Goal: Task Accomplishment & Management: Manage account settings

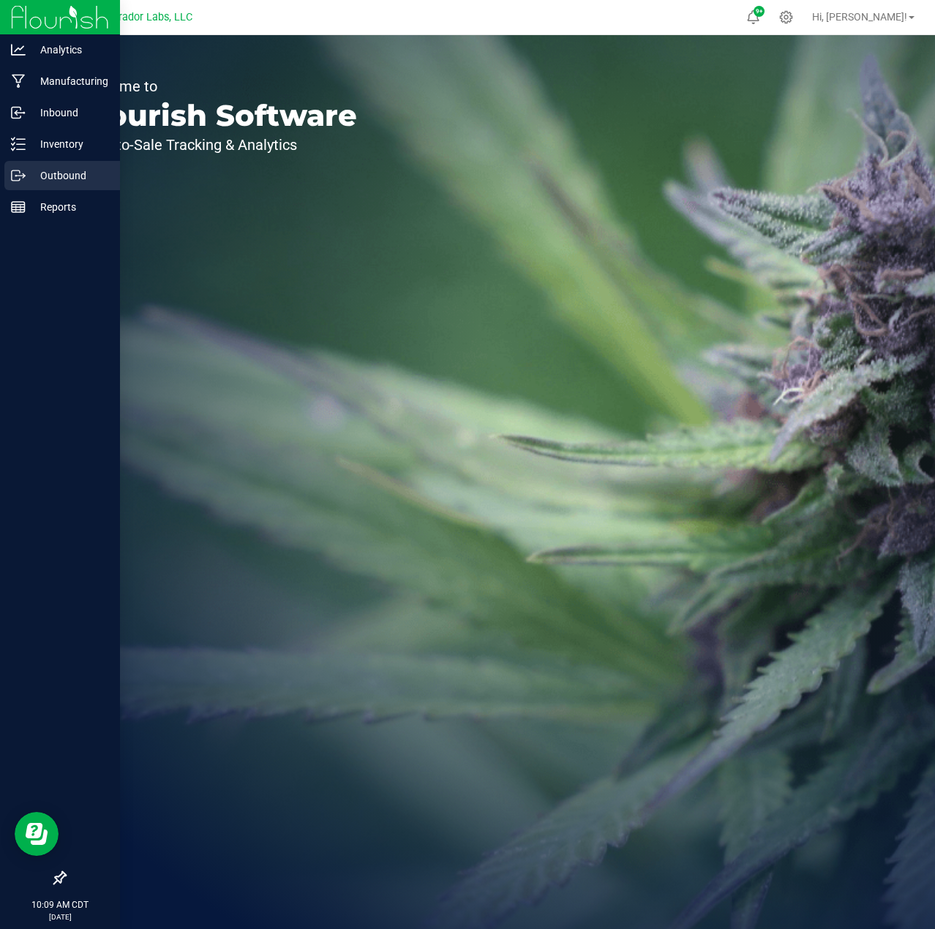
click at [19, 180] on icon at bounding box center [16, 175] width 8 height 10
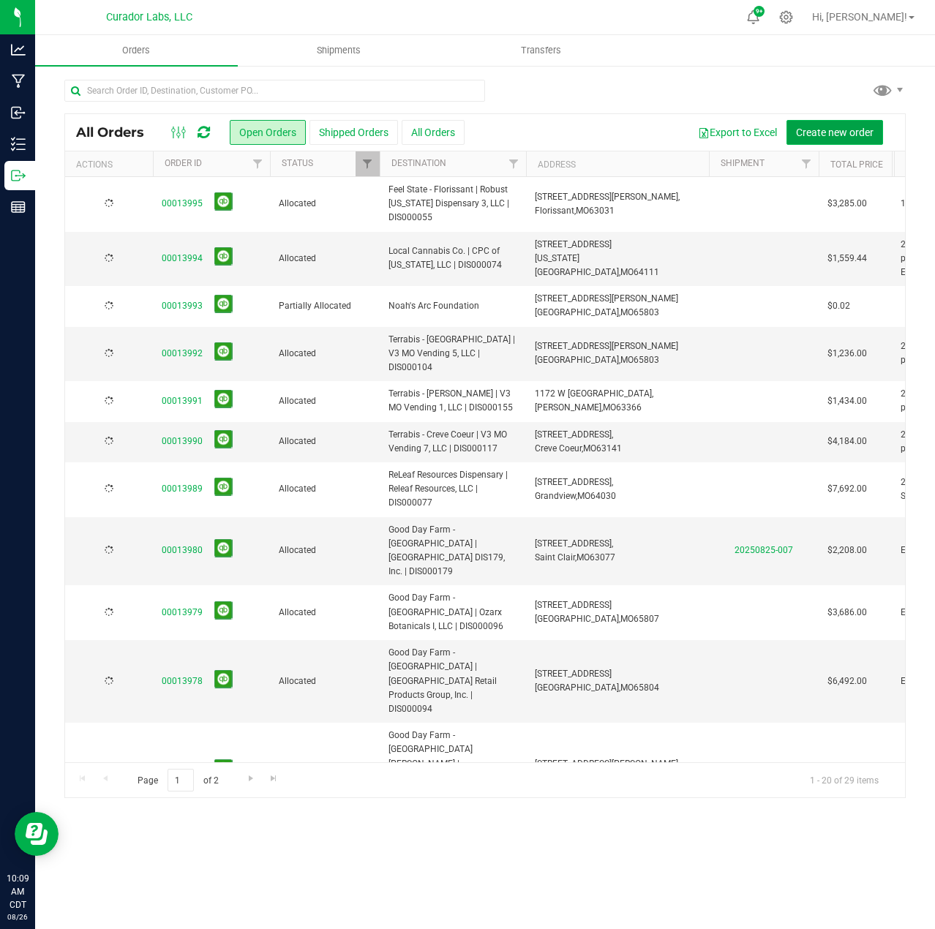
click at [832, 127] on span "Create new order" at bounding box center [835, 133] width 78 height 12
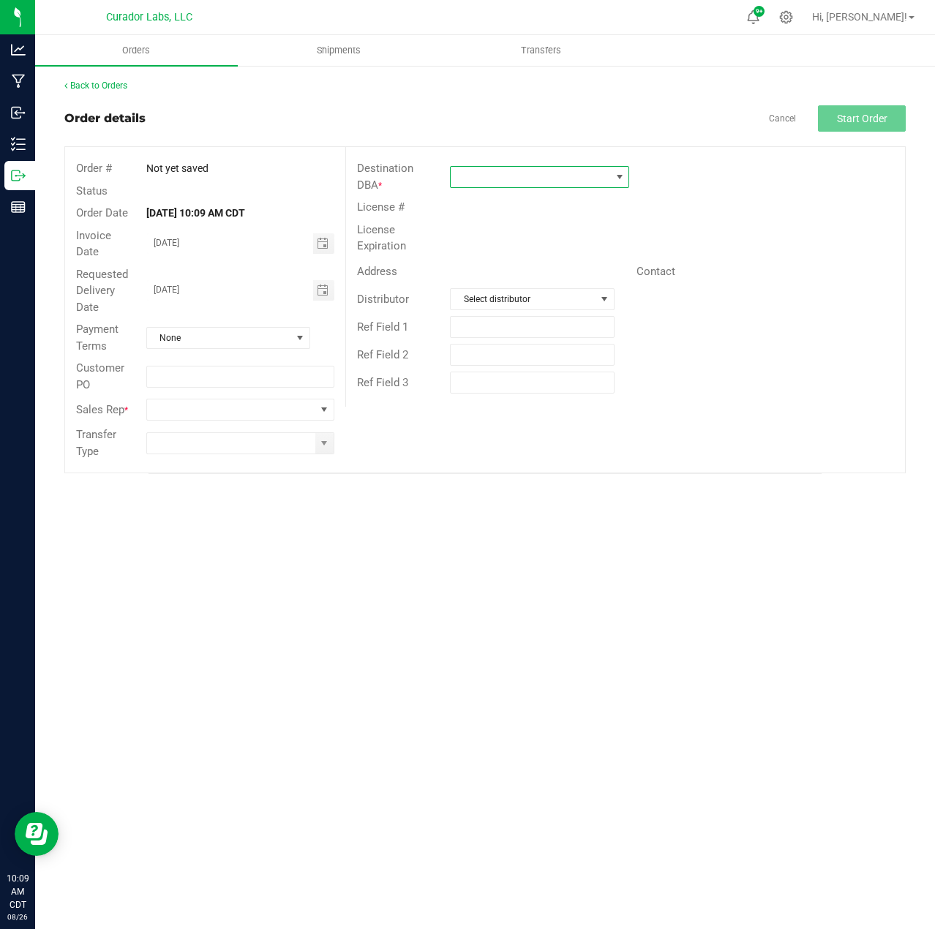
click at [464, 174] on span at bounding box center [530, 177] width 159 height 20
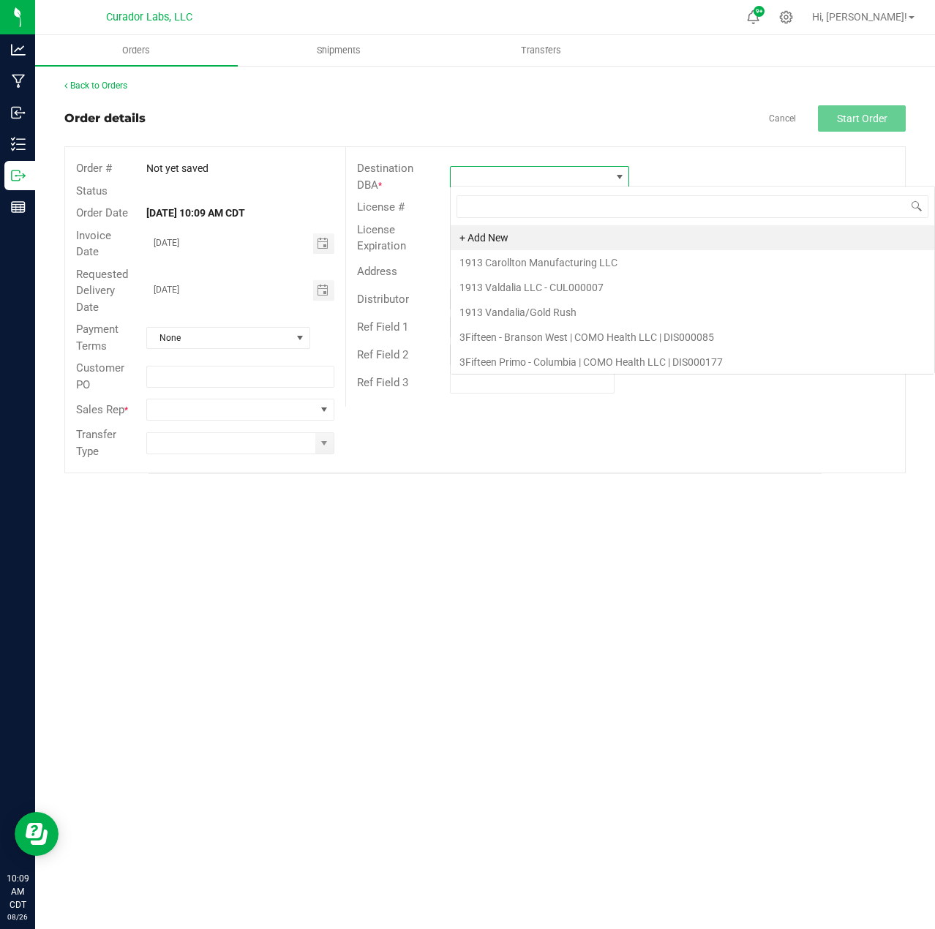
scroll to position [22, 179]
type input "3fifteen"
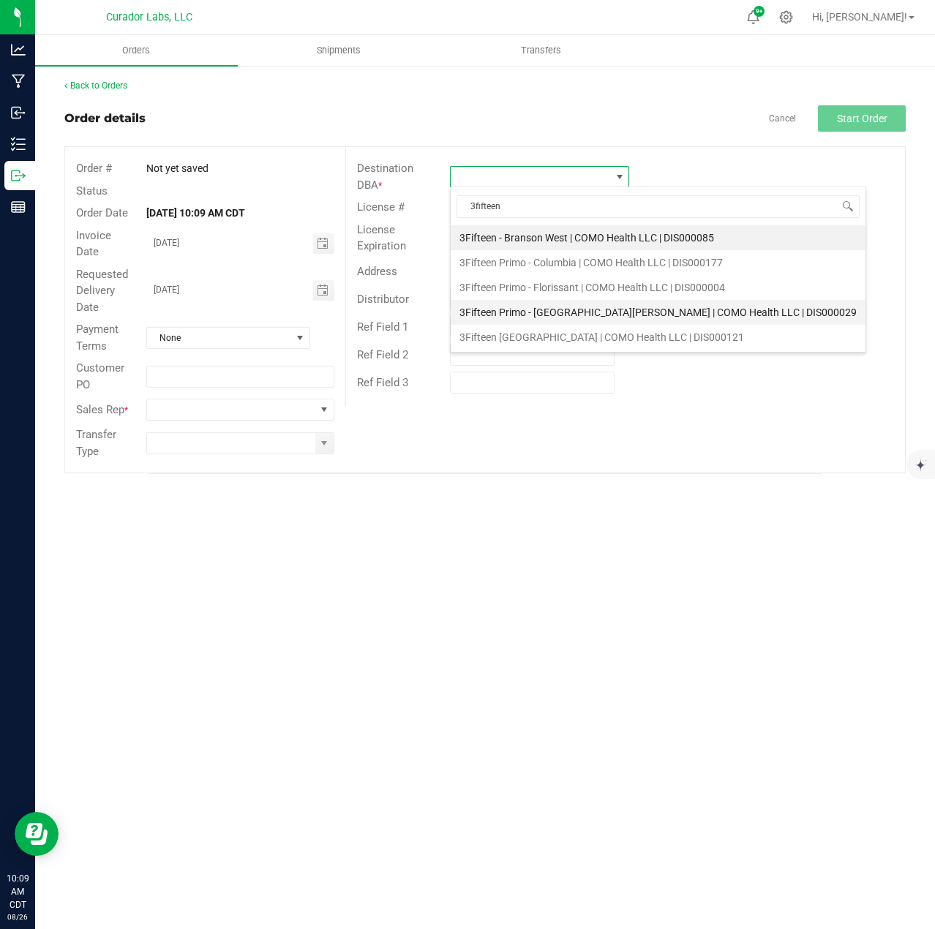
click at [546, 314] on li "3Fifteen Primo - [GEOGRAPHIC_DATA][PERSON_NAME] | COMO Health LLC | DIS000029" at bounding box center [658, 312] width 415 height 25
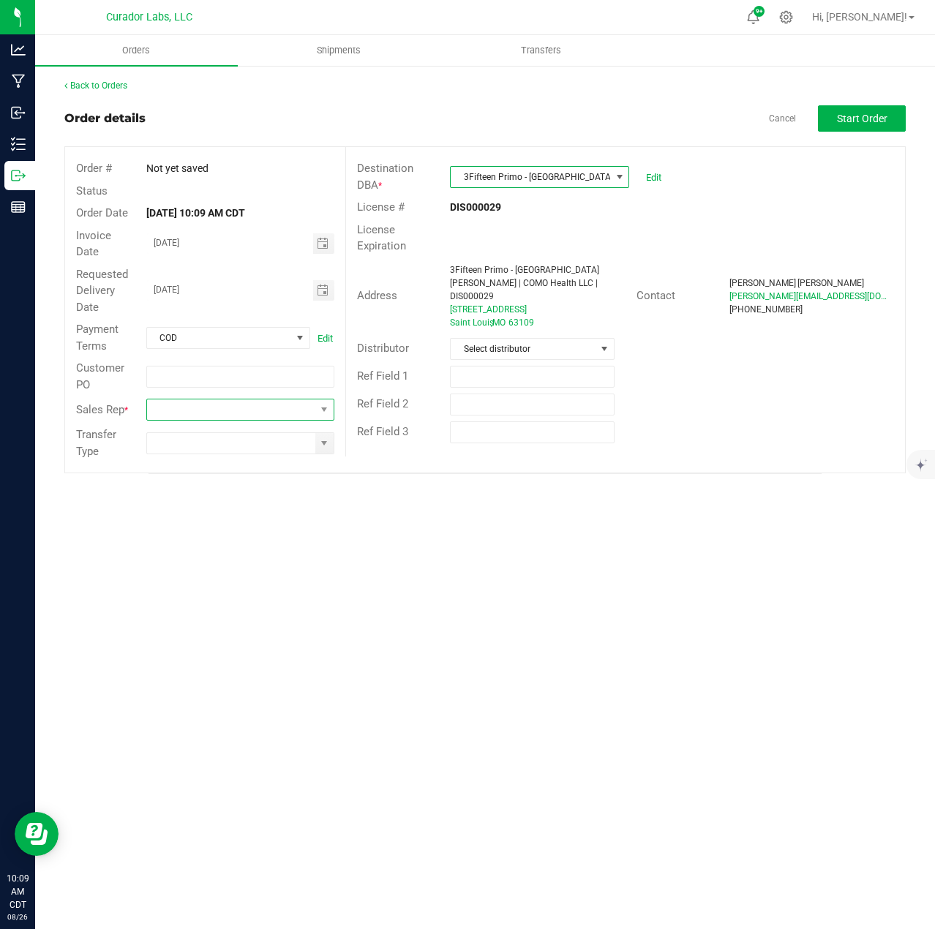
click at [295, 410] on span at bounding box center [231, 409] width 168 height 20
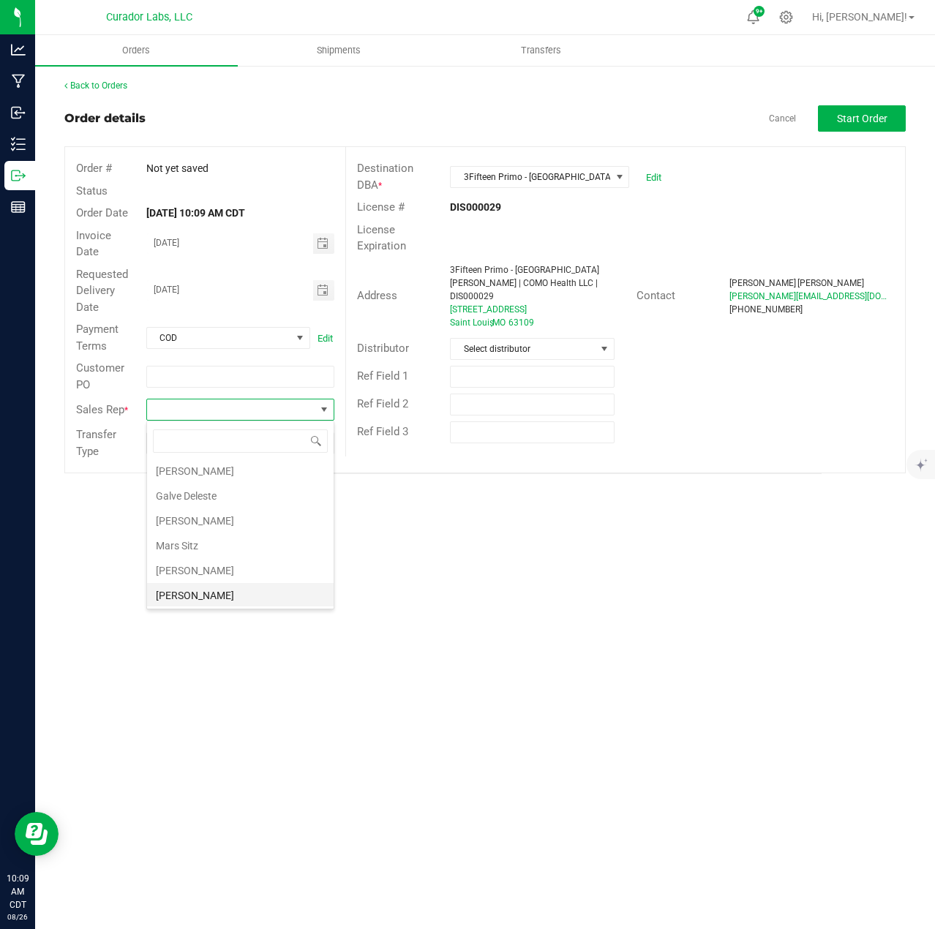
scroll to position [53, 0]
click at [224, 573] on li "[PERSON_NAME]" at bounding box center [240, 569] width 187 height 25
click at [331, 439] on span at bounding box center [324, 443] width 18 height 20
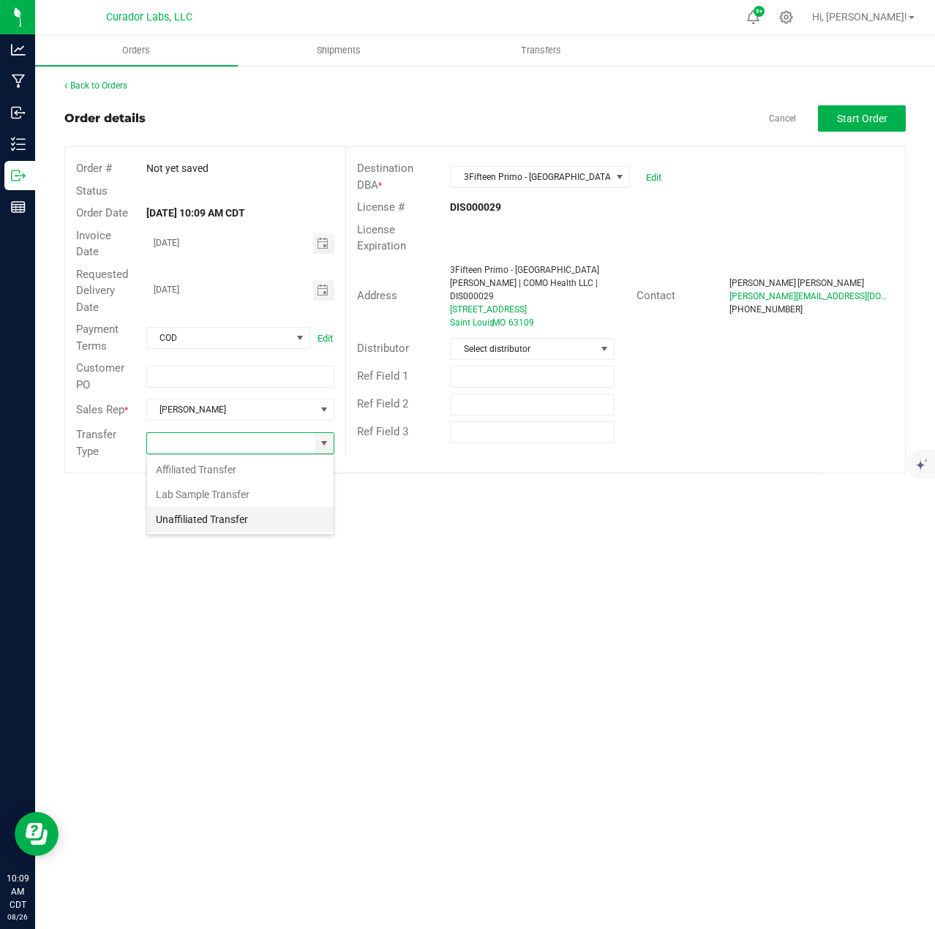
scroll to position [22, 188]
click at [261, 513] on li "Unaffiliated Transfer" at bounding box center [240, 519] width 187 height 25
type input "Unaffiliated Transfer"
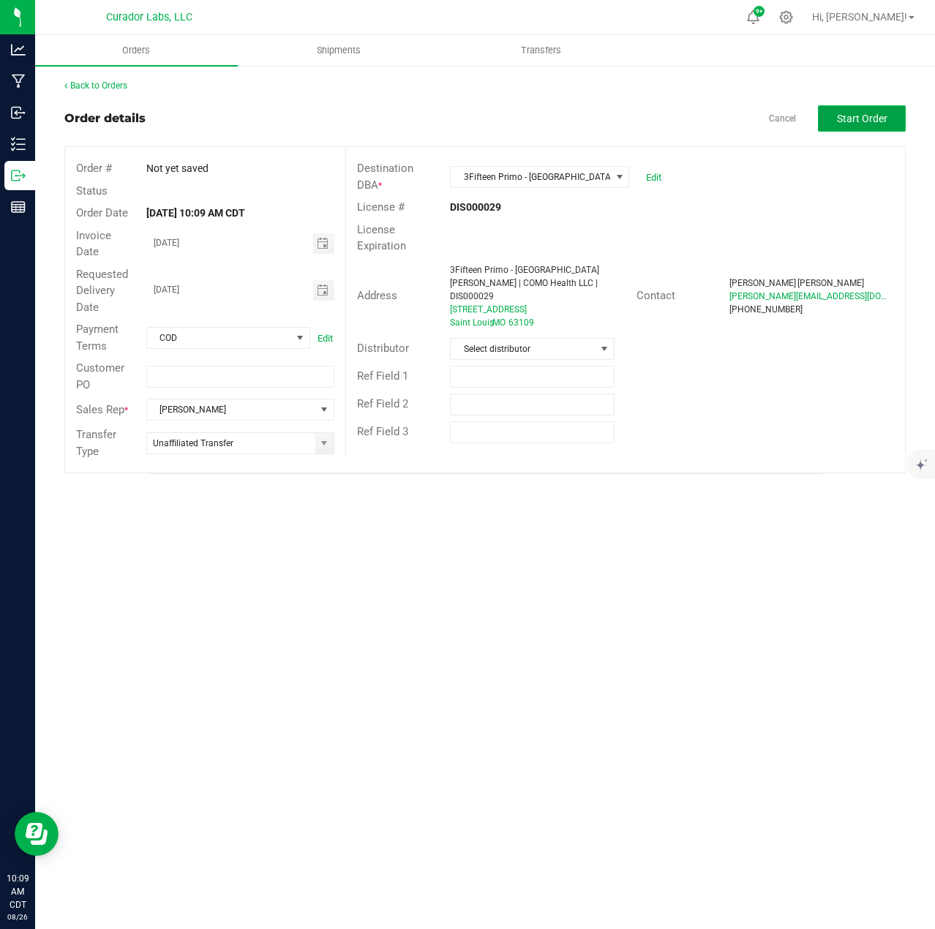
click at [886, 116] on button "Start Order" at bounding box center [862, 118] width 88 height 26
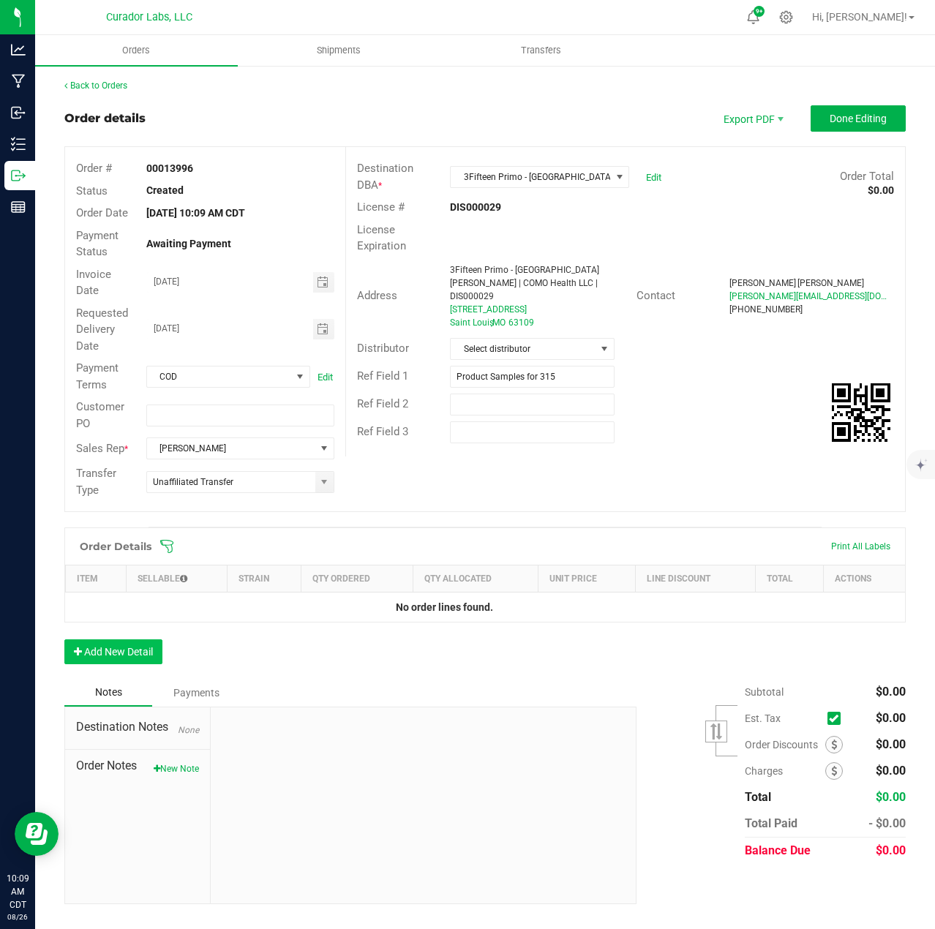
type input "Product Samples for 315"
click at [135, 655] on button "Add New Detail" at bounding box center [113, 651] width 98 height 25
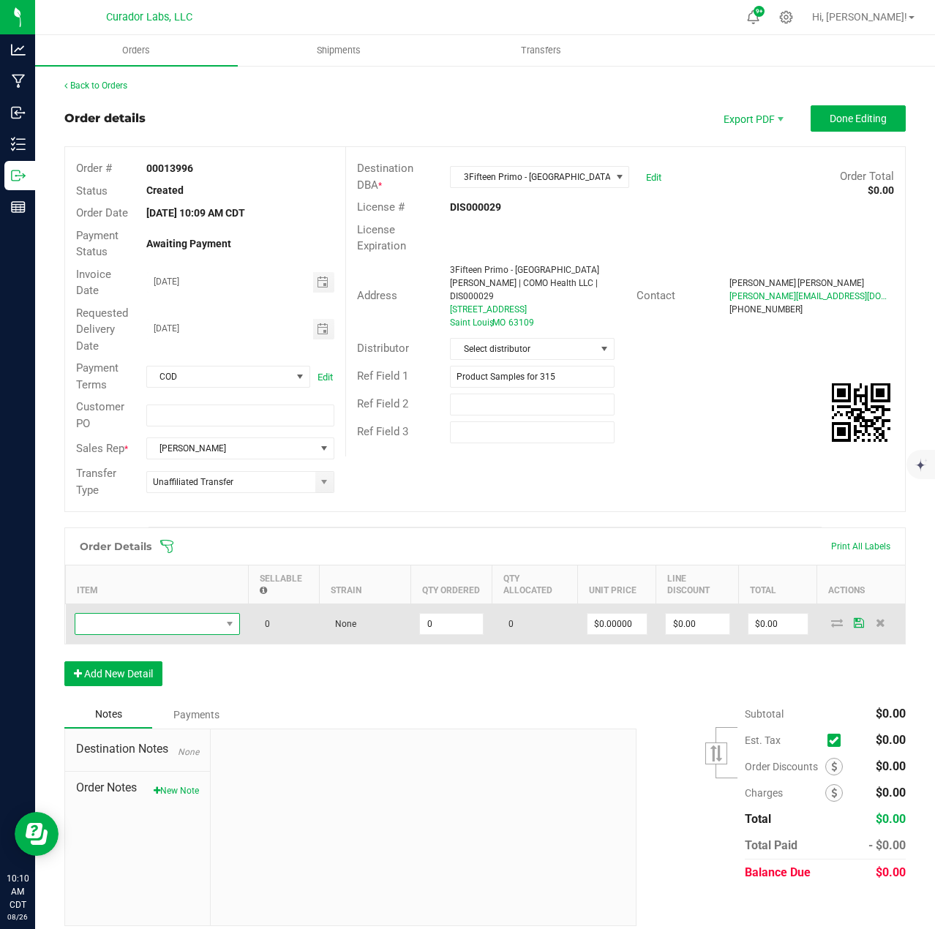
click at [143, 623] on span "NO DATA FOUND" at bounding box center [148, 624] width 146 height 20
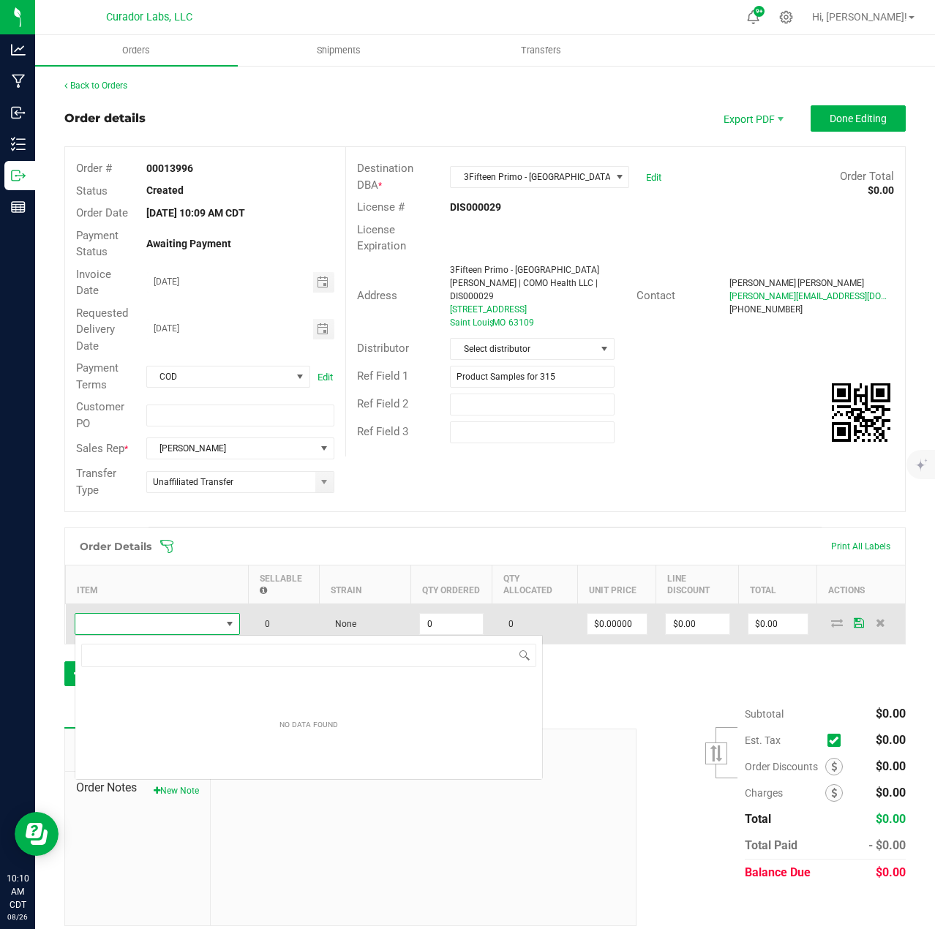
scroll to position [22, 165]
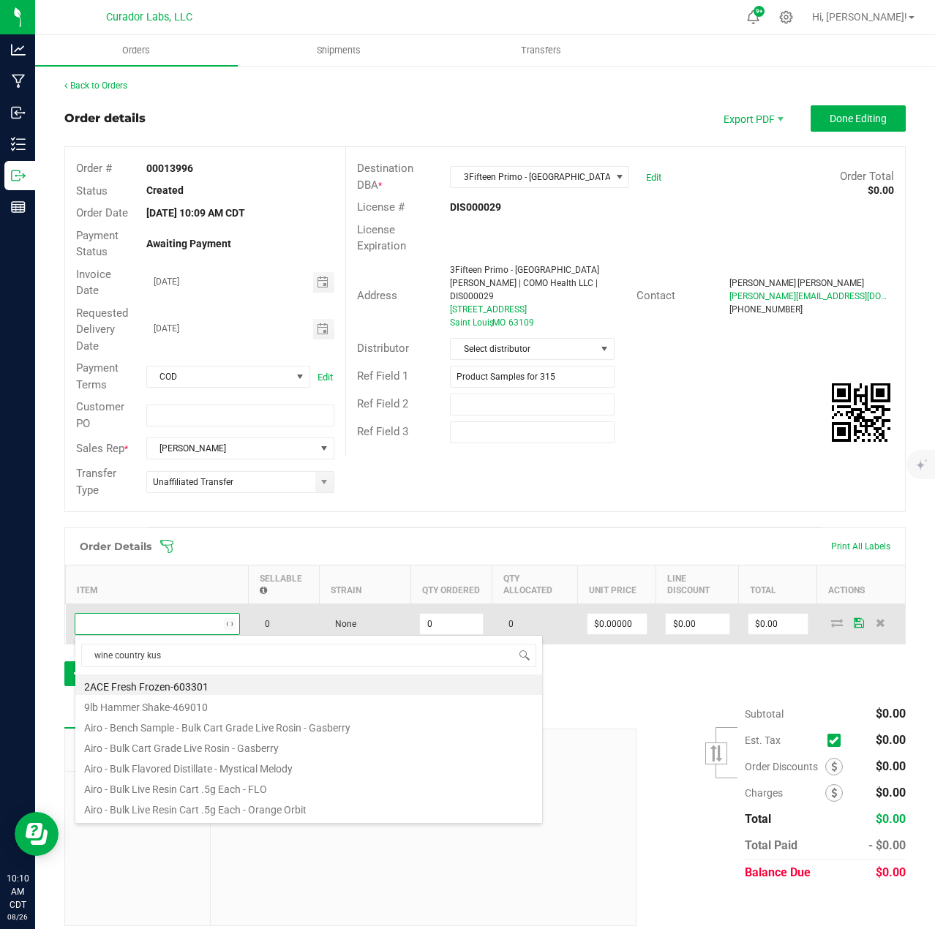
type input "wine country kush"
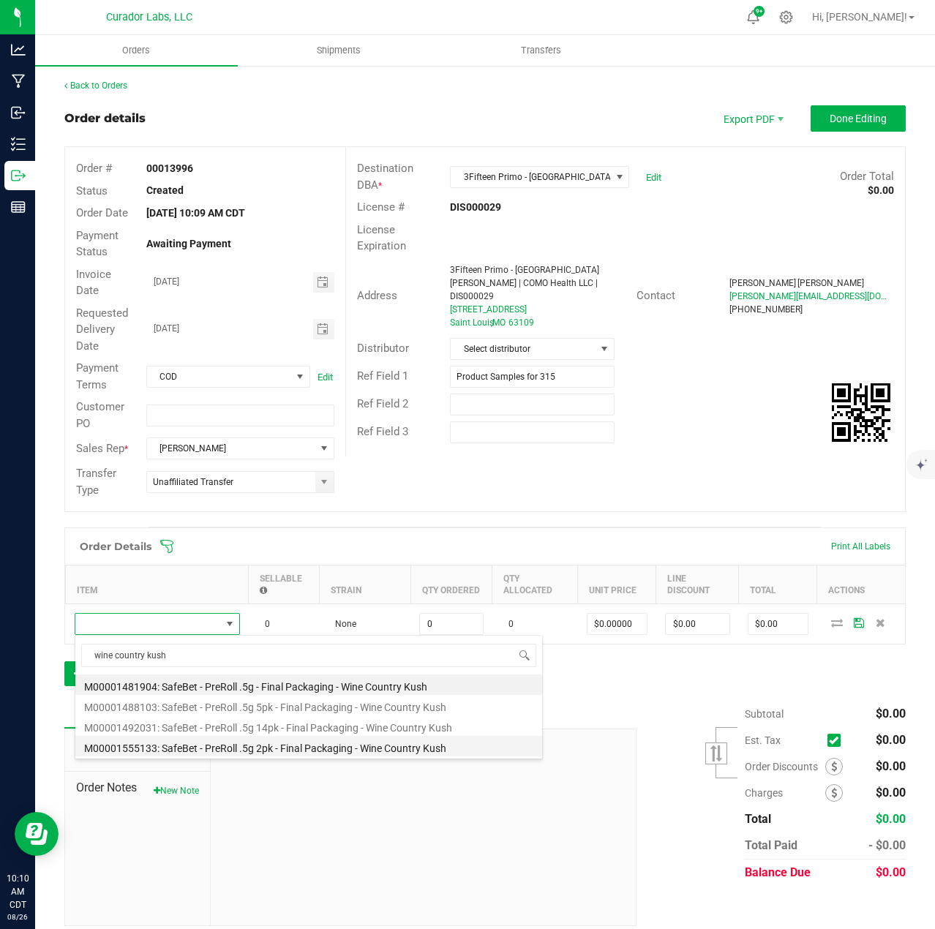
click at [210, 751] on li "M00001555133: SafeBet - PreRoll .5g 2pk - Final Packaging - Wine Country Kush" at bounding box center [308, 746] width 467 height 20
type input "0 ea"
type input "$6.00000"
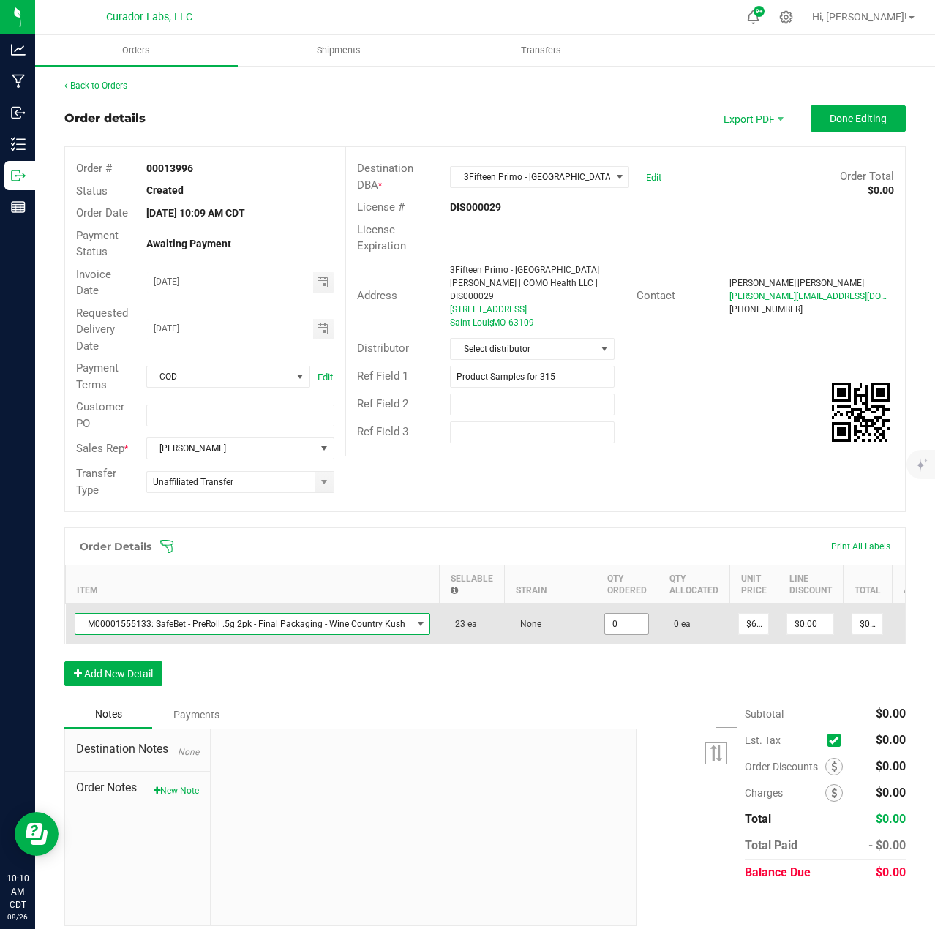
click at [605, 627] on input "0" at bounding box center [626, 624] width 43 height 20
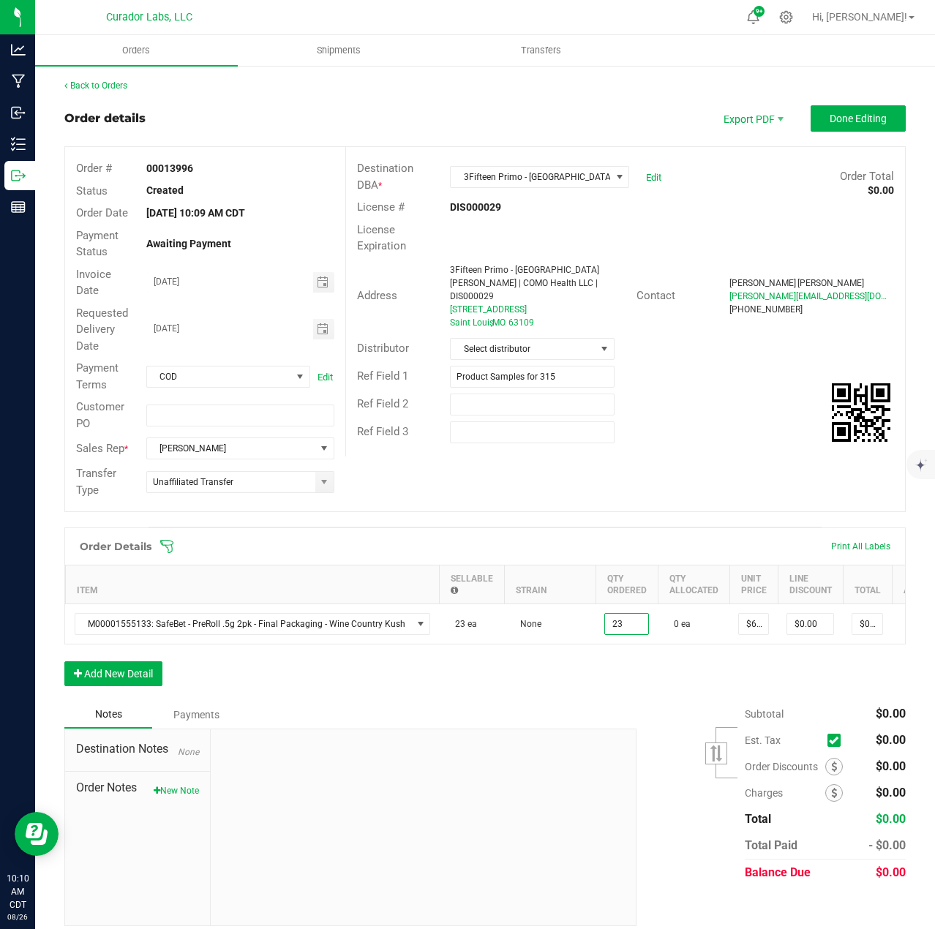
type input "23 ea"
type input "$138.00"
click at [593, 688] on div "Order Details Print All Labels Item Sellable Strain Qty Ordered Qty Allocated U…" at bounding box center [484, 613] width 841 height 173
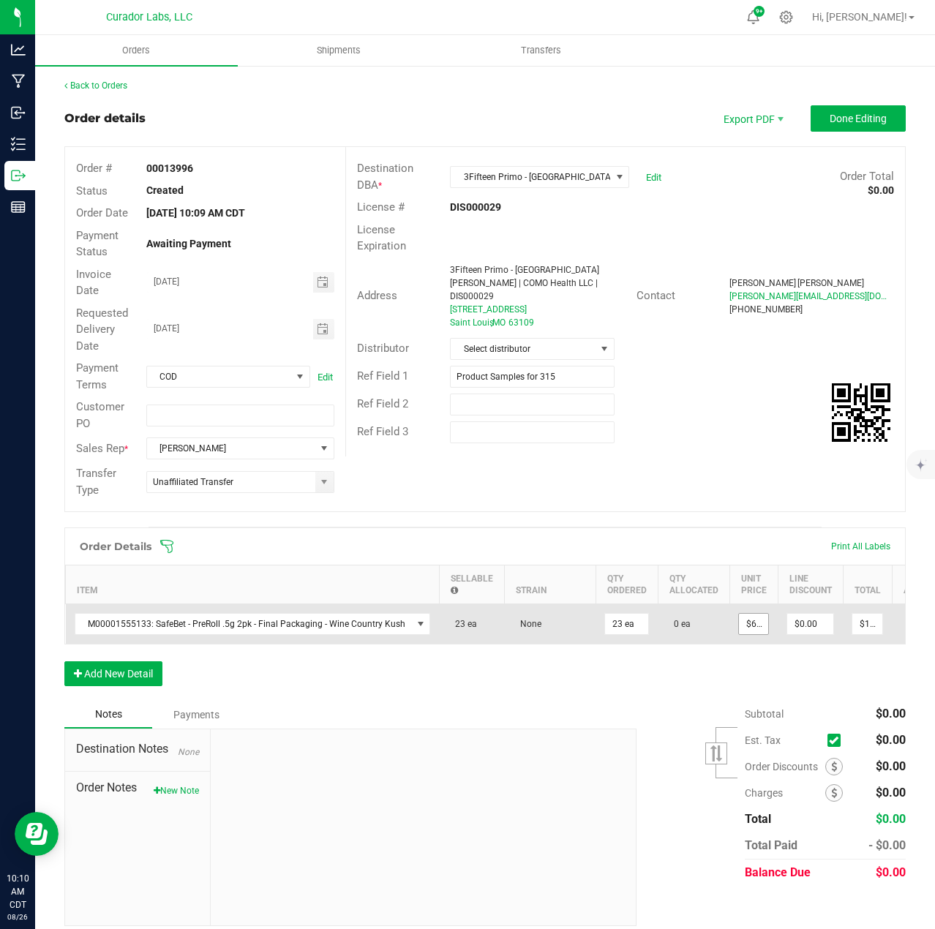
type input "6"
click at [739, 617] on input "6" at bounding box center [753, 624] width 29 height 20
click at [756, 628] on input "6" at bounding box center [753, 624] width 29 height 20
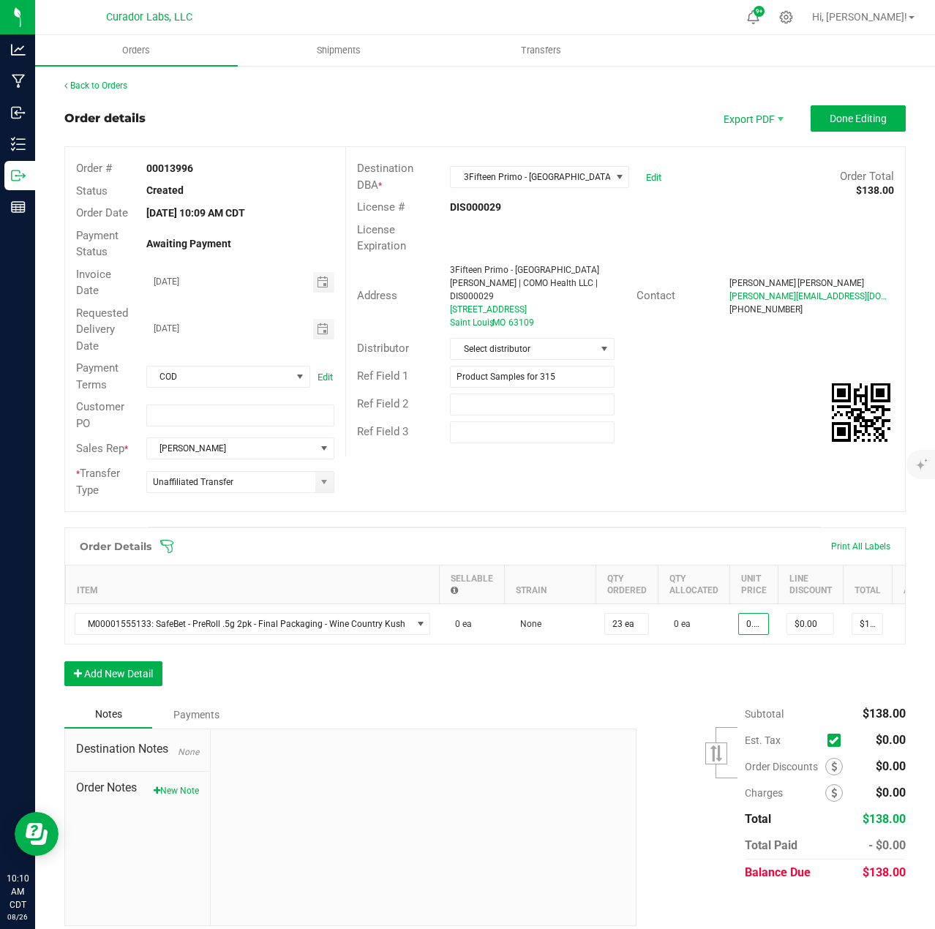
scroll to position [0, 1]
type input "$0.01000"
type input "$0.23"
click at [748, 675] on div "Order Details Print All Labels Item Sellable Strain Qty Ordered Qty Allocated U…" at bounding box center [484, 613] width 841 height 173
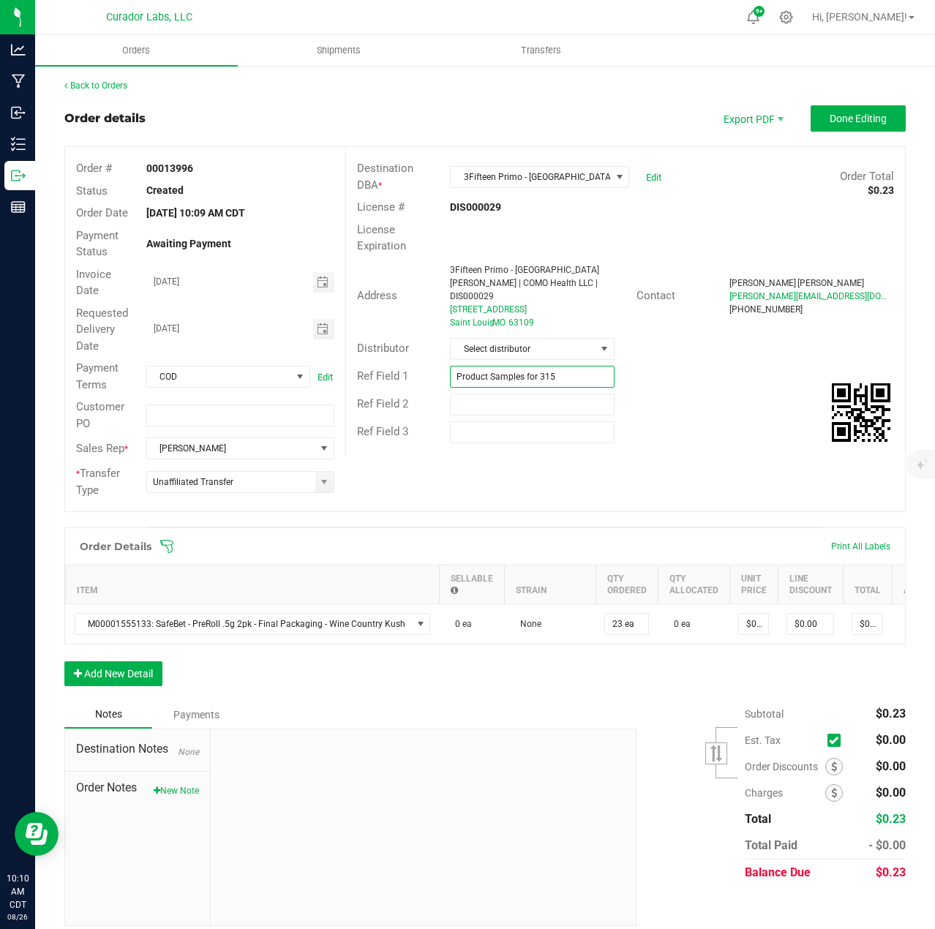
click at [560, 366] on input "Product Samples for 315" at bounding box center [532, 377] width 165 height 22
type input "Product Samples for Paint Louis Performers"
click at [829, 106] on button "Done Editing" at bounding box center [857, 118] width 95 height 26
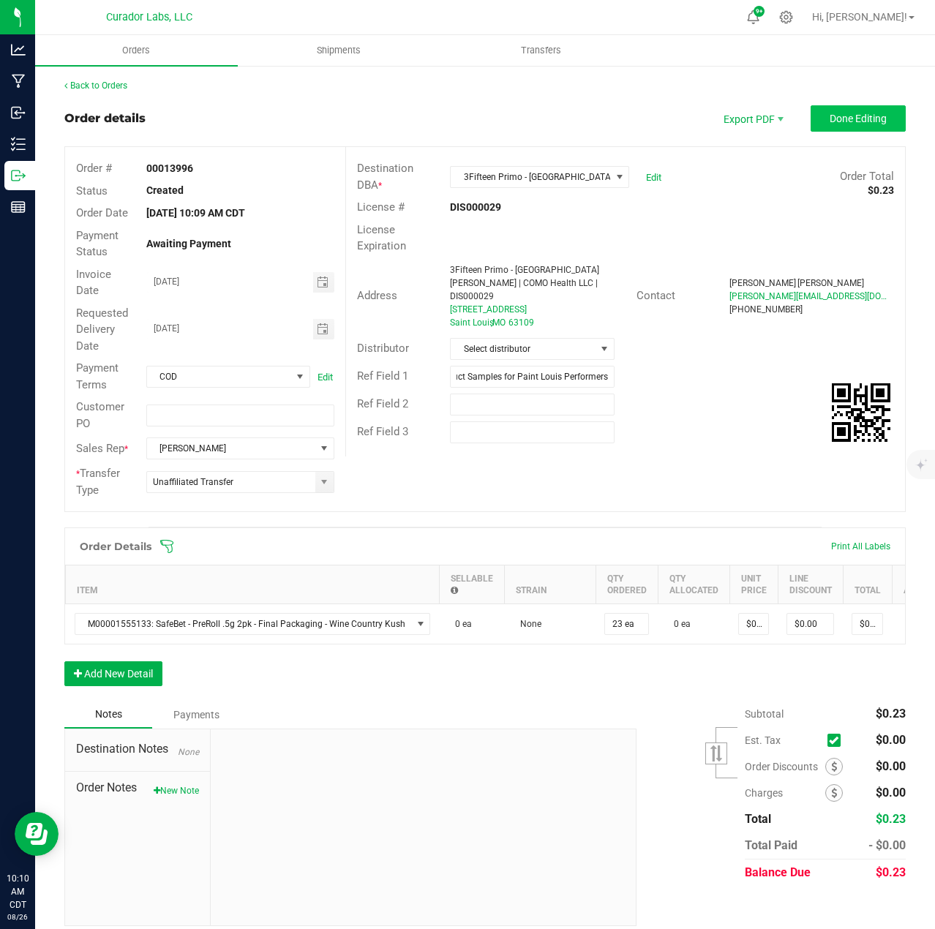
scroll to position [0, 0]
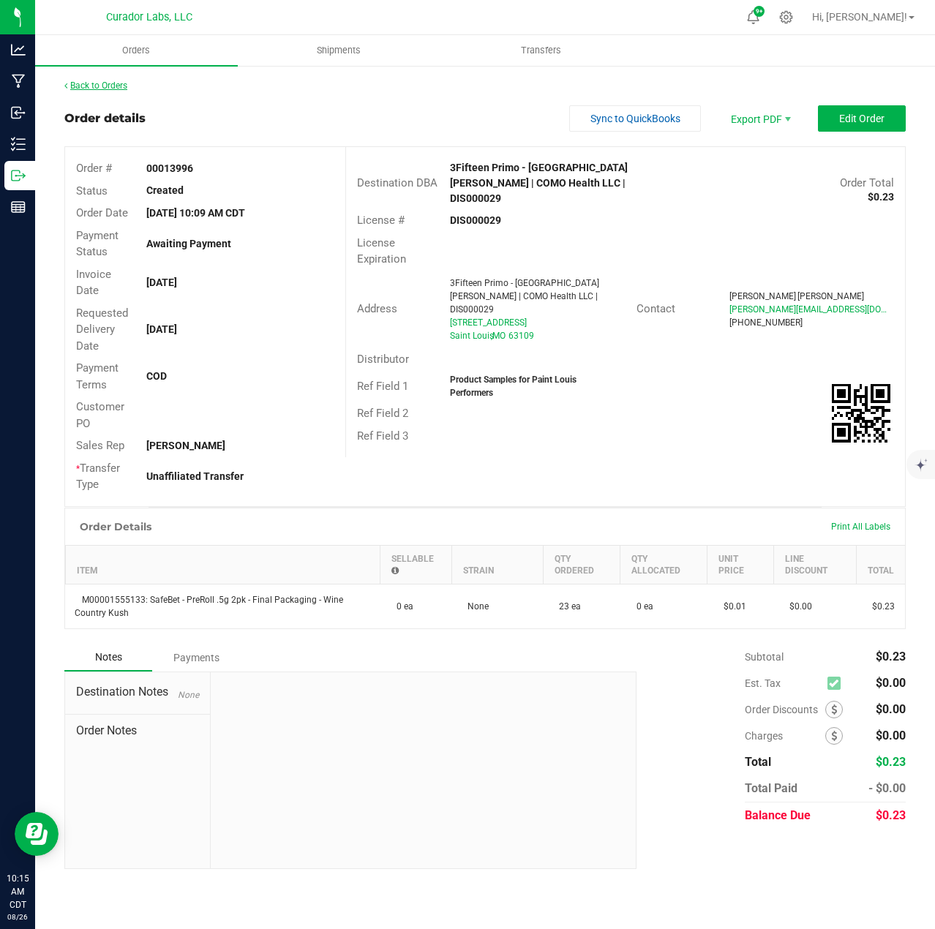
click at [107, 84] on link "Back to Orders" at bounding box center [95, 85] width 63 height 10
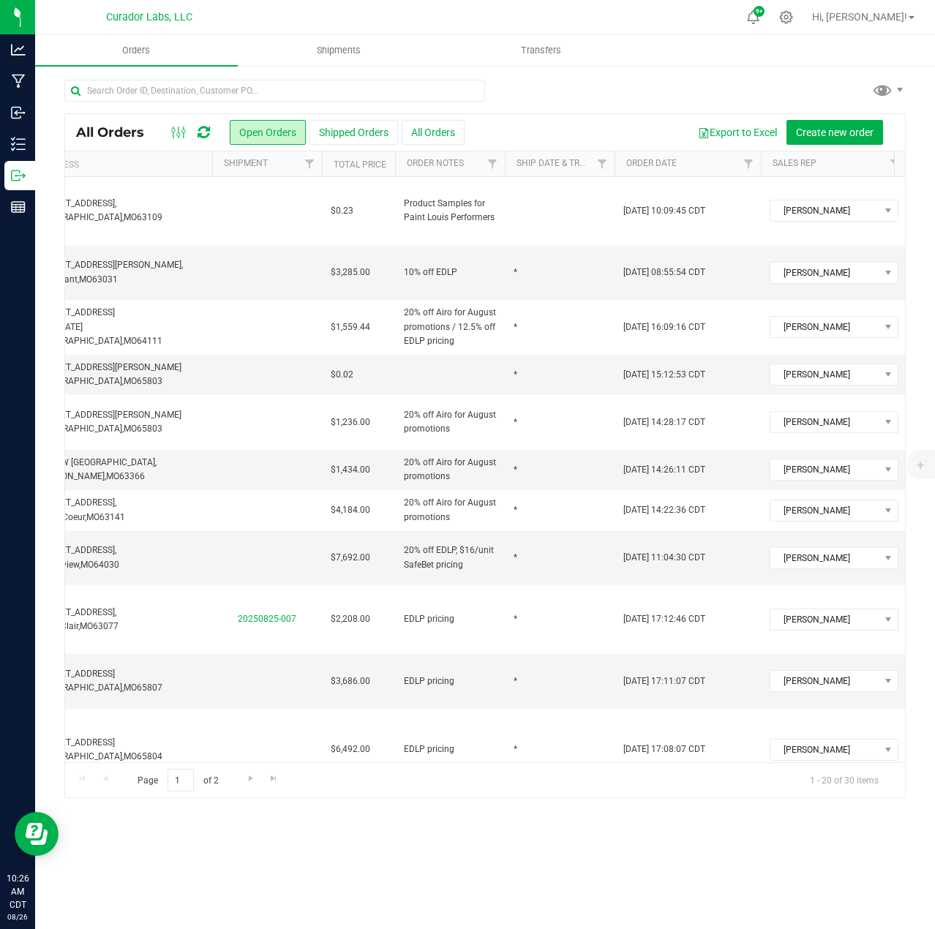
scroll to position [0, 494]
click at [861, 263] on span "[PERSON_NAME]" at bounding box center [827, 273] width 109 height 20
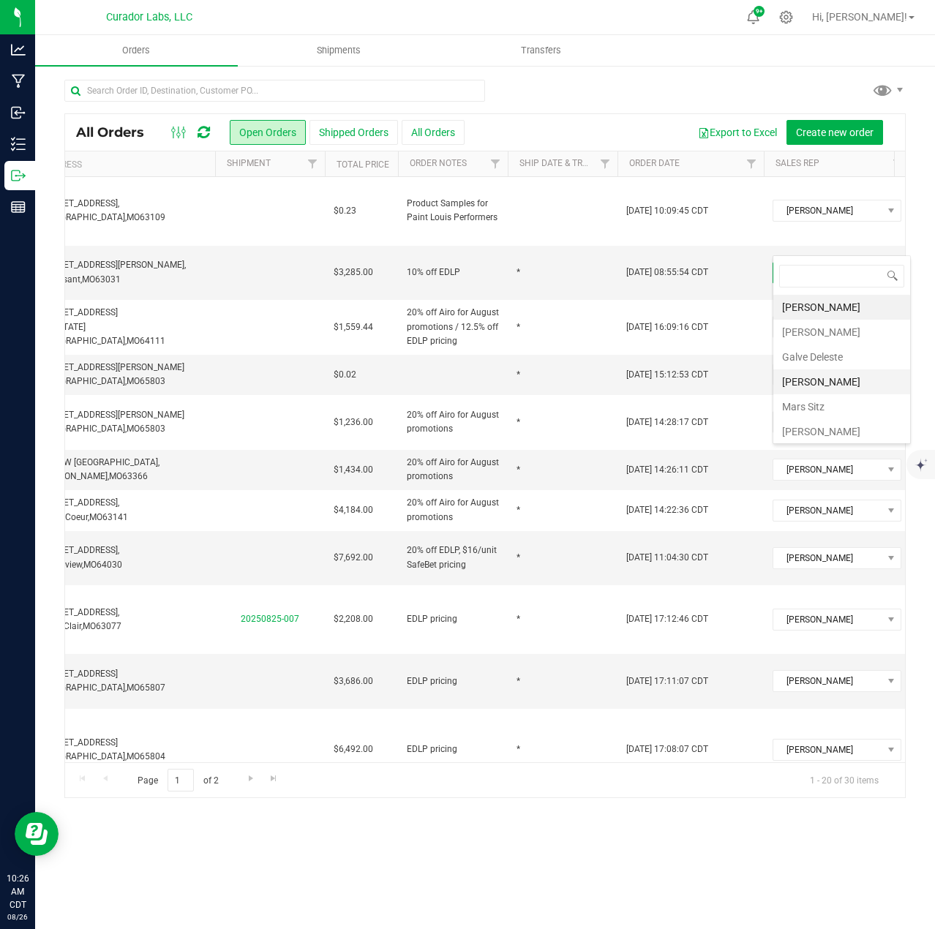
scroll to position [53, 0]
click at [838, 411] on li "[PERSON_NAME]" at bounding box center [841, 403] width 137 height 25
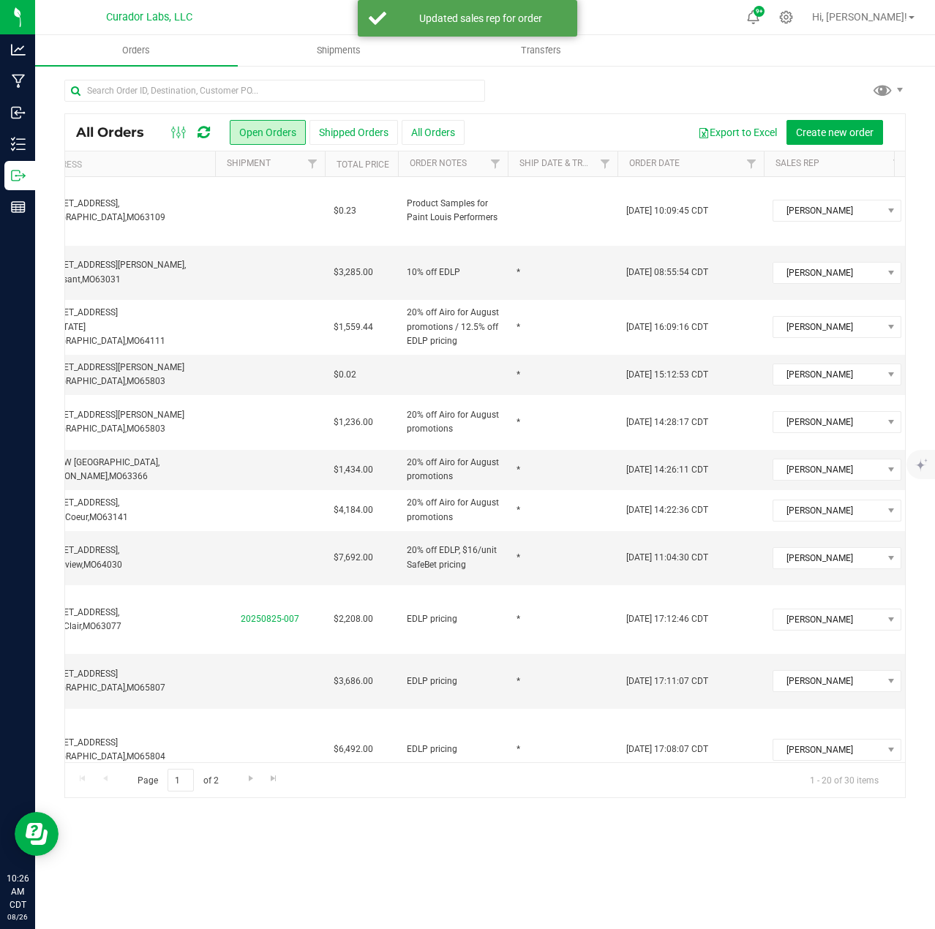
click at [204, 138] on icon at bounding box center [203, 132] width 12 height 15
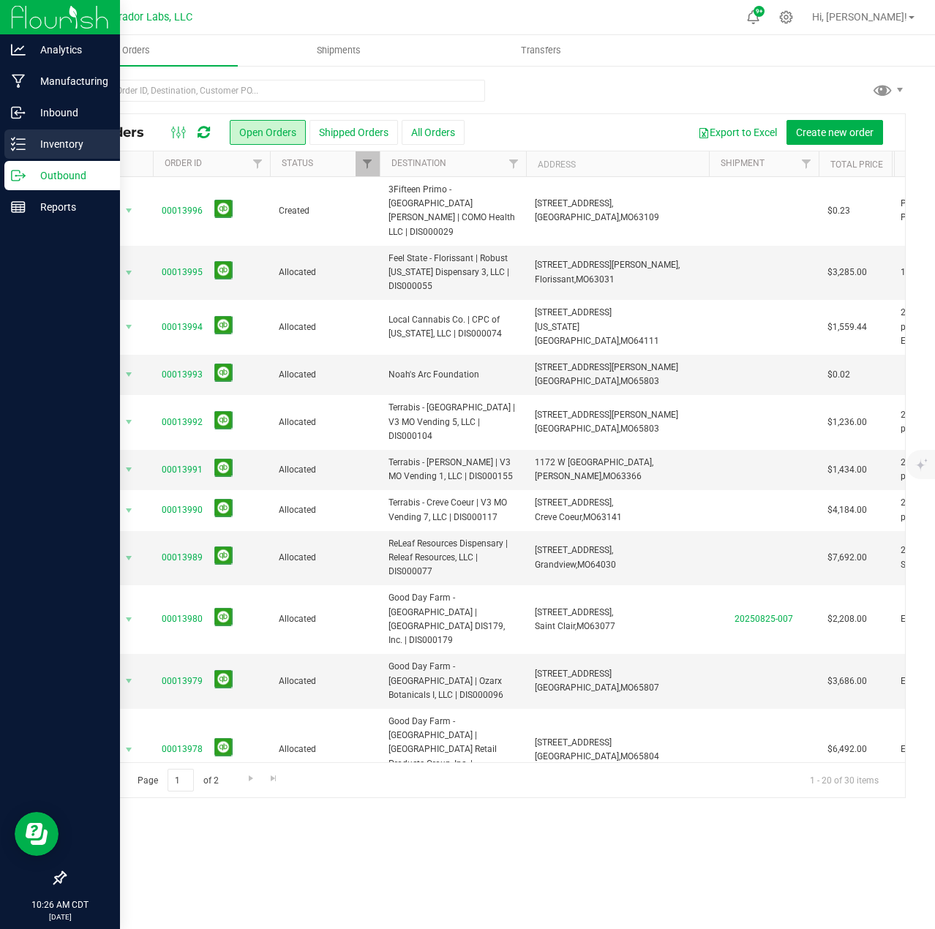
click at [26, 148] on p "Inventory" at bounding box center [70, 144] width 88 height 18
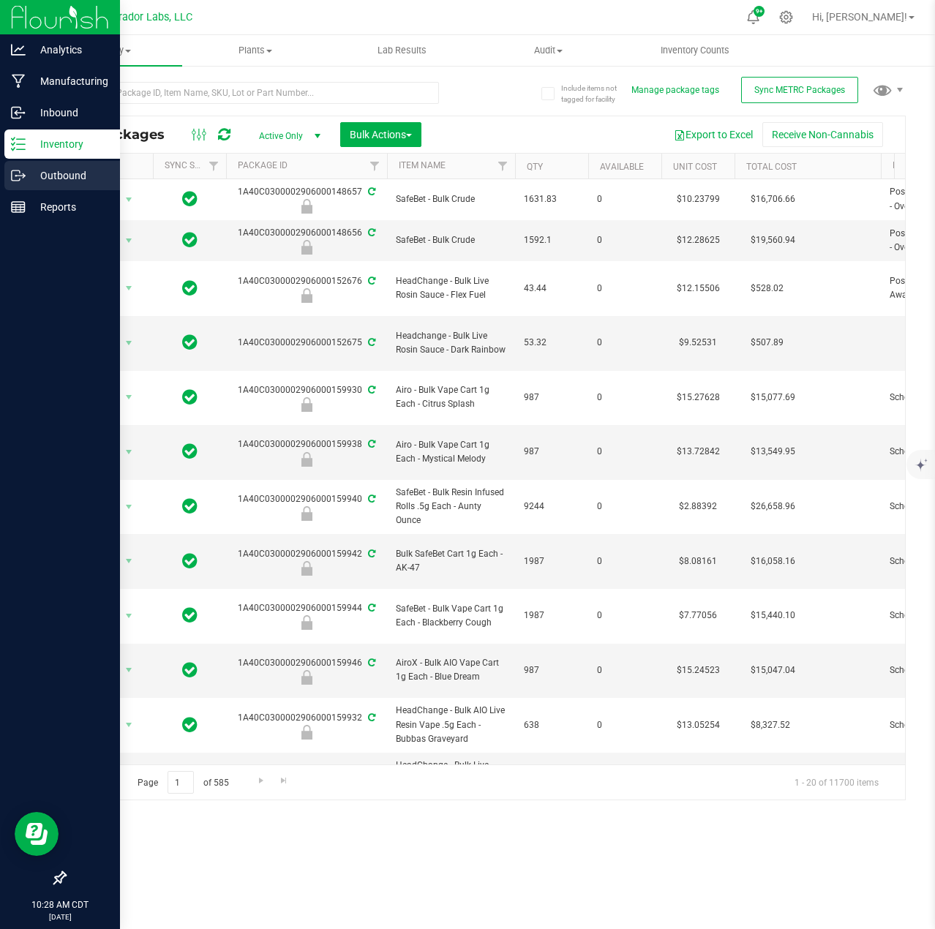
drag, startPoint x: 18, startPoint y: 174, endPoint x: 0, endPoint y: 162, distance: 22.1
click at [18, 174] on icon at bounding box center [18, 175] width 15 height 15
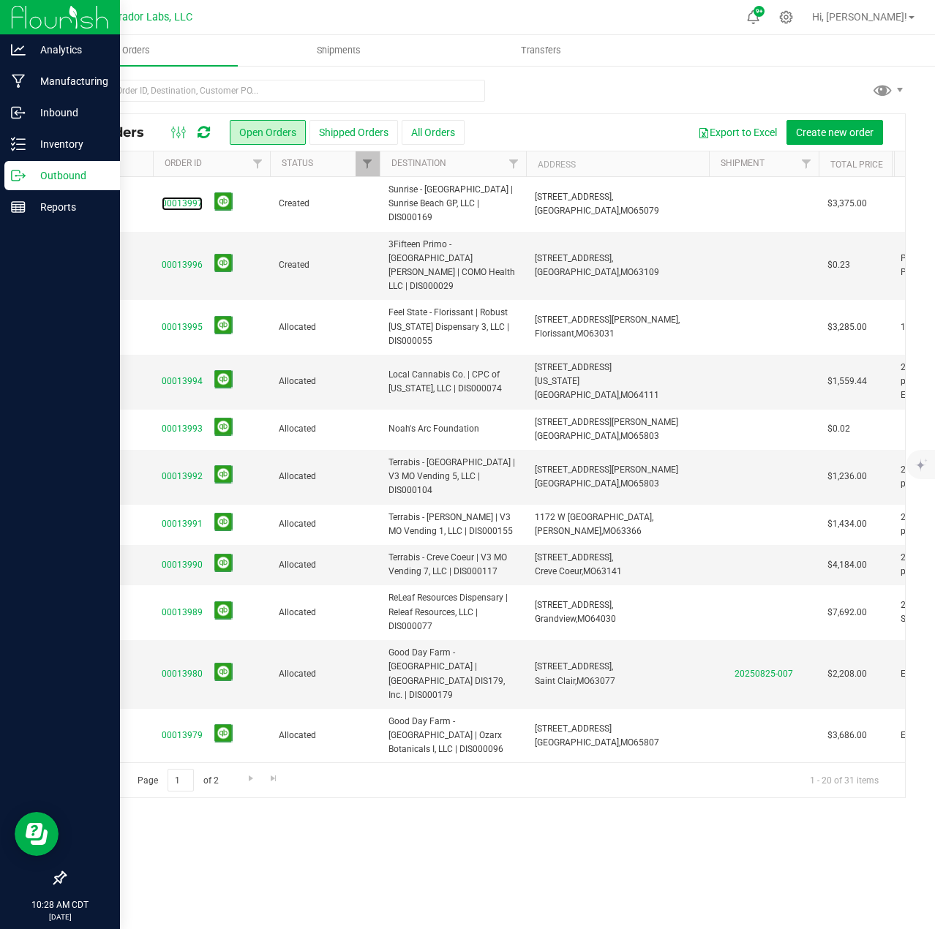
click at [191, 197] on link "00013997" at bounding box center [182, 204] width 41 height 14
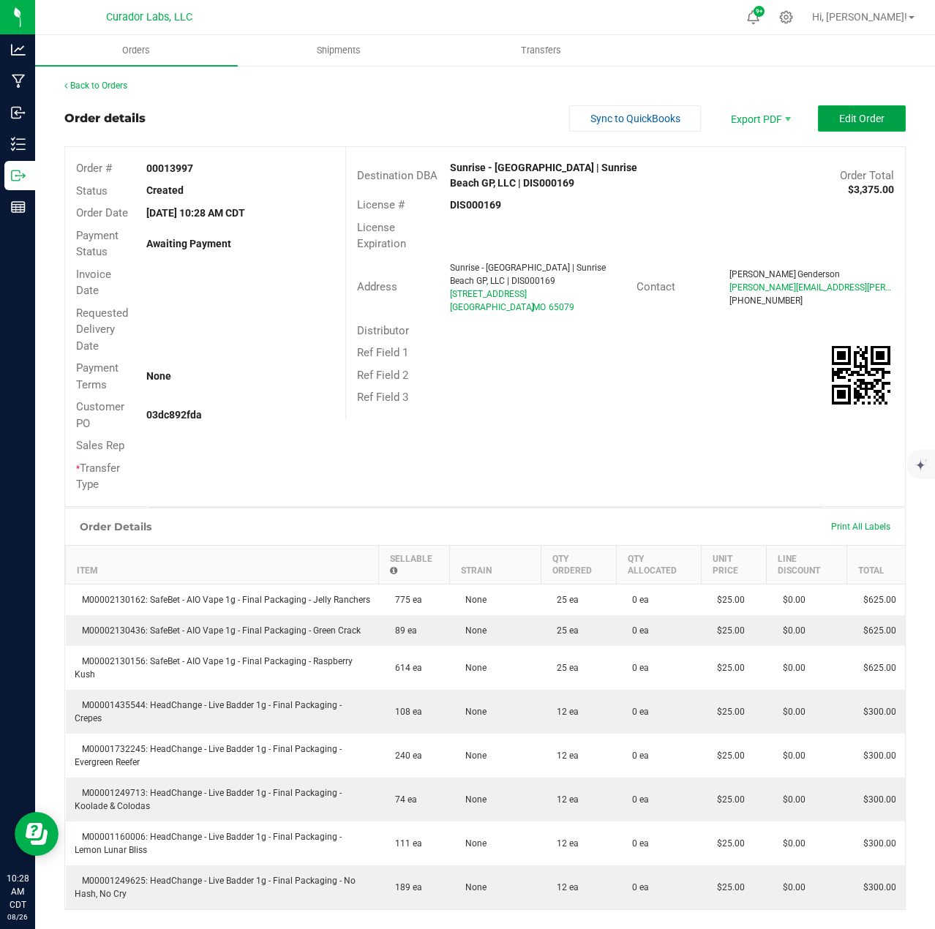
click at [863, 119] on span "Edit Order" at bounding box center [861, 119] width 45 height 12
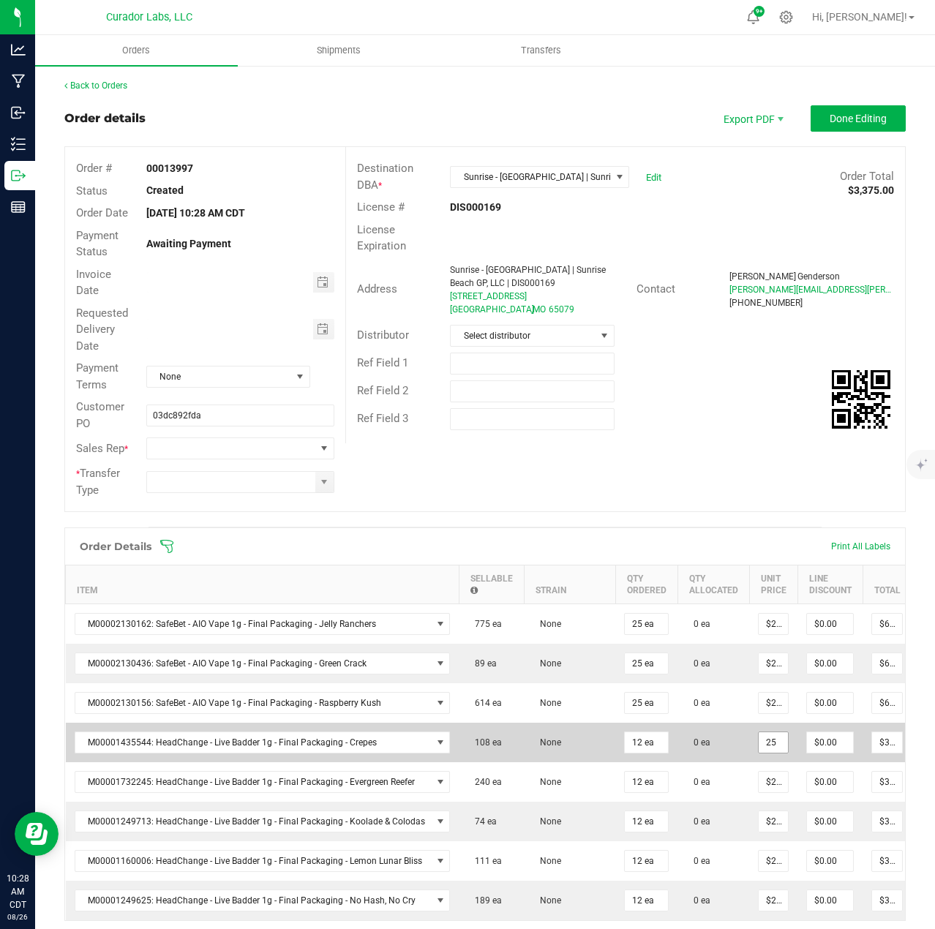
click at [764, 745] on input "25" at bounding box center [772, 742] width 29 height 20
click at [762, 746] on input "20.625" at bounding box center [772, 742] width 29 height 20
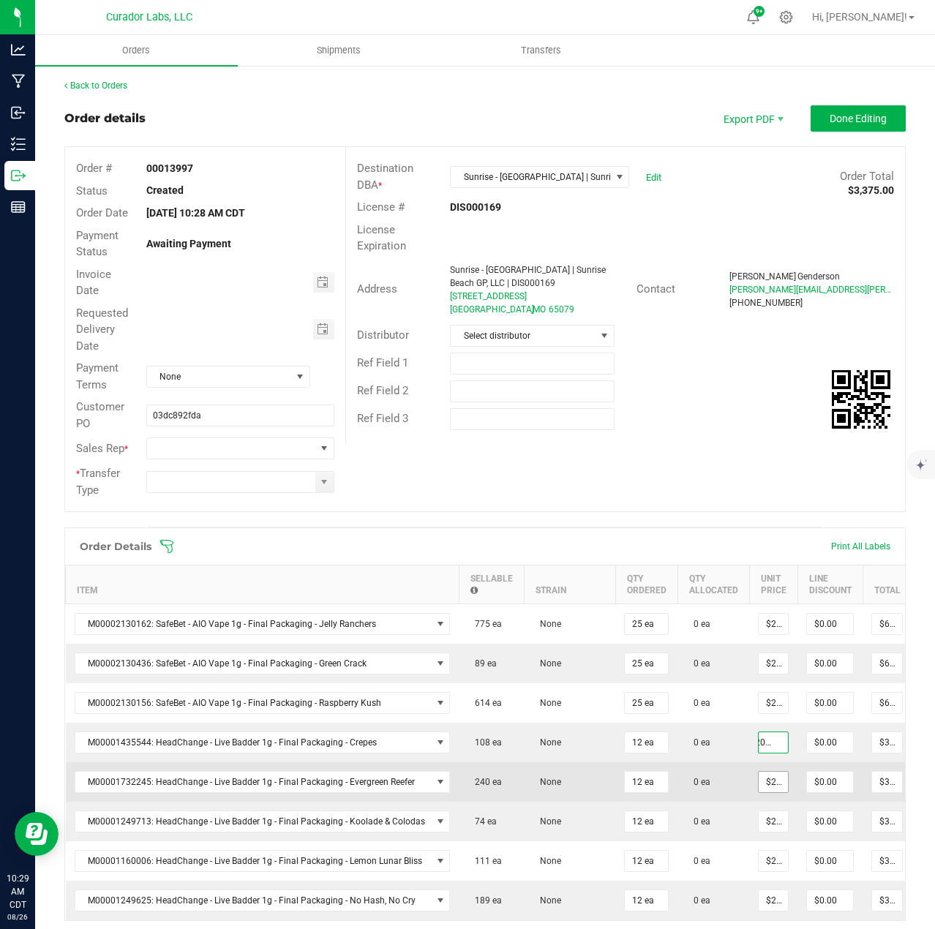
type input "$20.62500"
type input "$247.50"
click at [764, 791] on input "25" at bounding box center [772, 782] width 29 height 20
paste input "20.6"
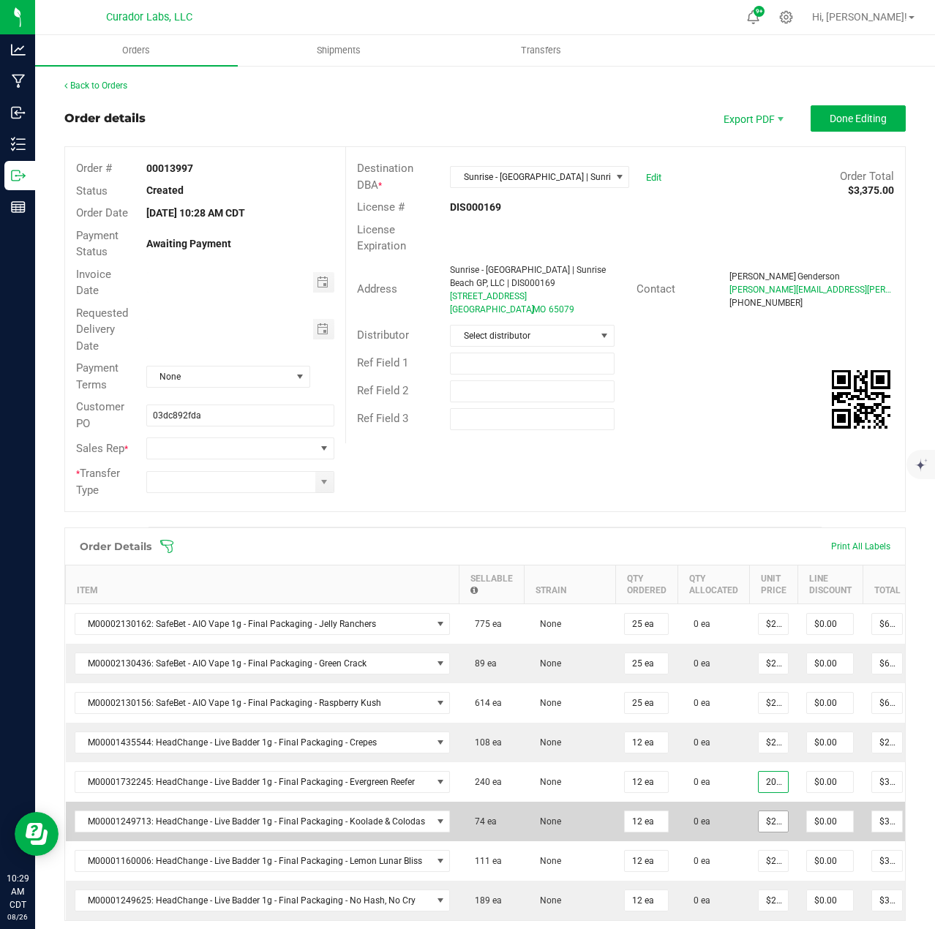
scroll to position [0, 11]
type input "$20.62500"
type input "$247.50"
click at [767, 818] on input "25" at bounding box center [772, 821] width 29 height 20
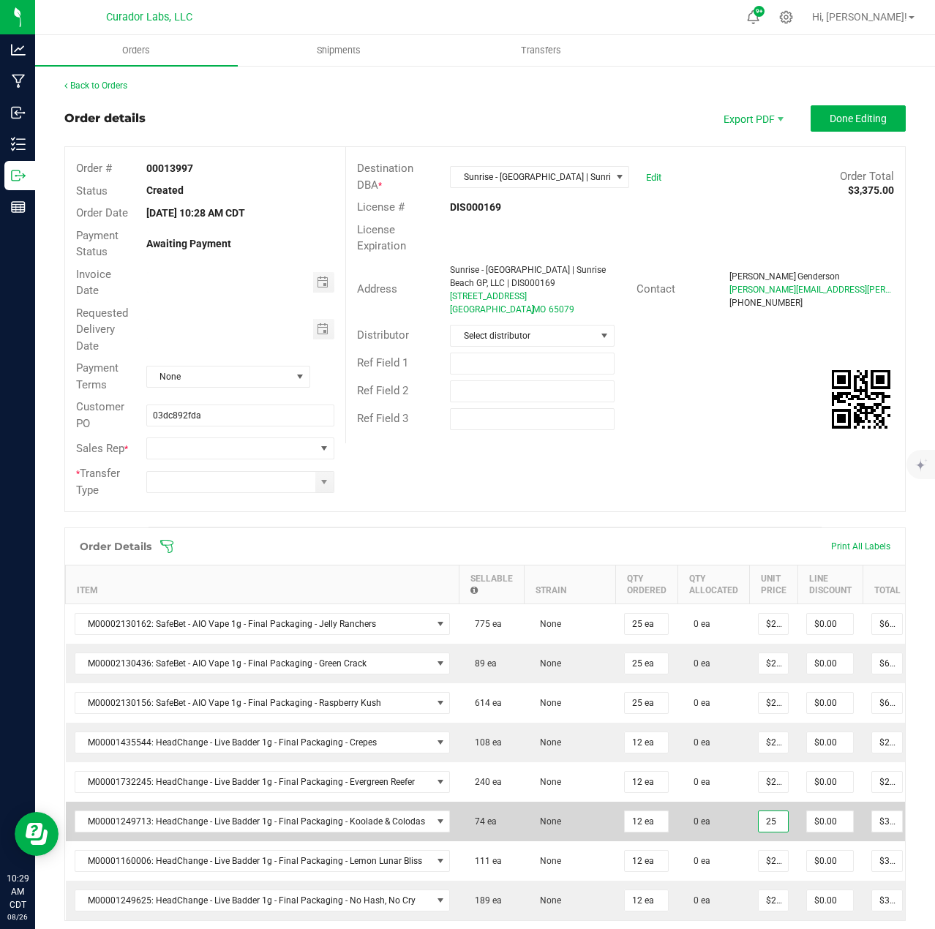
paste input "20.6"
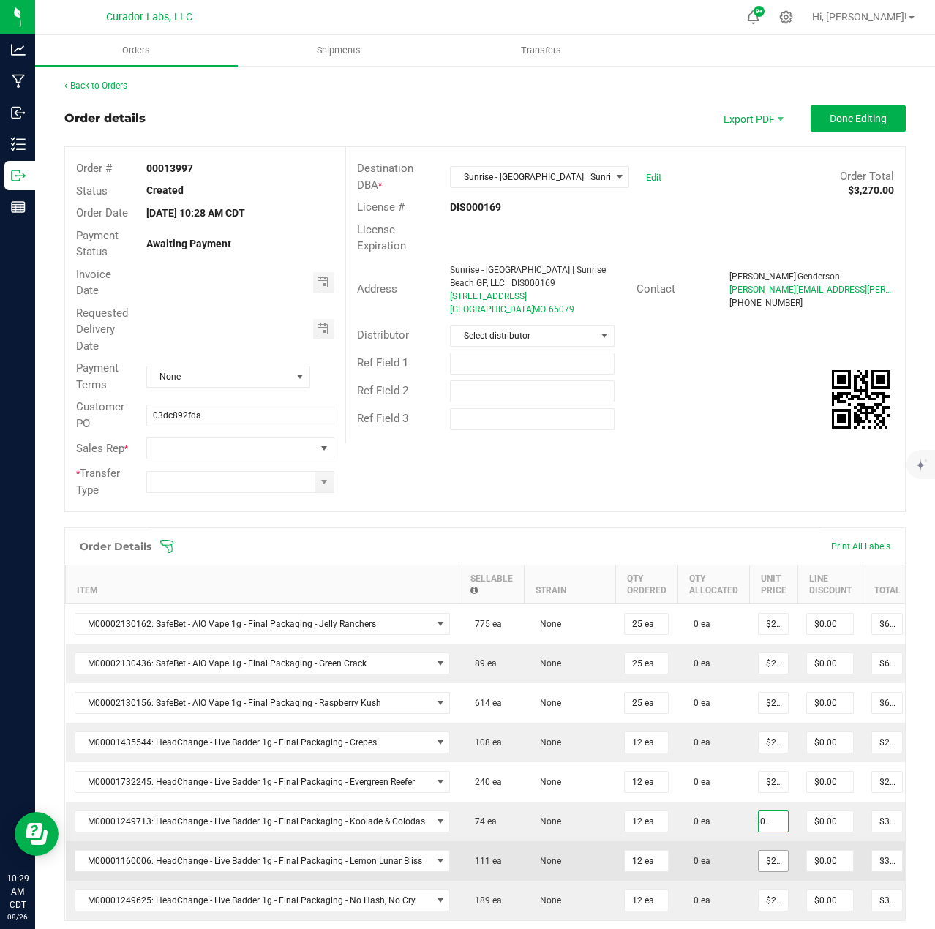
type input "$20.62500"
type input "$247.50"
click at [767, 863] on input "25" at bounding box center [772, 861] width 29 height 20
paste input "20.6"
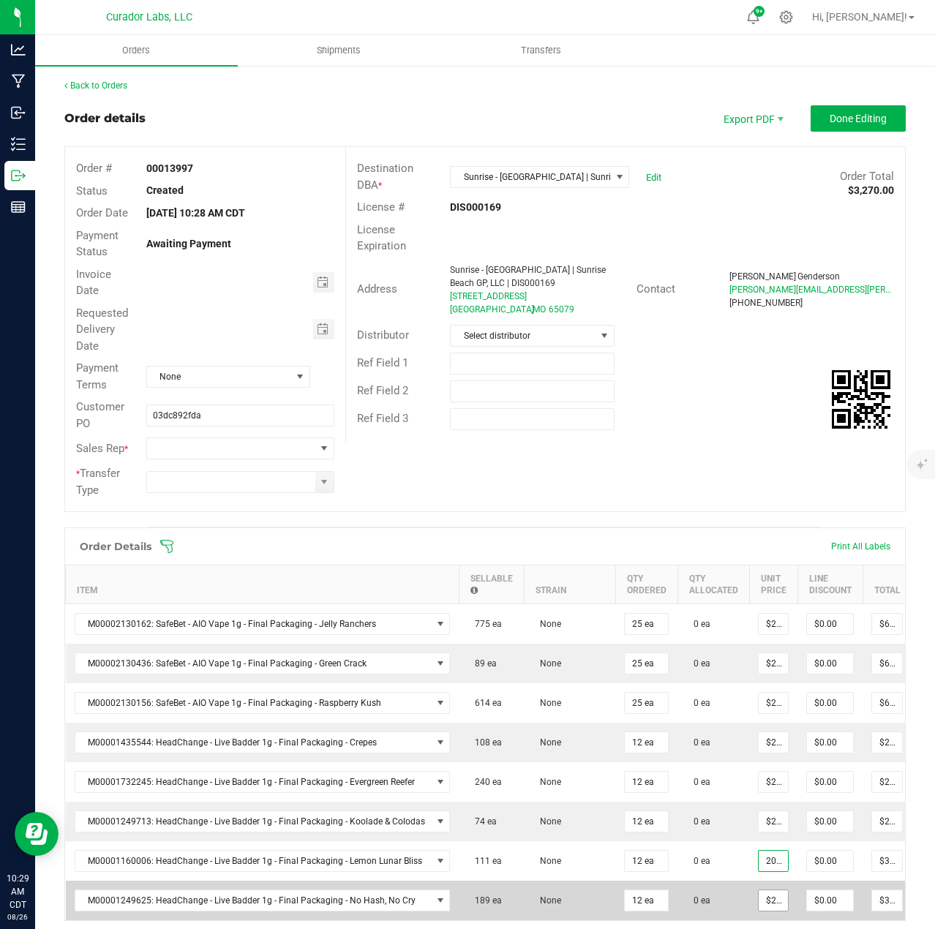
scroll to position [0, 11]
type input "$20.62500"
type input "$247.50"
click at [763, 904] on input "25" at bounding box center [772, 900] width 29 height 20
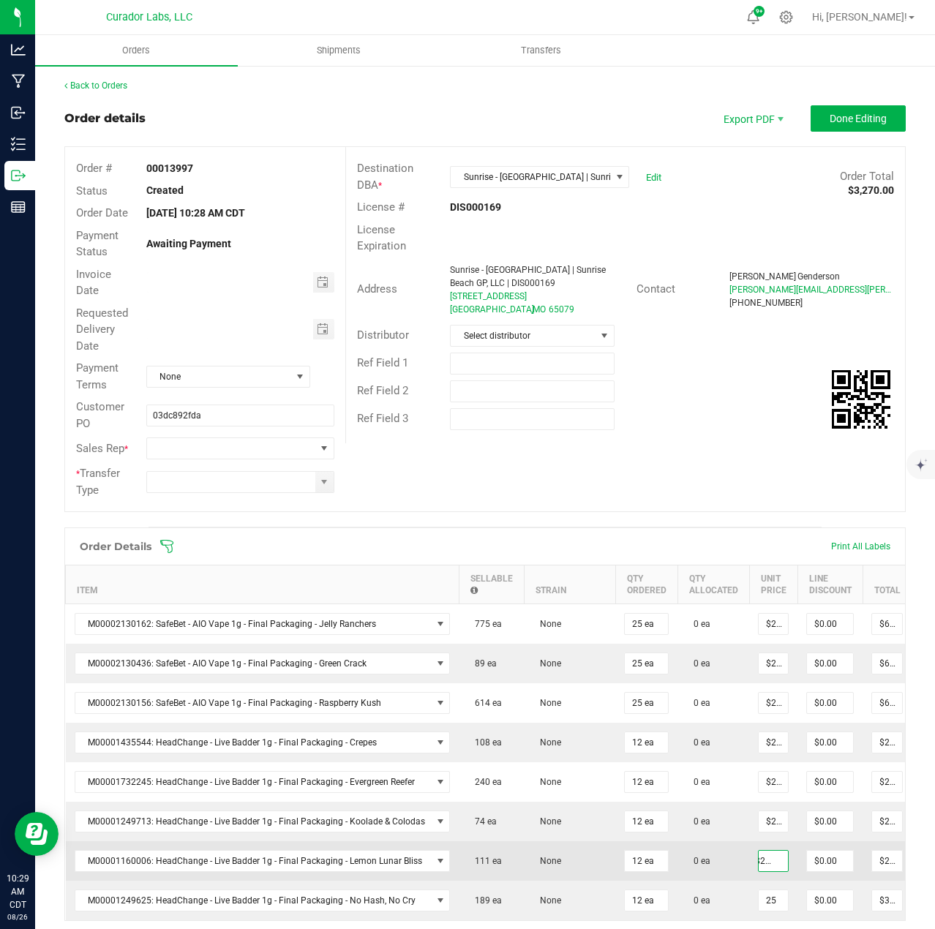
scroll to position [0, 0]
paste input "20.6"
type input "$20.62500"
type input "$247.50"
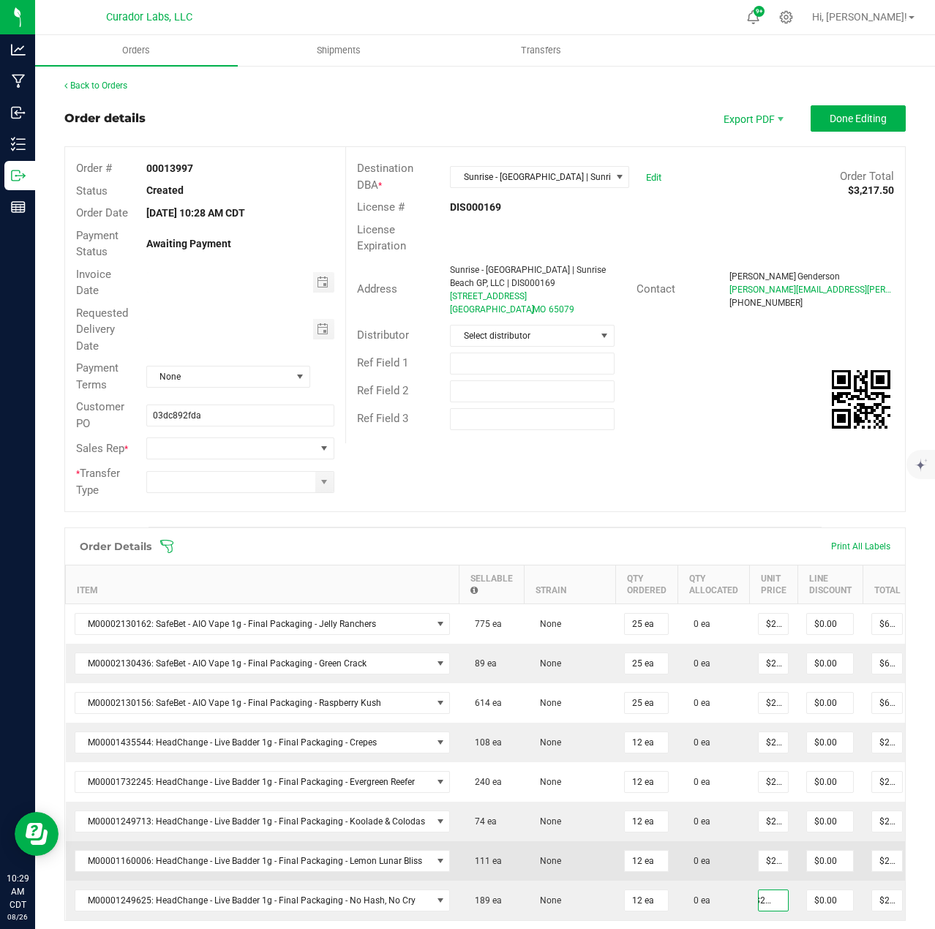
click at [726, 873] on td "0 ea" at bounding box center [713, 860] width 72 height 39
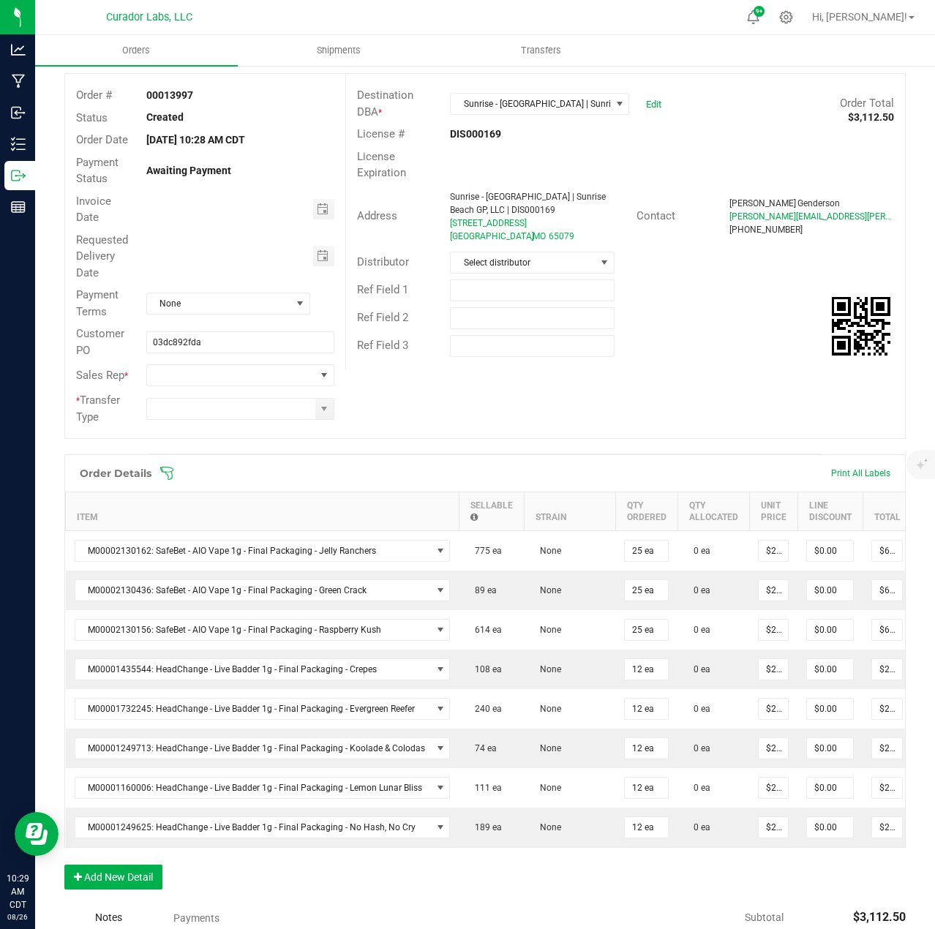
scroll to position [0, 0]
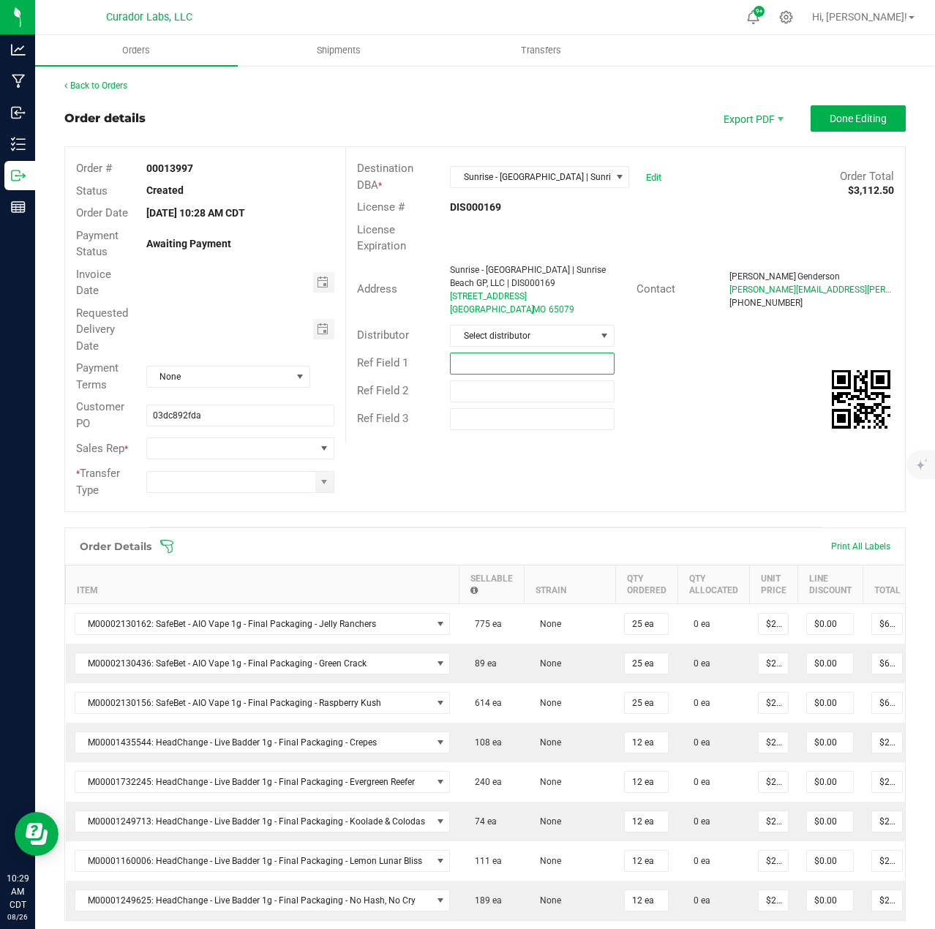
click at [485, 358] on input "text" at bounding box center [532, 364] width 165 height 22
type input "17.5% off for HC [DATE] Sale"
click at [878, 113] on button "Done Editing" at bounding box center [857, 118] width 95 height 26
click at [884, 113] on button "Done Editing" at bounding box center [857, 118] width 95 height 26
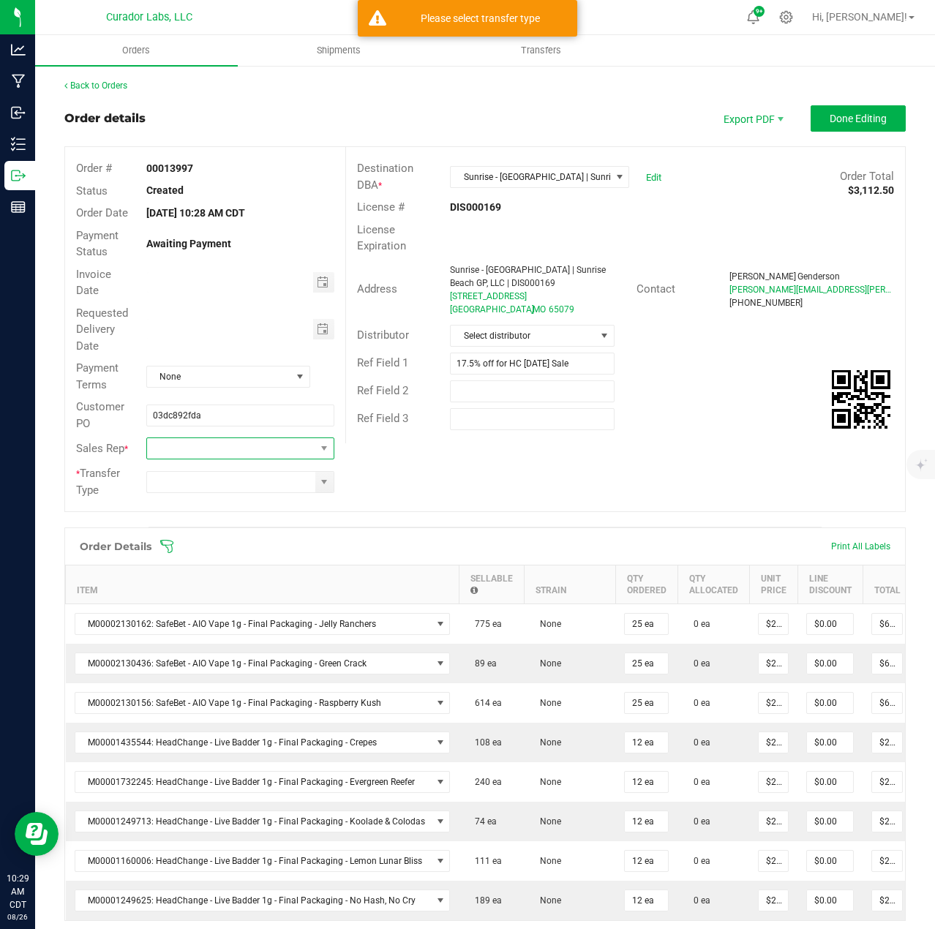
click at [246, 446] on span at bounding box center [231, 448] width 168 height 20
click at [227, 606] on li "[PERSON_NAME]" at bounding box center [238, 607] width 184 height 25
click at [320, 477] on span at bounding box center [324, 482] width 12 height 12
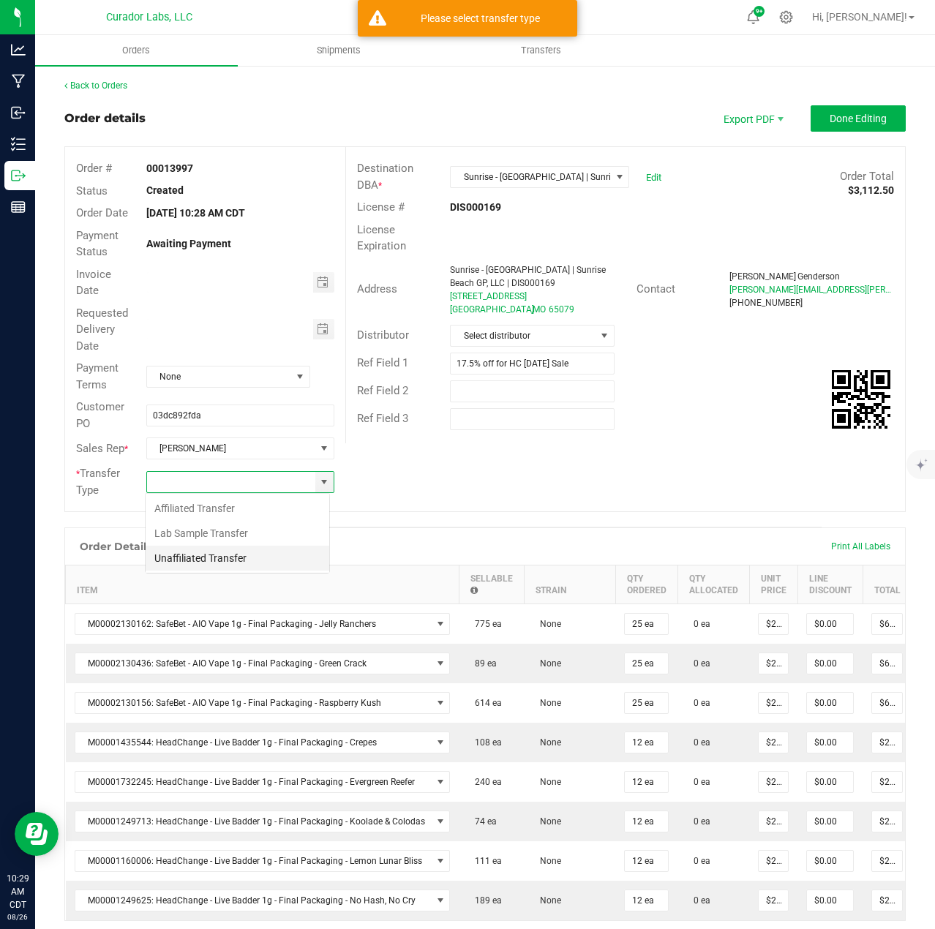
scroll to position [22, 185]
click at [233, 554] on li "Unaffiliated Transfer" at bounding box center [238, 558] width 184 height 25
type input "Unaffiliated Transfer"
click at [891, 123] on button "Done Editing" at bounding box center [857, 118] width 95 height 26
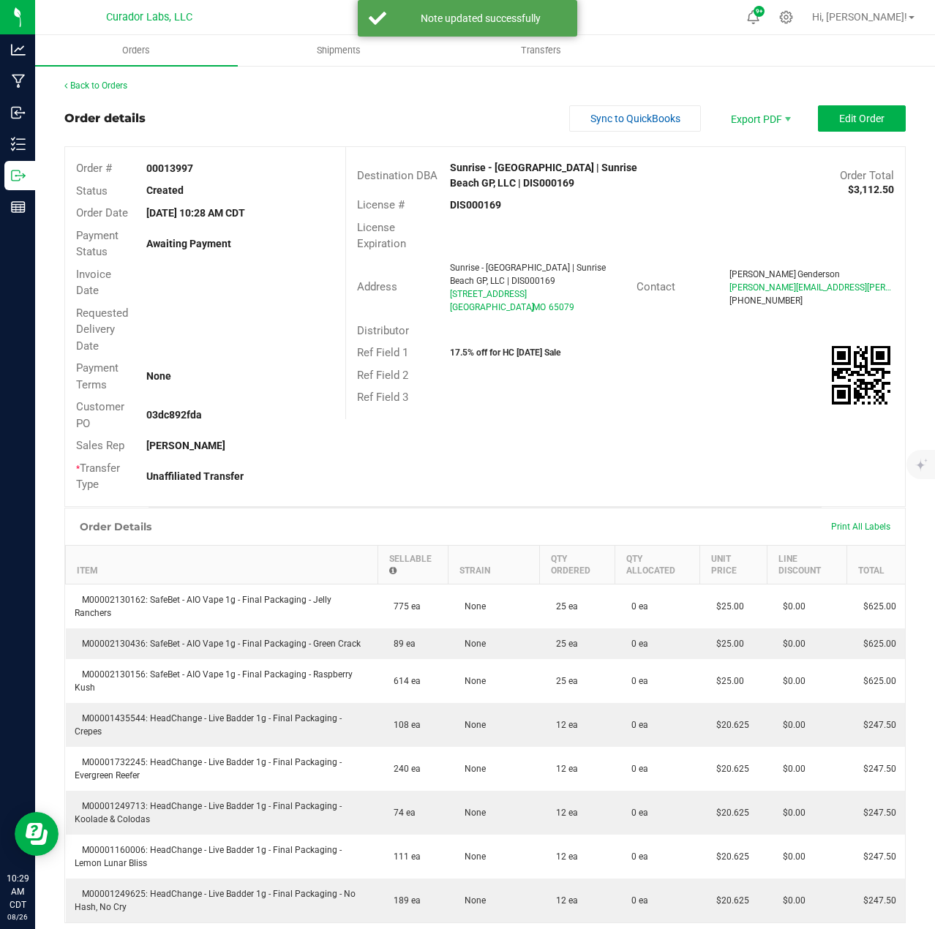
click at [127, 93] on div "Back to Orders Order details Sync to QuickBooks Export PDF Edit Order Order # 0…" at bounding box center [484, 621] width 841 height 1084
click at [122, 86] on link "Back to Orders" at bounding box center [95, 85] width 63 height 10
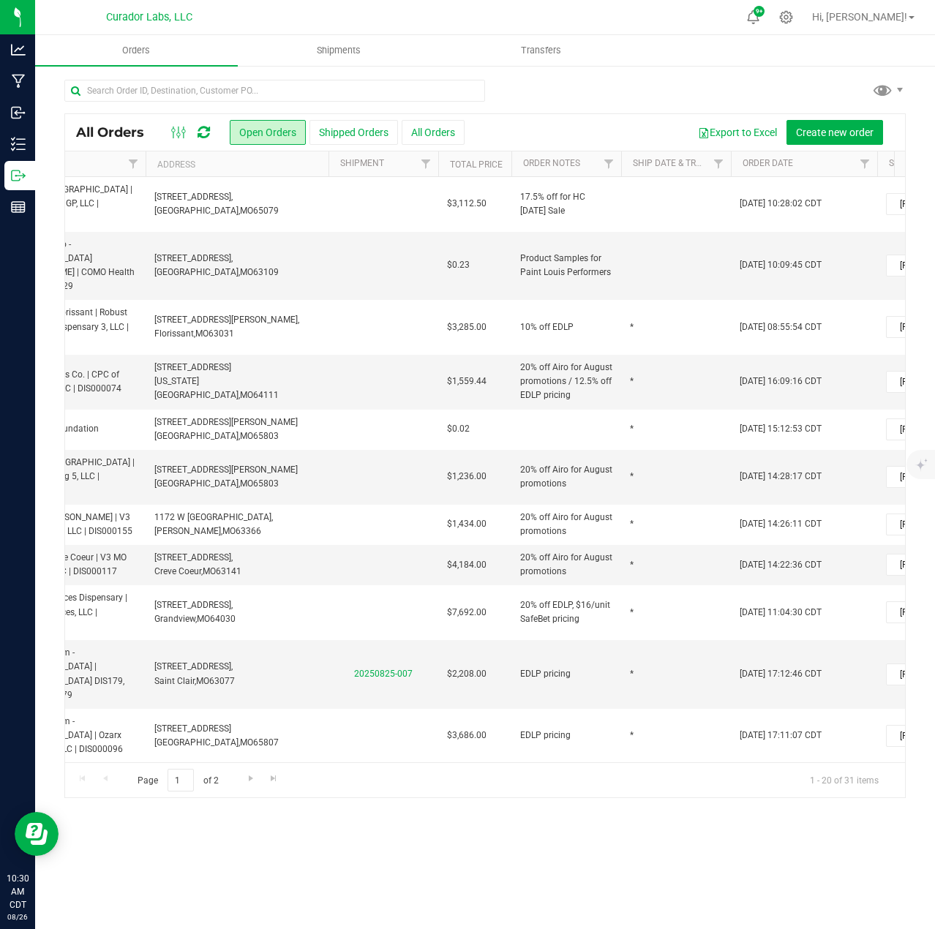
scroll to position [0, 243]
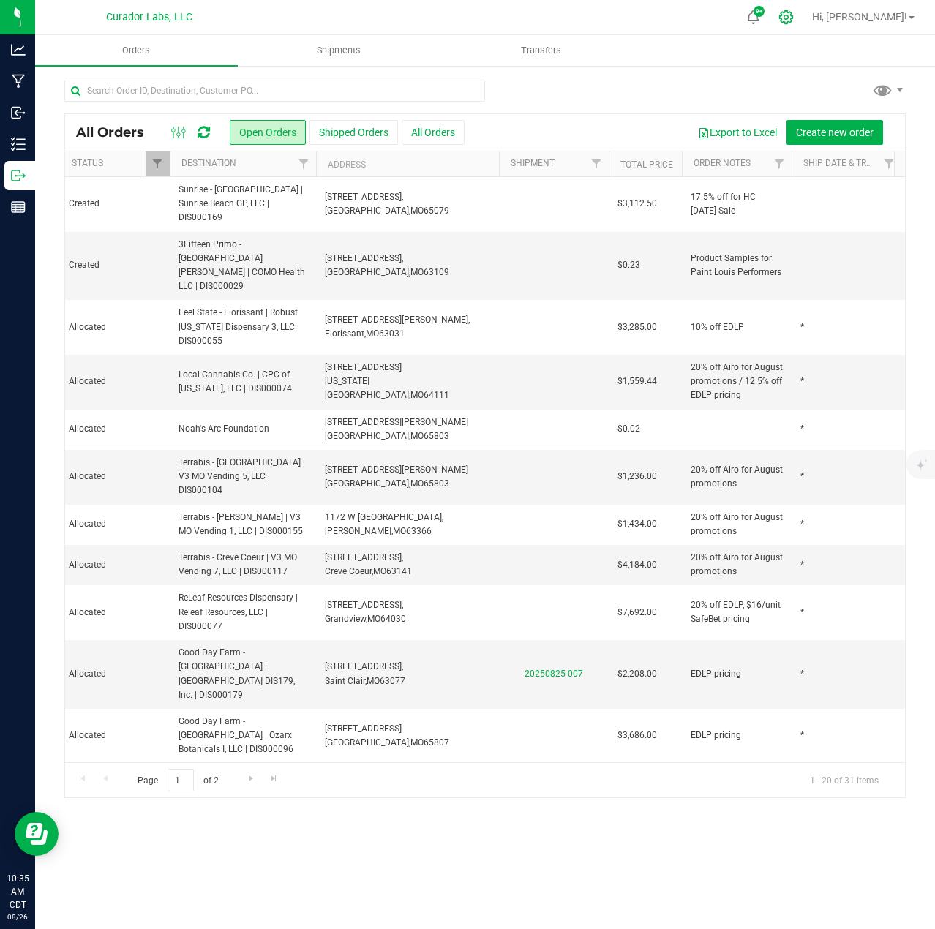
click at [794, 18] on icon at bounding box center [785, 17] width 15 height 15
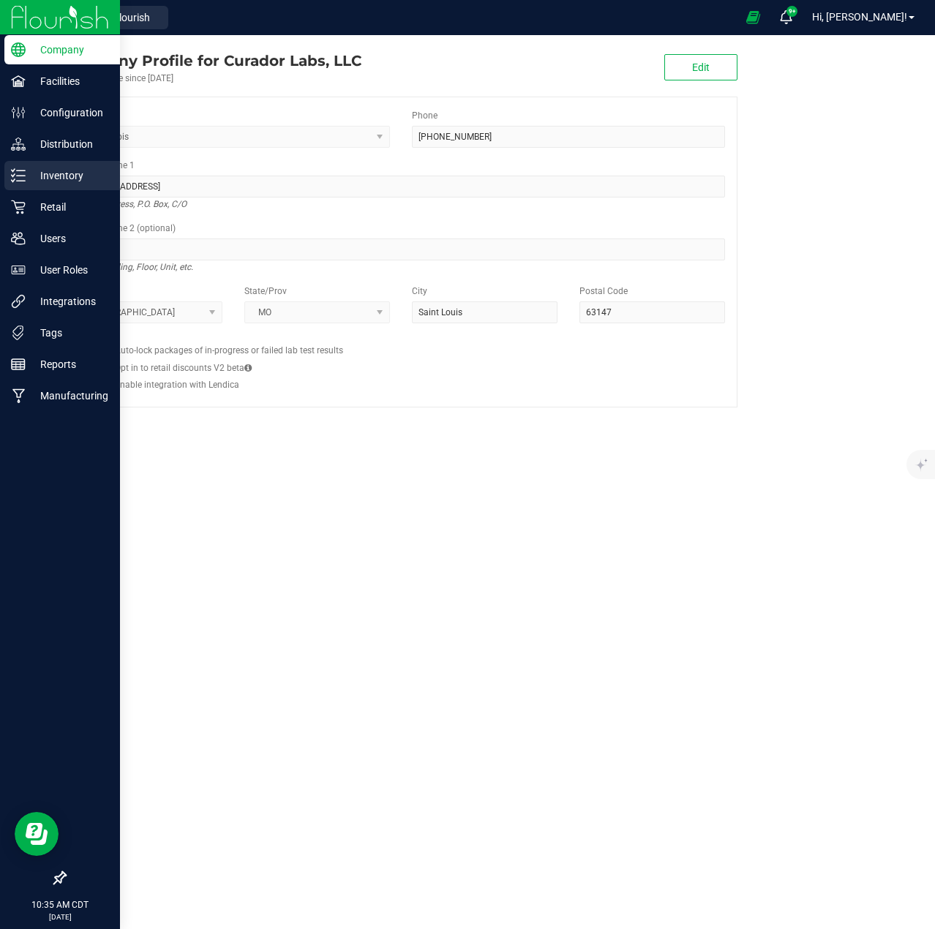
click at [25, 182] on icon at bounding box center [18, 175] width 15 height 15
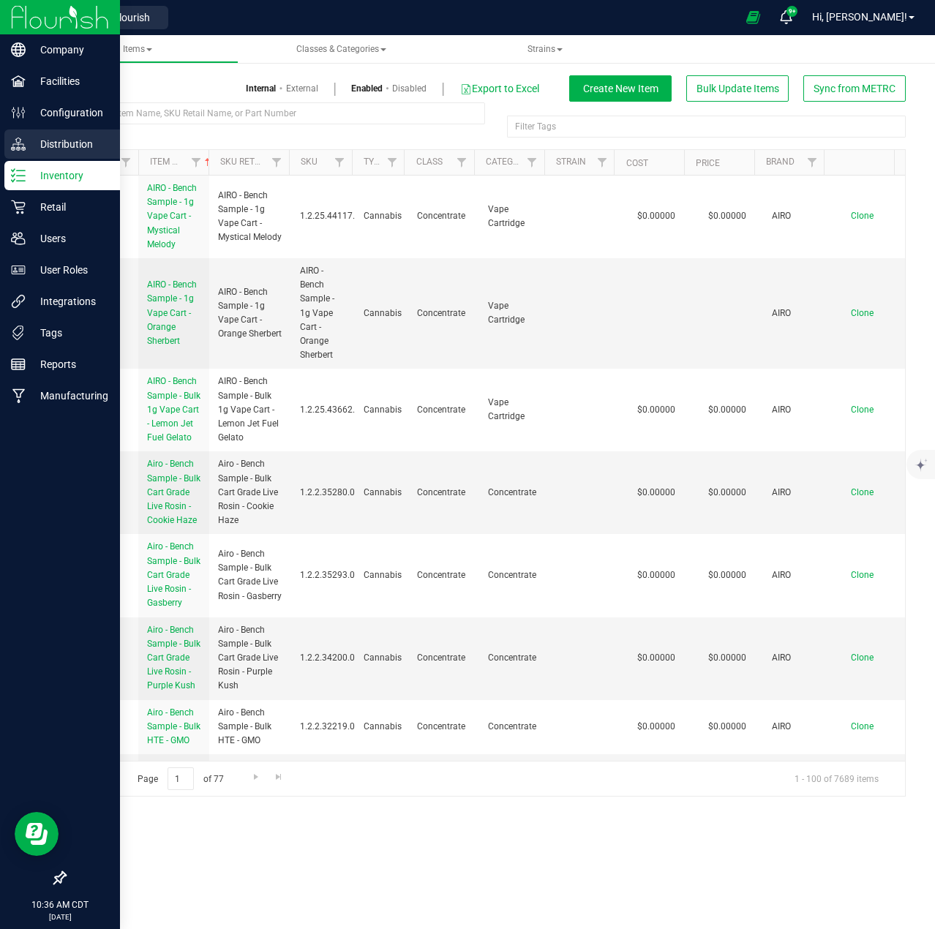
click at [52, 142] on p "Distribution" at bounding box center [70, 144] width 88 height 18
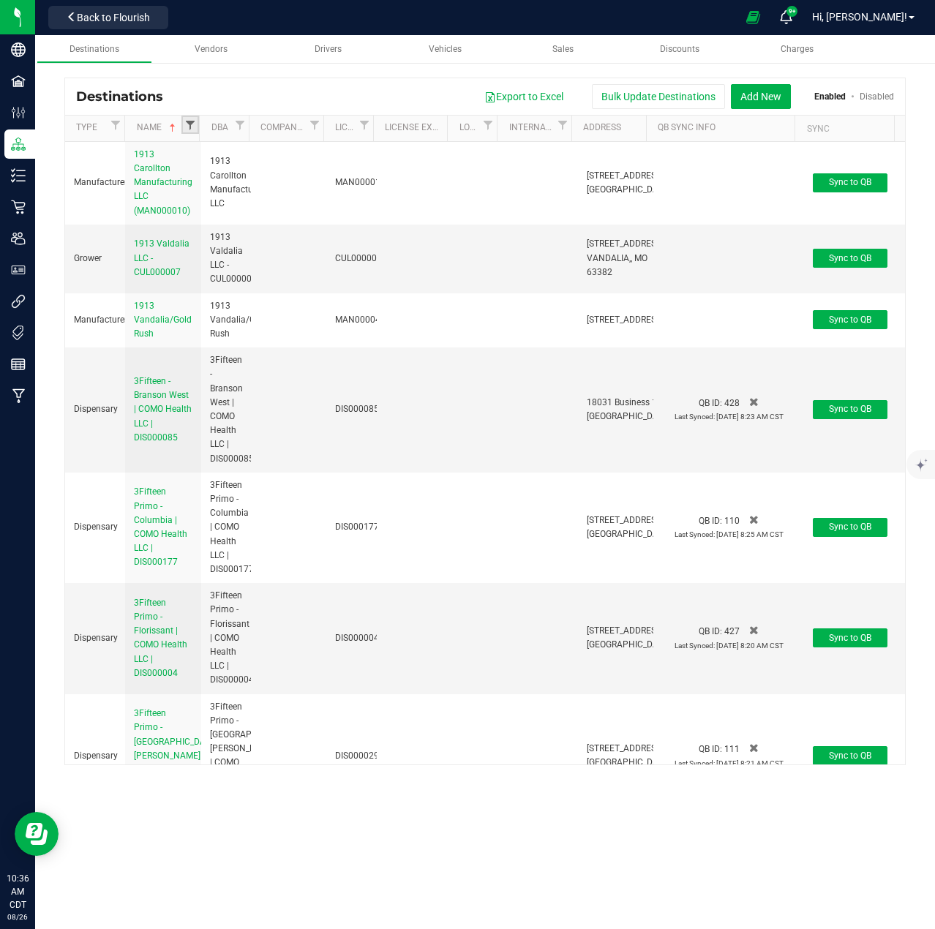
click at [194, 122] on span "Filter" at bounding box center [190, 125] width 12 height 12
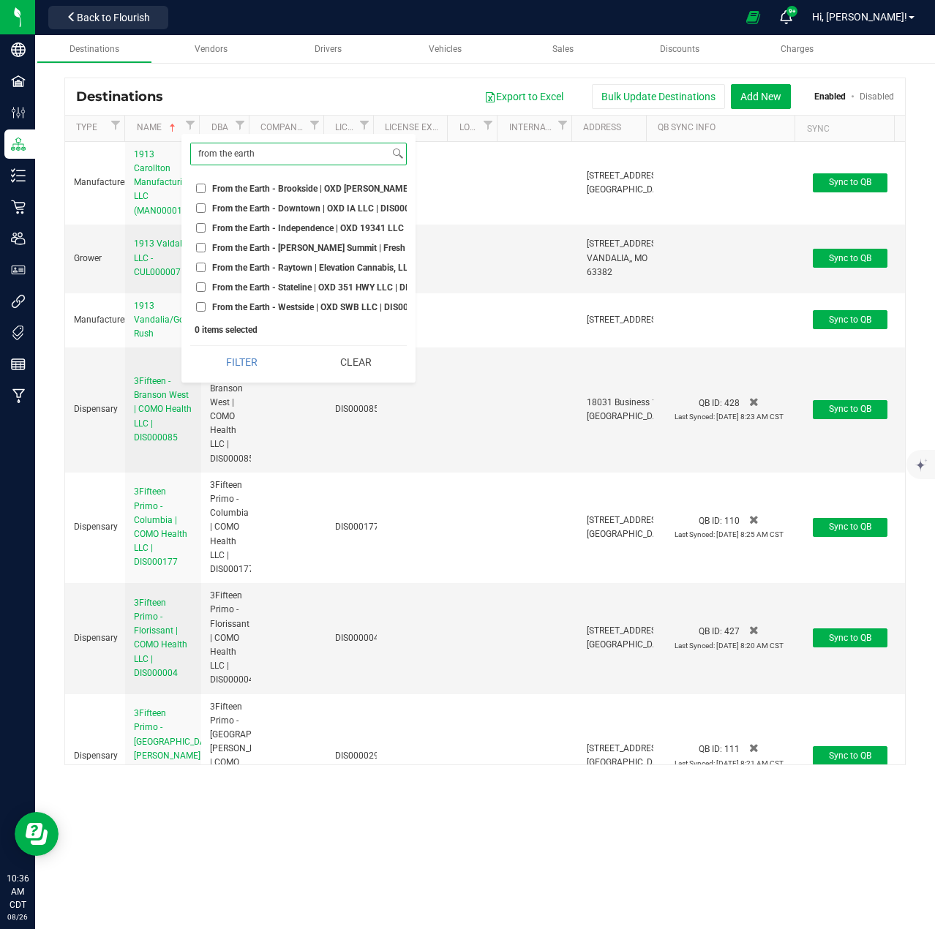
type input "from the earth"
click at [199, 187] on input "From the Earth - Brookside | OXD [PERSON_NAME] LLC | DIS000045" at bounding box center [201, 189] width 10 height 10
checkbox input "true"
click at [198, 208] on input "From the Earth - Downtown | OXD IA LLC | DIS000046" at bounding box center [201, 208] width 10 height 10
checkbox input "true"
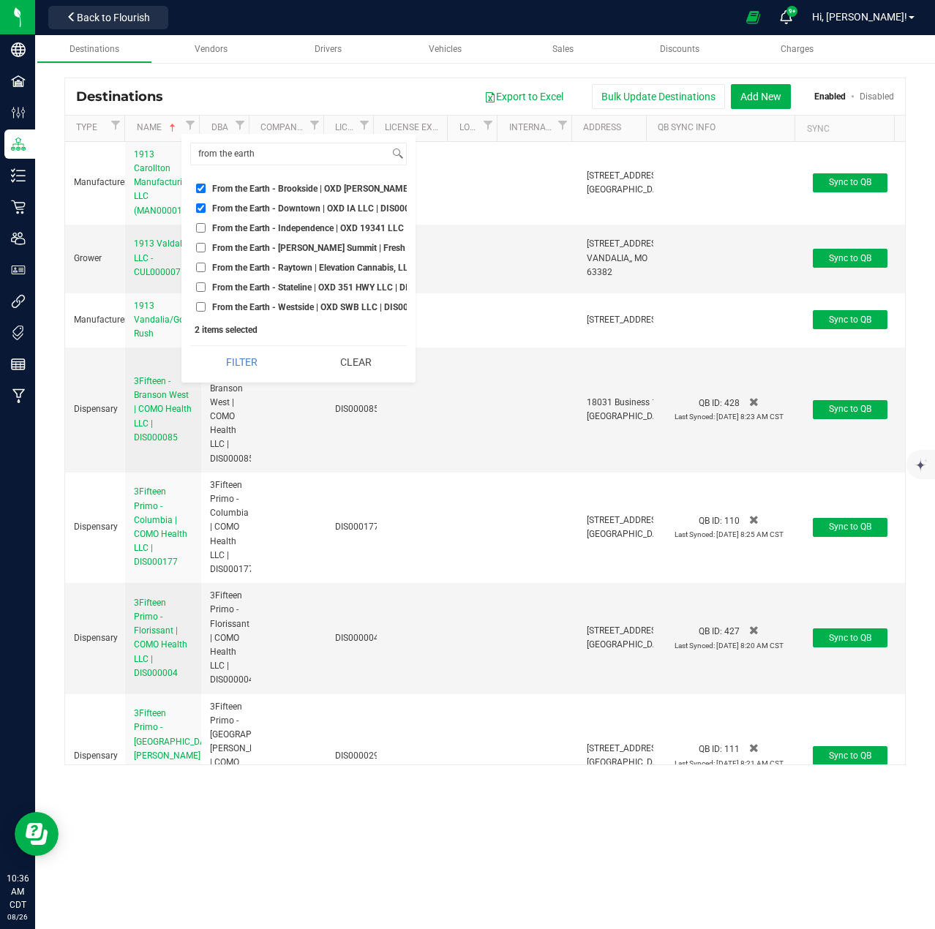
click at [200, 236] on li "From the Earth - Independence | OXD 19341 LLC | DIS000035" at bounding box center [298, 227] width 216 height 15
click at [201, 247] on input "From the Earth - [PERSON_NAME] Summit | Fresh Green LLC | DIS000051" at bounding box center [201, 248] width 10 height 10
checkbox input "true"
click at [202, 228] on input "From the Earth - Independence | OXD 19341 LLC | DIS000035" at bounding box center [201, 228] width 10 height 10
checkbox input "true"
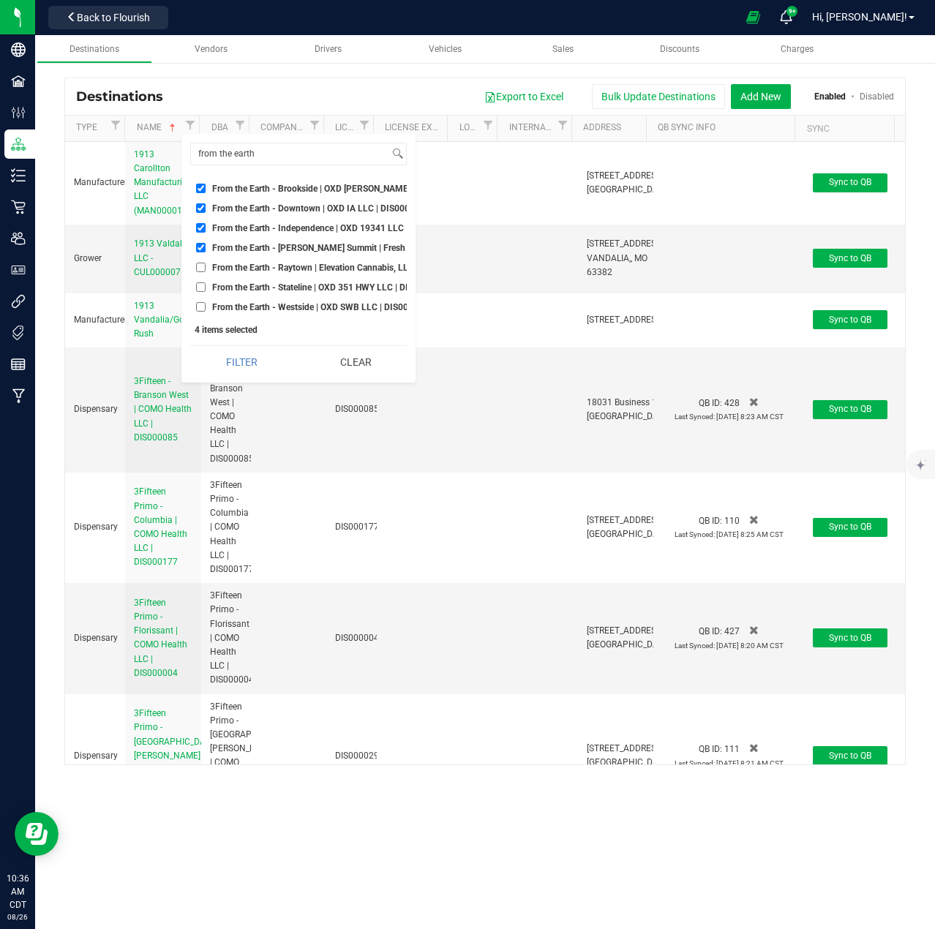
click at [201, 263] on input "From the Earth - Raytown | Elevation Cannabis, LLC | DIS000065" at bounding box center [201, 268] width 10 height 10
checkbox input "true"
click at [201, 296] on ul "Select All 1913 Carollton Manufacturing LLC (MAN000010) 1913 Valdalia LLC - CUL…" at bounding box center [298, 245] width 216 height 138
click at [201, 294] on li "From the Earth - Stateline | OXD 351 HWY LLC | DIS000044" at bounding box center [298, 286] width 216 height 15
click at [201, 306] on input "From the Earth - Westside | OXD SWB LLC | DIS000048" at bounding box center [201, 307] width 10 height 10
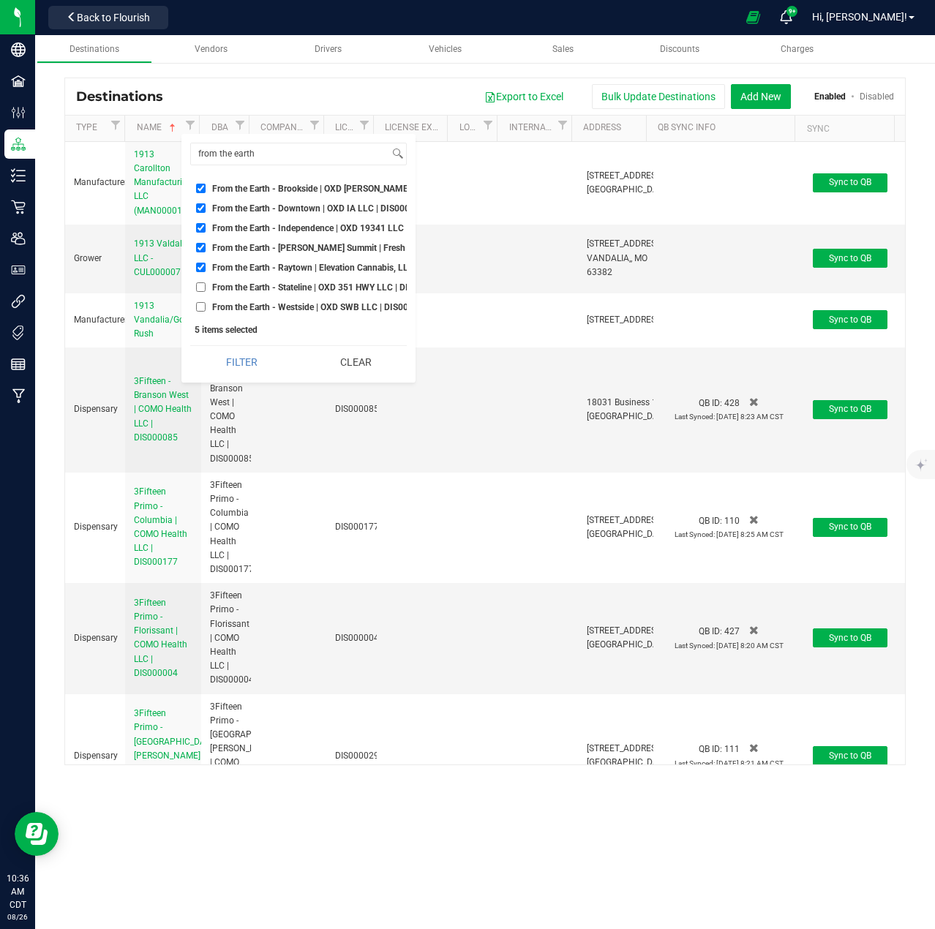
checkbox input "true"
click at [201, 285] on input "From the Earth - Stateline | OXD 351 HWY LLC | DIS000044" at bounding box center [201, 287] width 10 height 10
checkbox input "true"
click at [267, 365] on button "Filter" at bounding box center [241, 362] width 103 height 32
checkbox input "true"
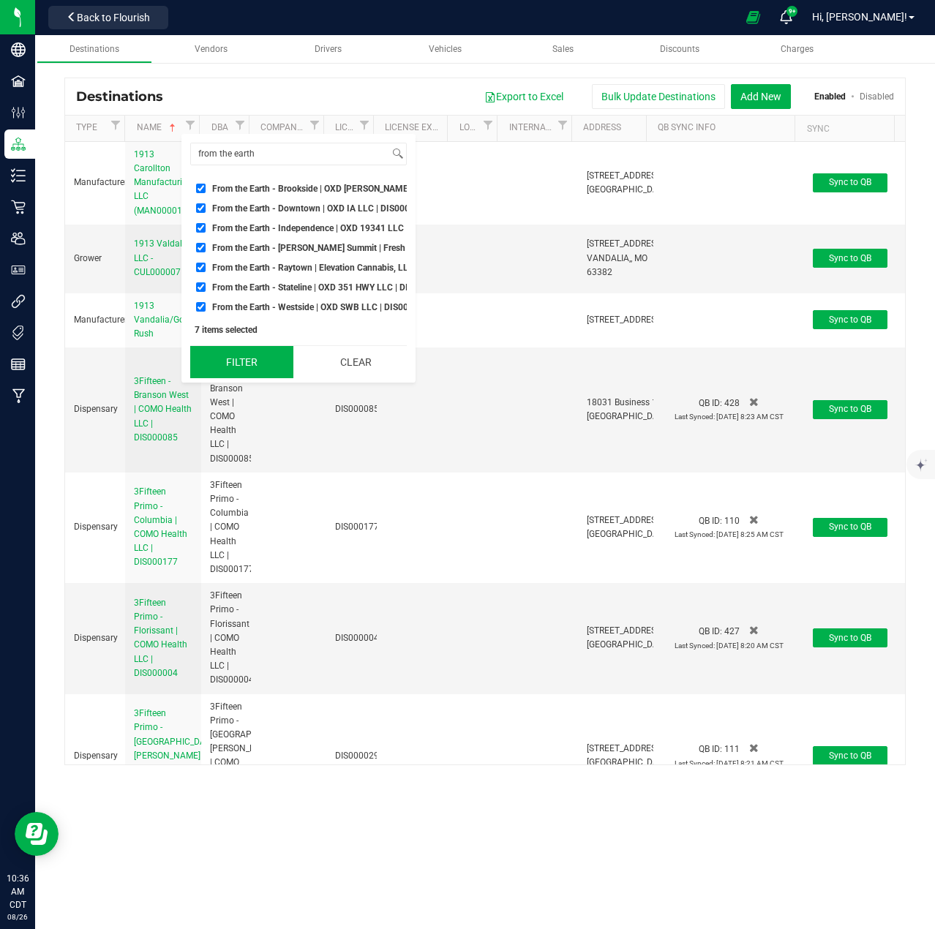
checkbox input "true"
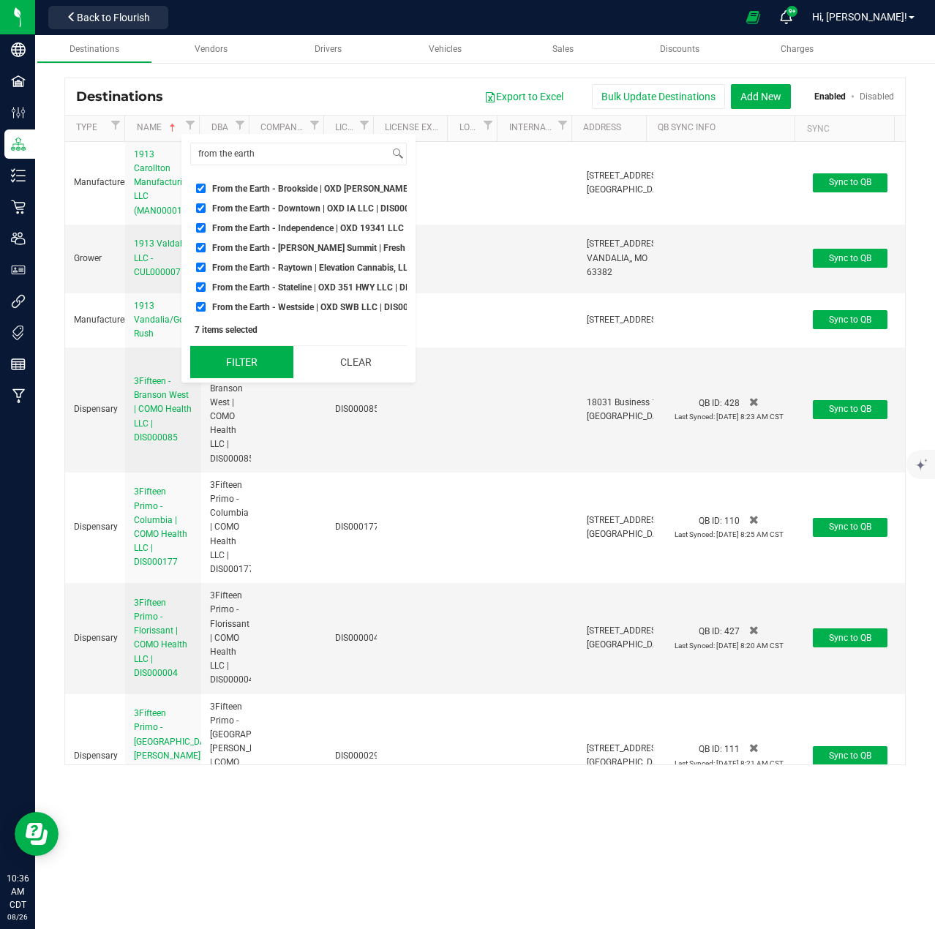
checkbox input "true"
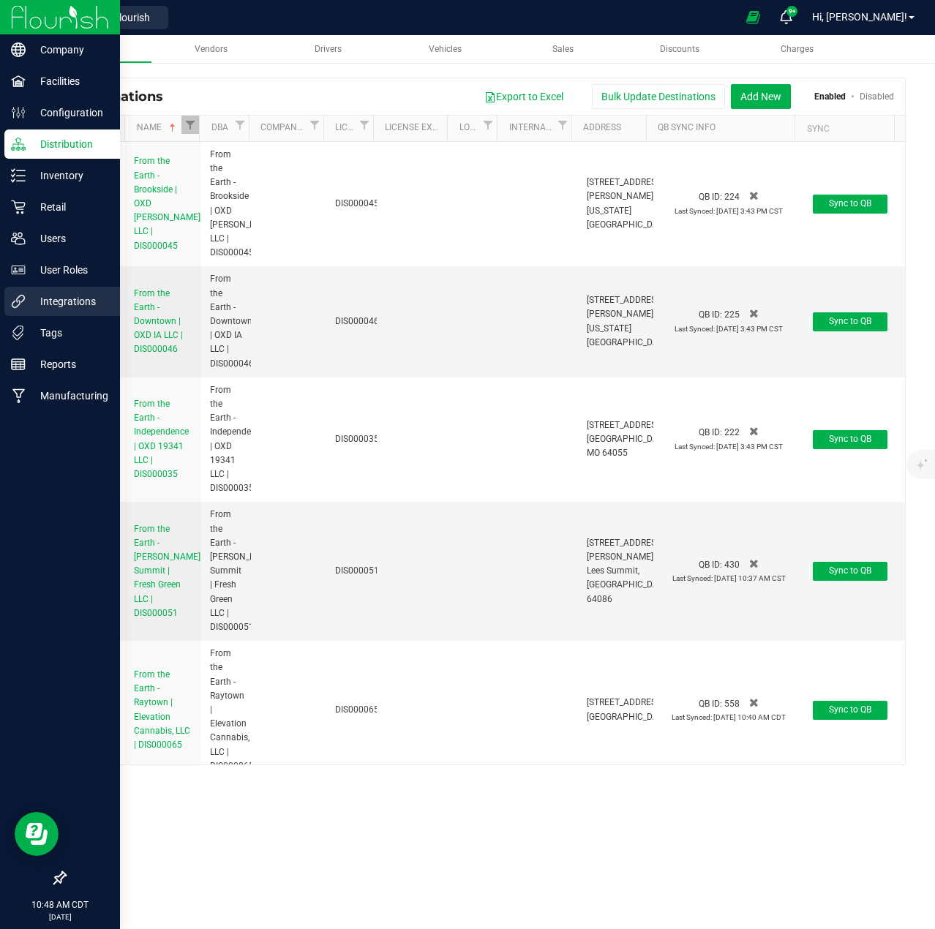
click at [42, 300] on p "Integrations" at bounding box center [70, 302] width 88 height 18
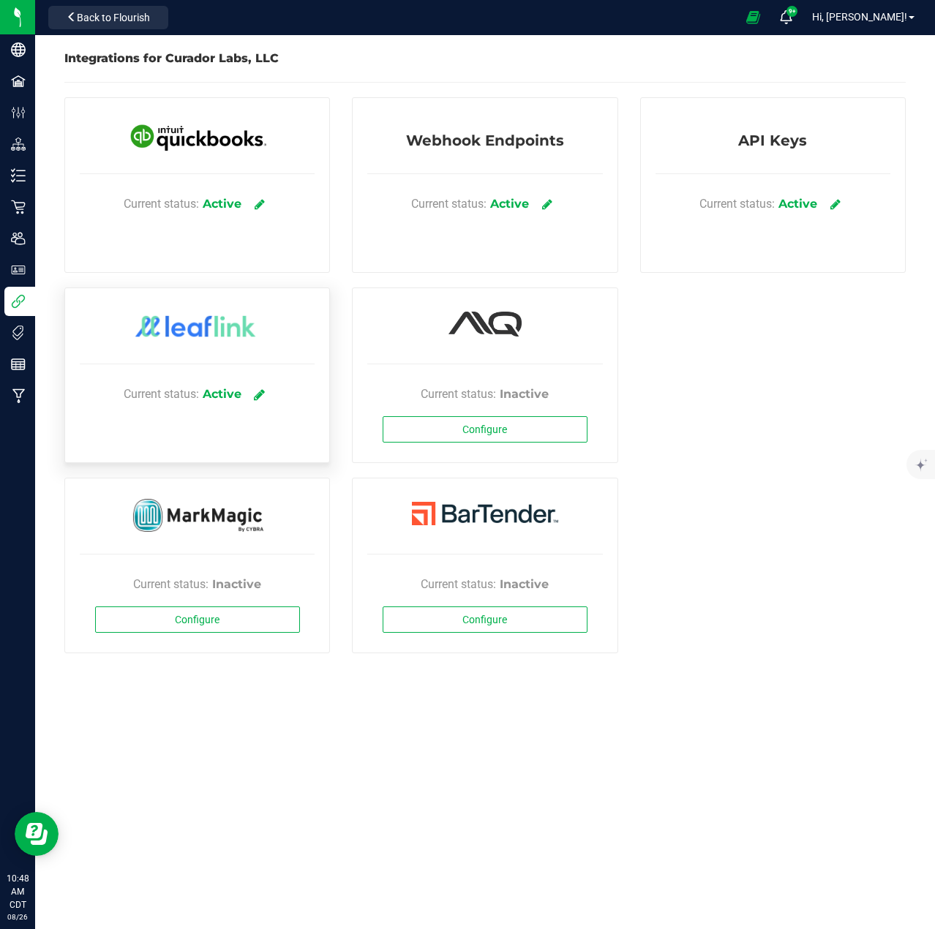
click at [259, 394] on icon at bounding box center [259, 394] width 11 height 13
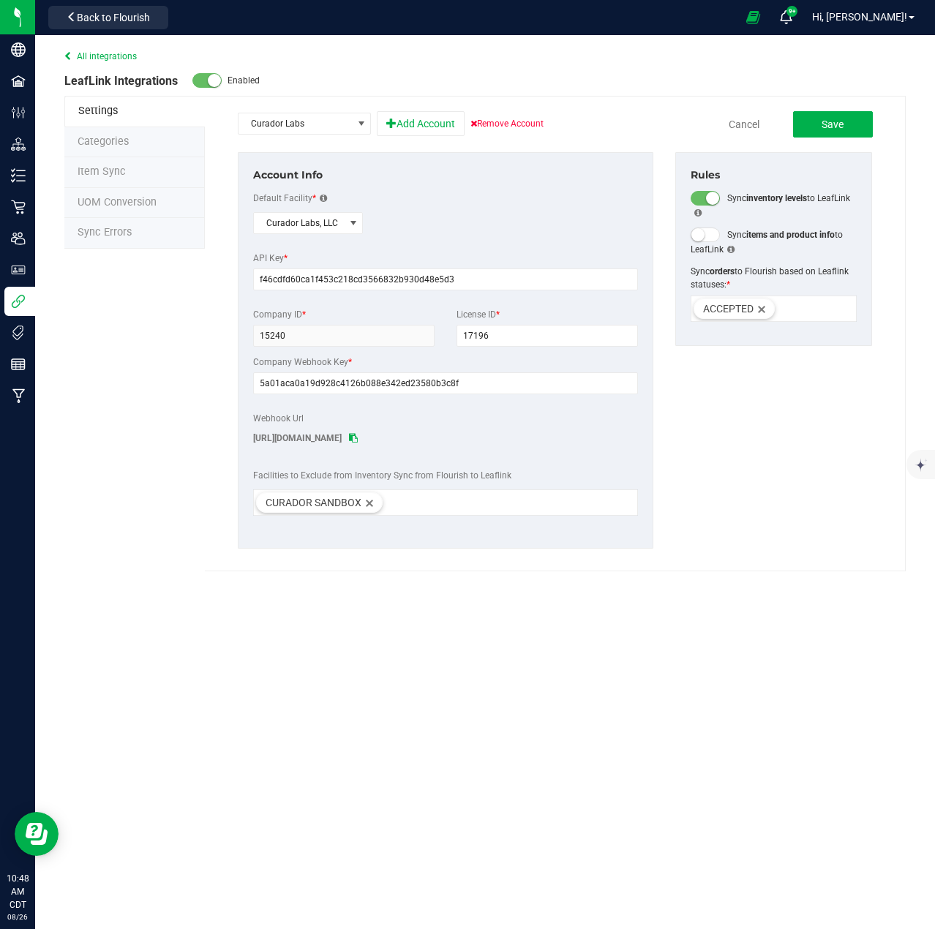
click at [98, 183] on li "Item Sync" at bounding box center [134, 172] width 140 height 31
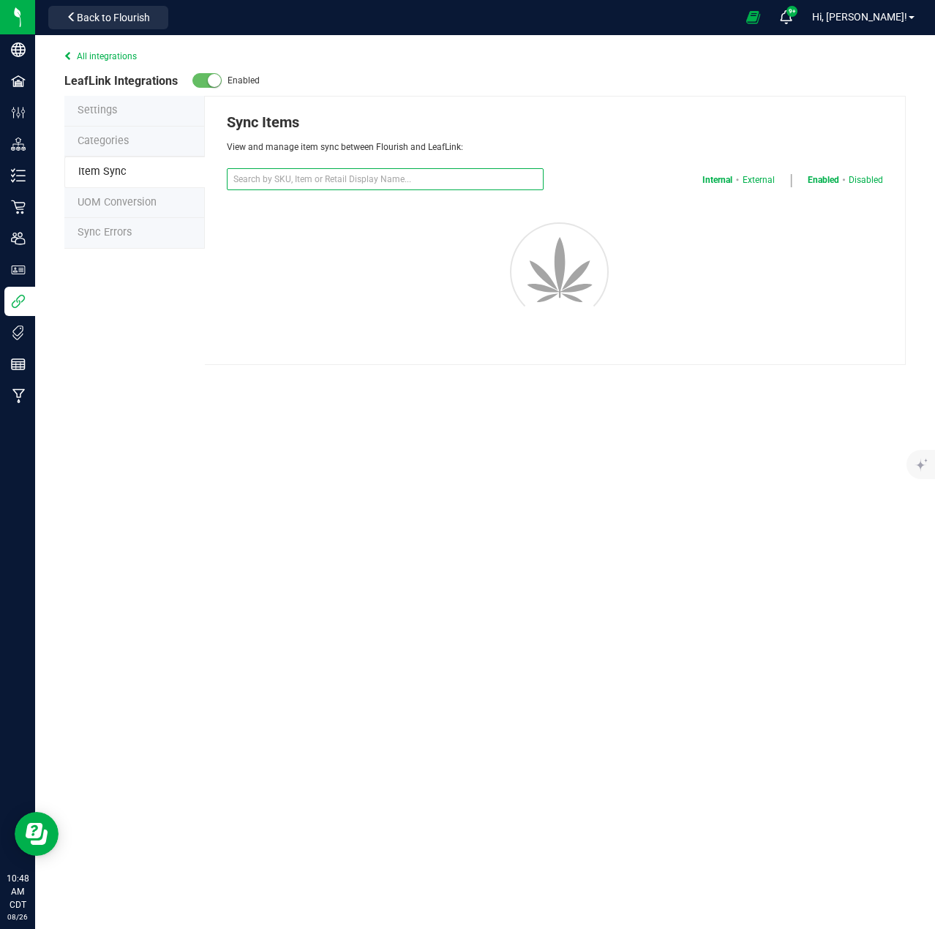
click at [378, 187] on input "text" at bounding box center [385, 179] width 317 height 22
select select "20"
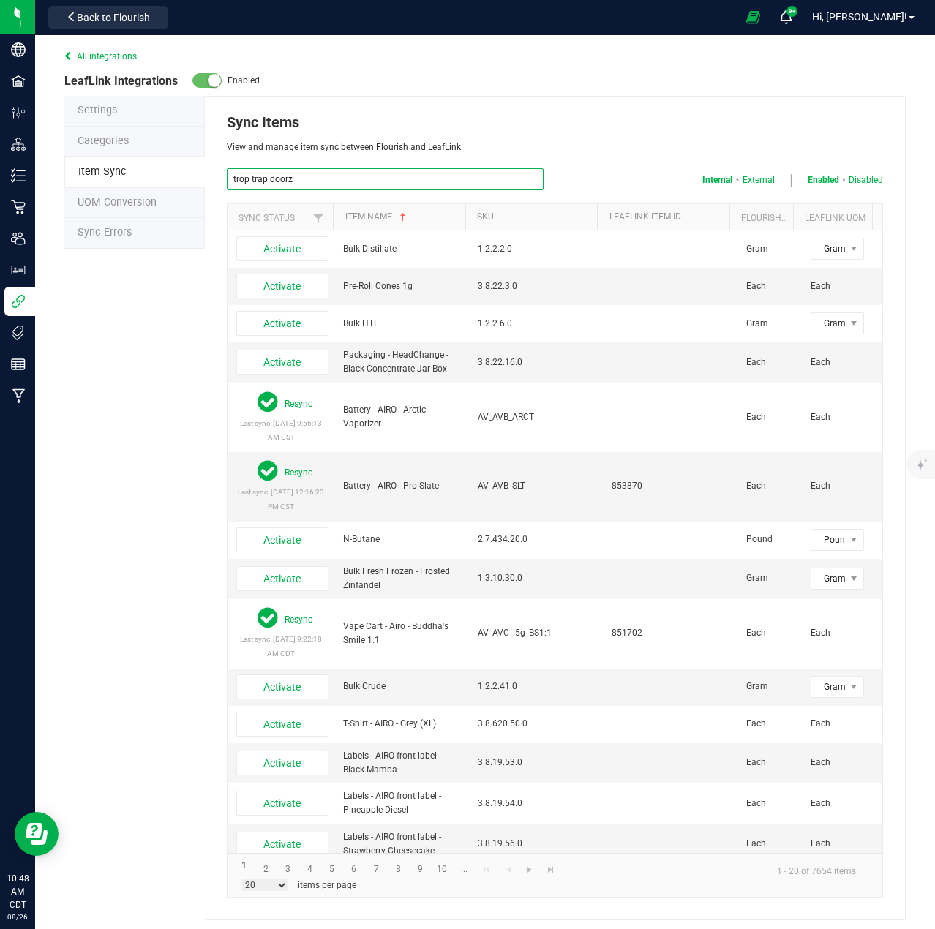
type input "trop trap doorz"
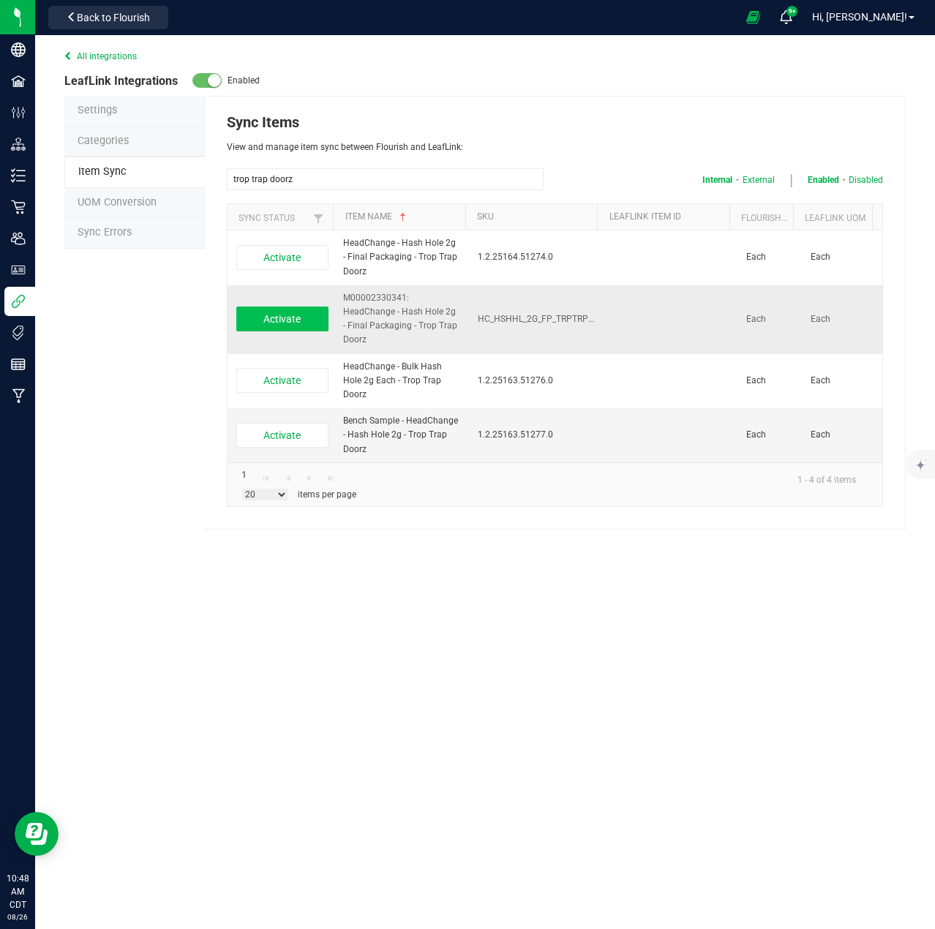
click at [318, 314] on button "Activate" at bounding box center [282, 318] width 92 height 25
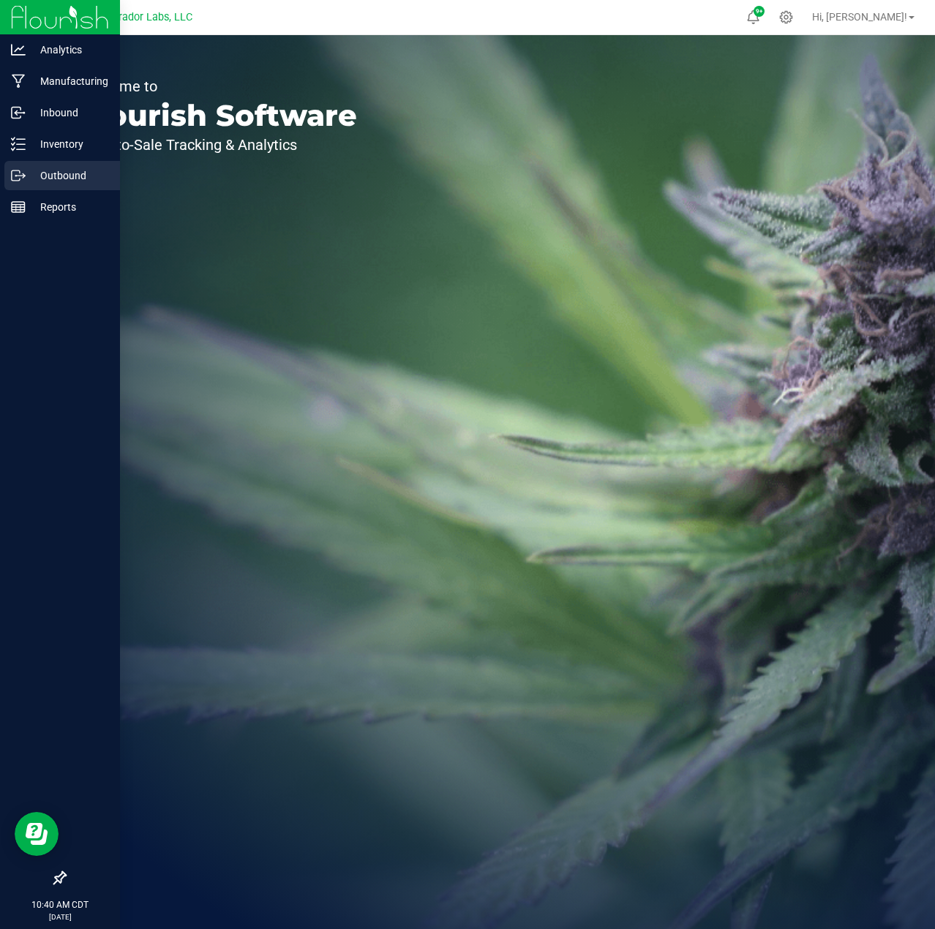
click at [26, 181] on p "Outbound" at bounding box center [70, 176] width 88 height 18
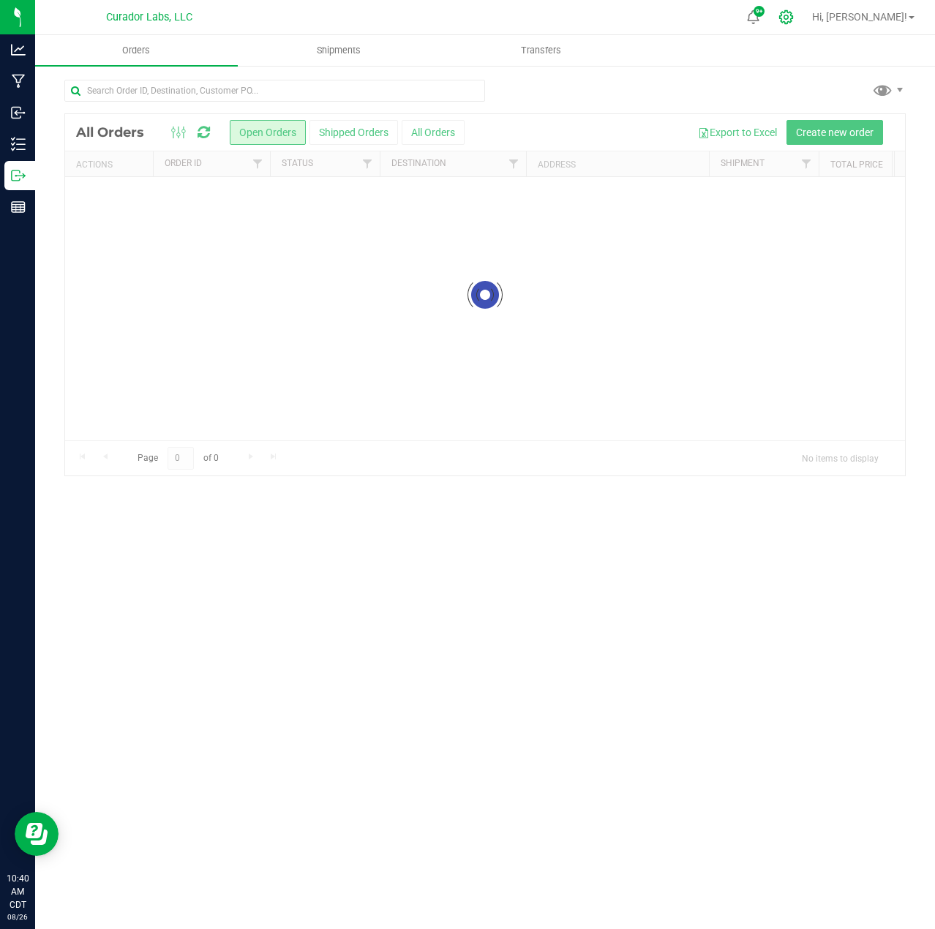
click at [794, 14] on icon at bounding box center [785, 17] width 15 height 15
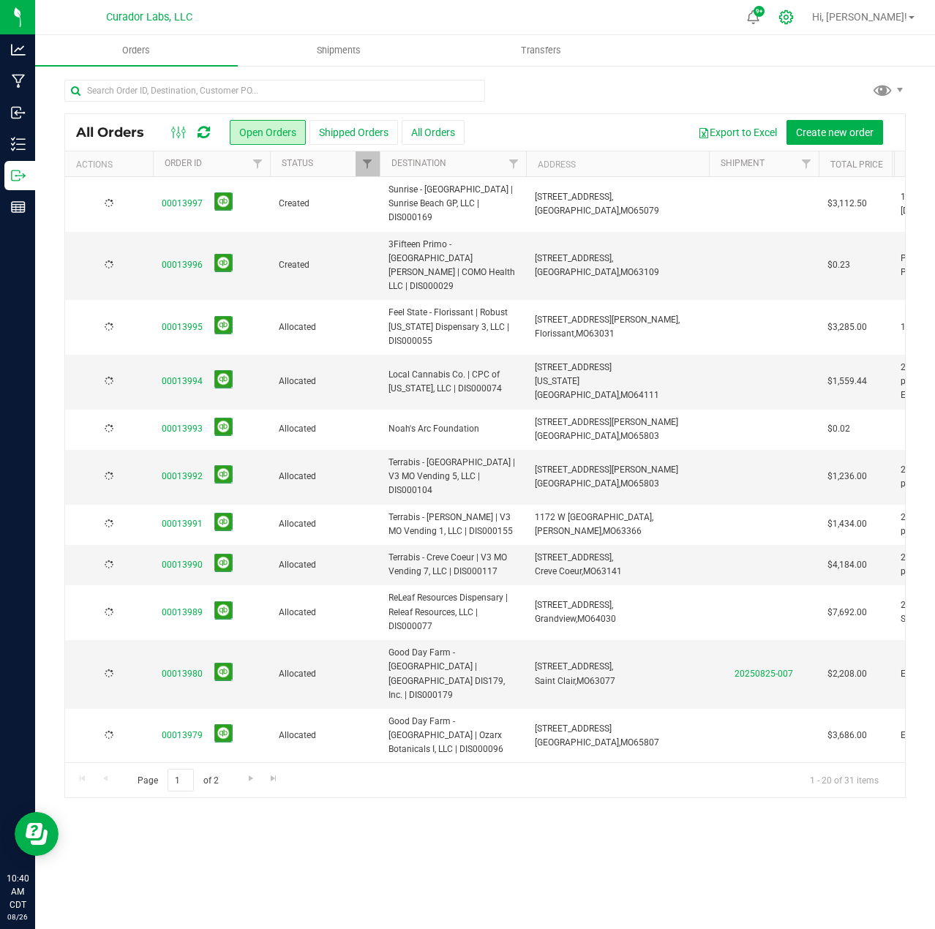
click at [793, 16] on icon at bounding box center [786, 17] width 14 height 14
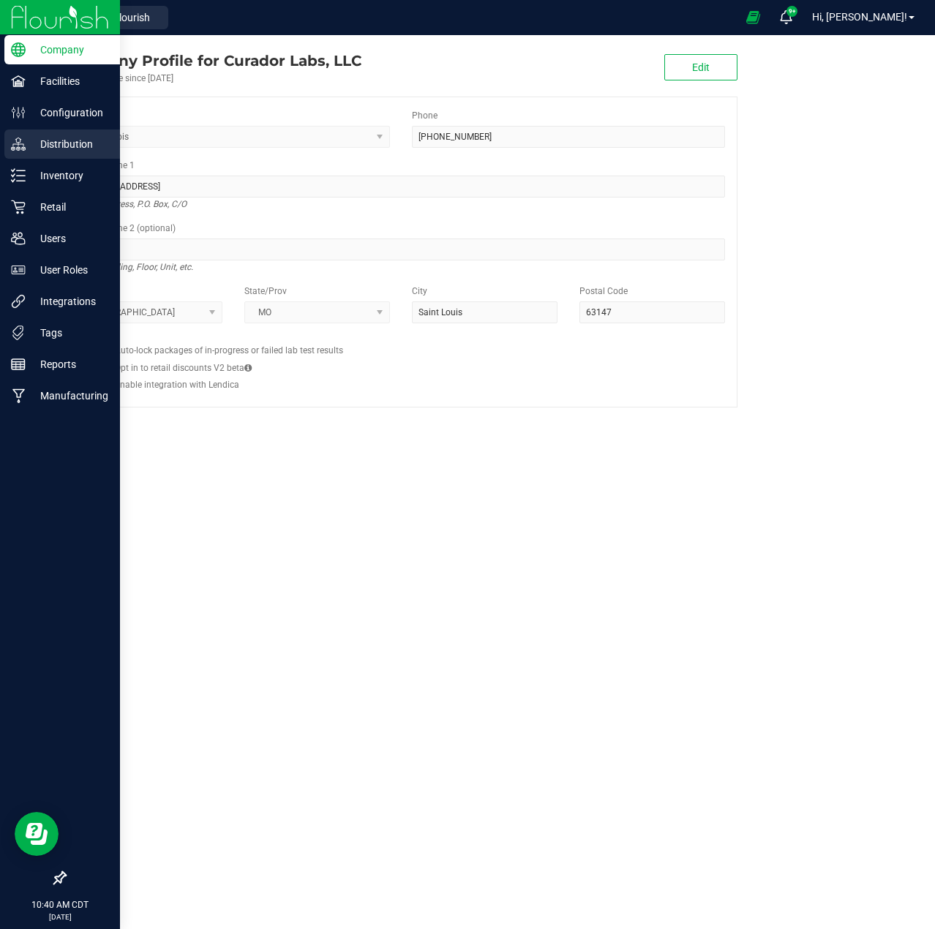
click at [28, 159] on link "Distribution" at bounding box center [60, 144] width 120 height 31
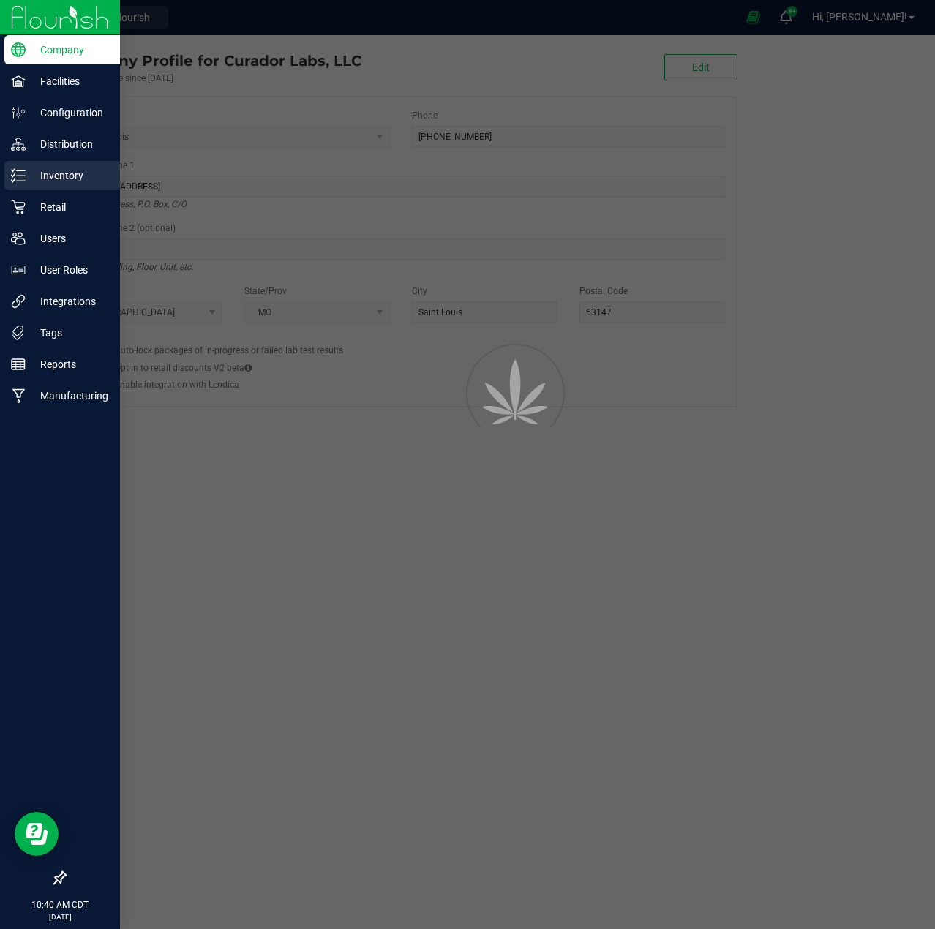
click at [28, 170] on p "Inventory" at bounding box center [70, 176] width 88 height 18
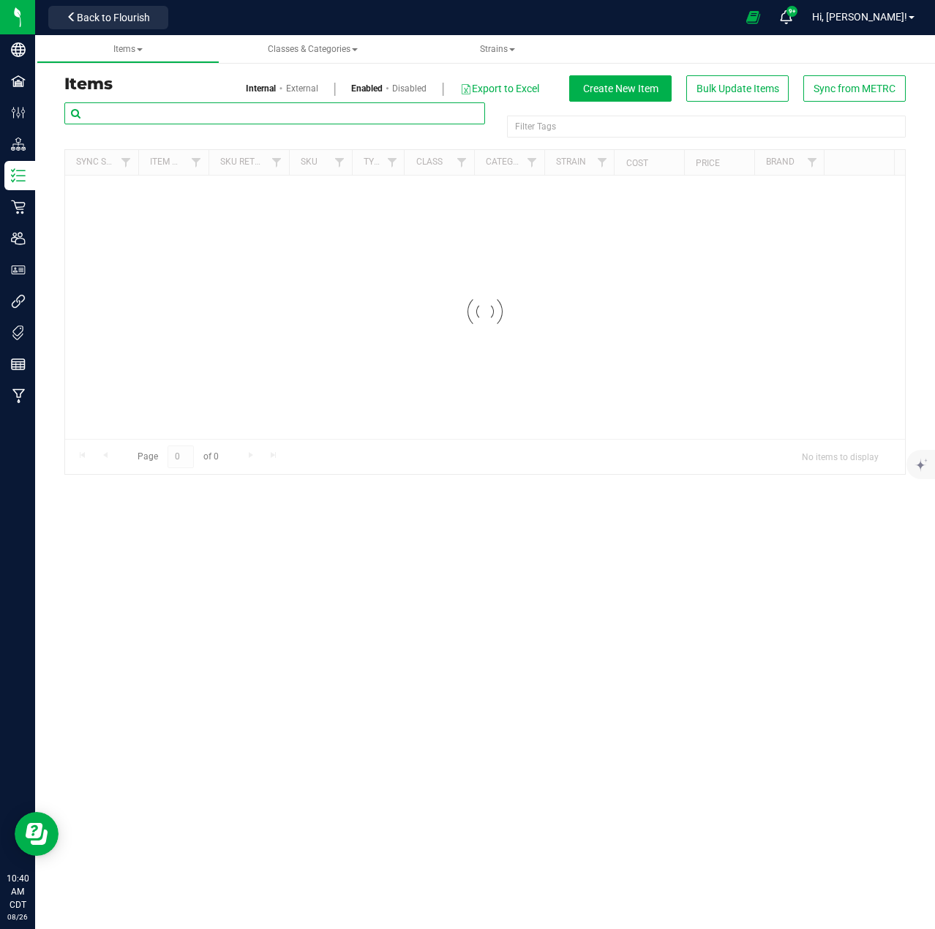
click at [220, 114] on input "text" at bounding box center [274, 113] width 421 height 22
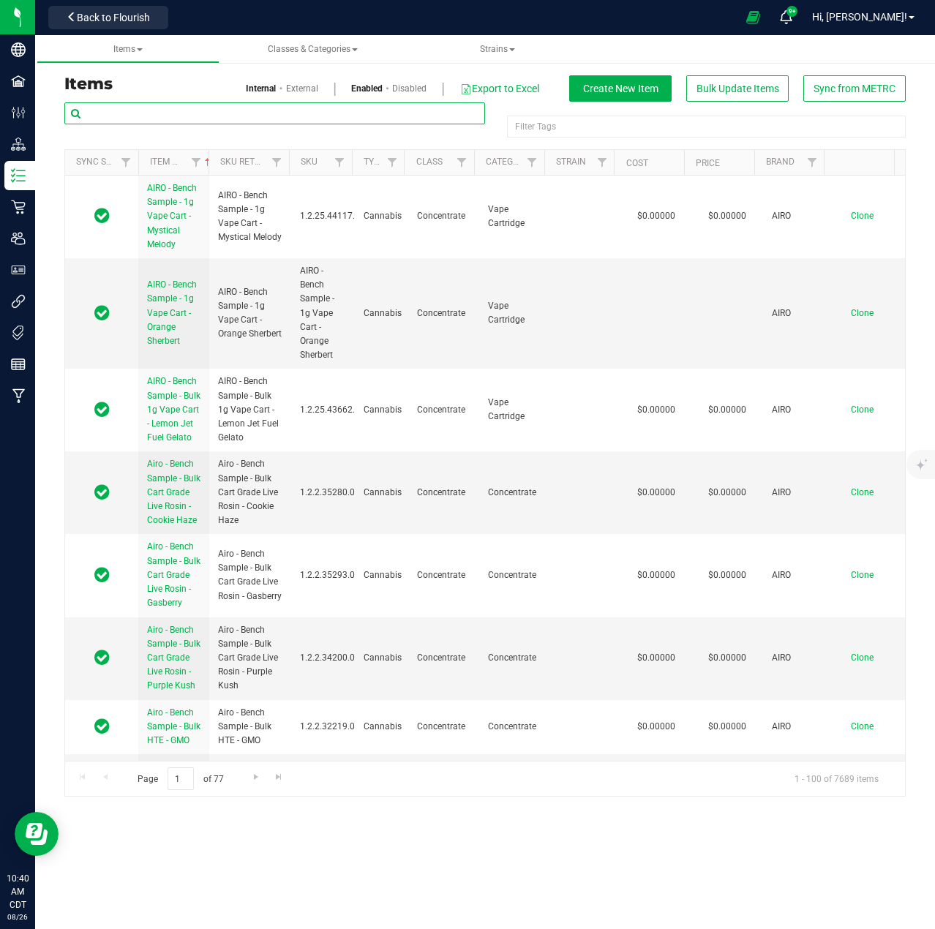
click at [220, 114] on input "text" at bounding box center [274, 113] width 421 height 22
type input "trop trap doorz"
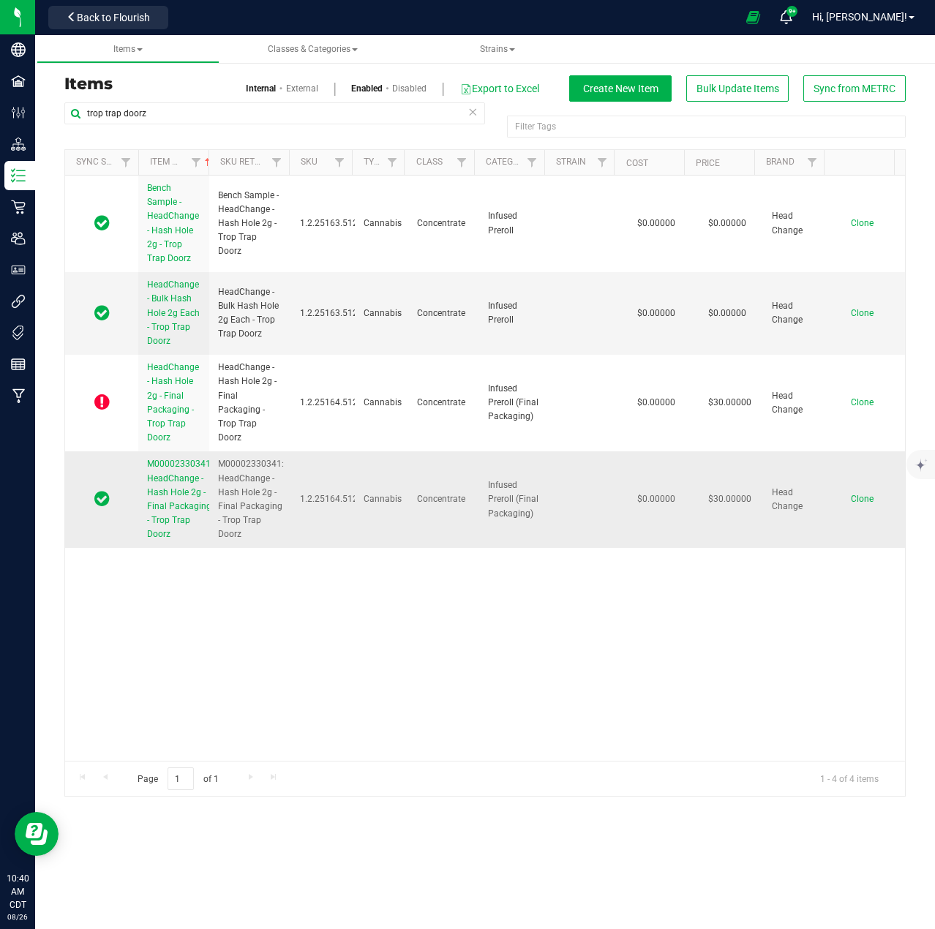
click at [164, 492] on span "M00002330341: HeadChange - Hash Hole 2g - Final Packaging - Trop Trap Doorz" at bounding box center [180, 499] width 66 height 80
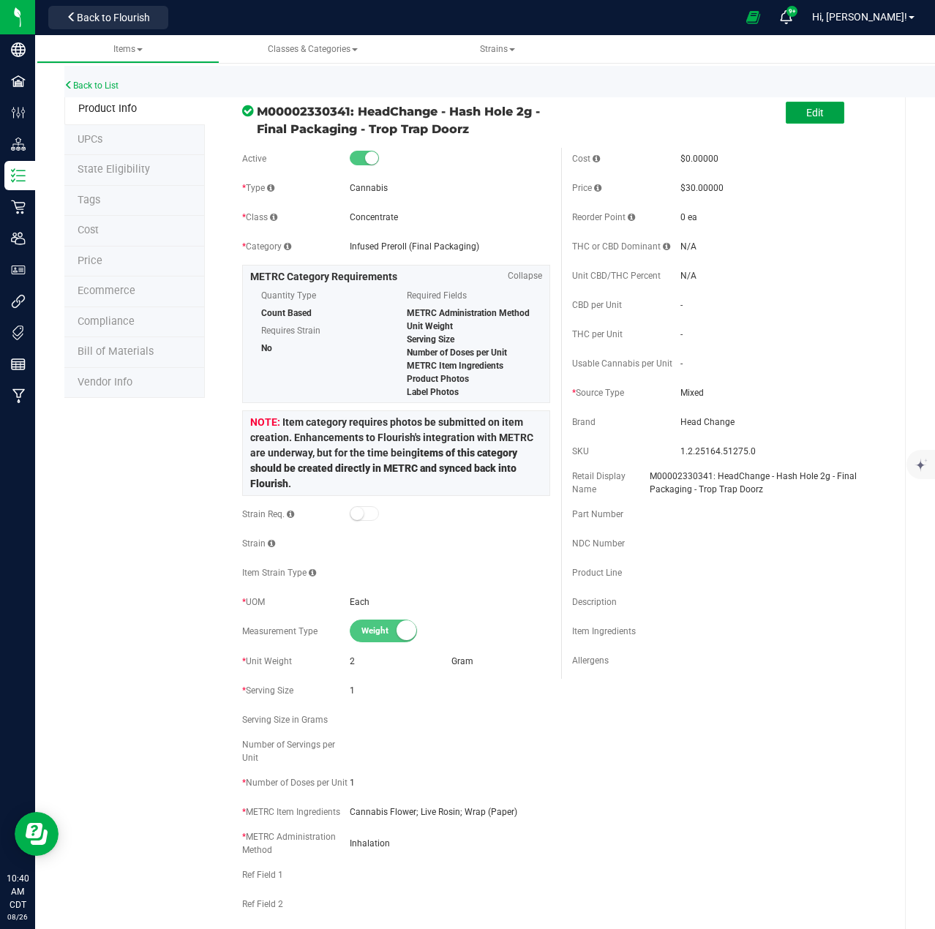
click at [818, 112] on button "Edit" at bounding box center [815, 113] width 59 height 22
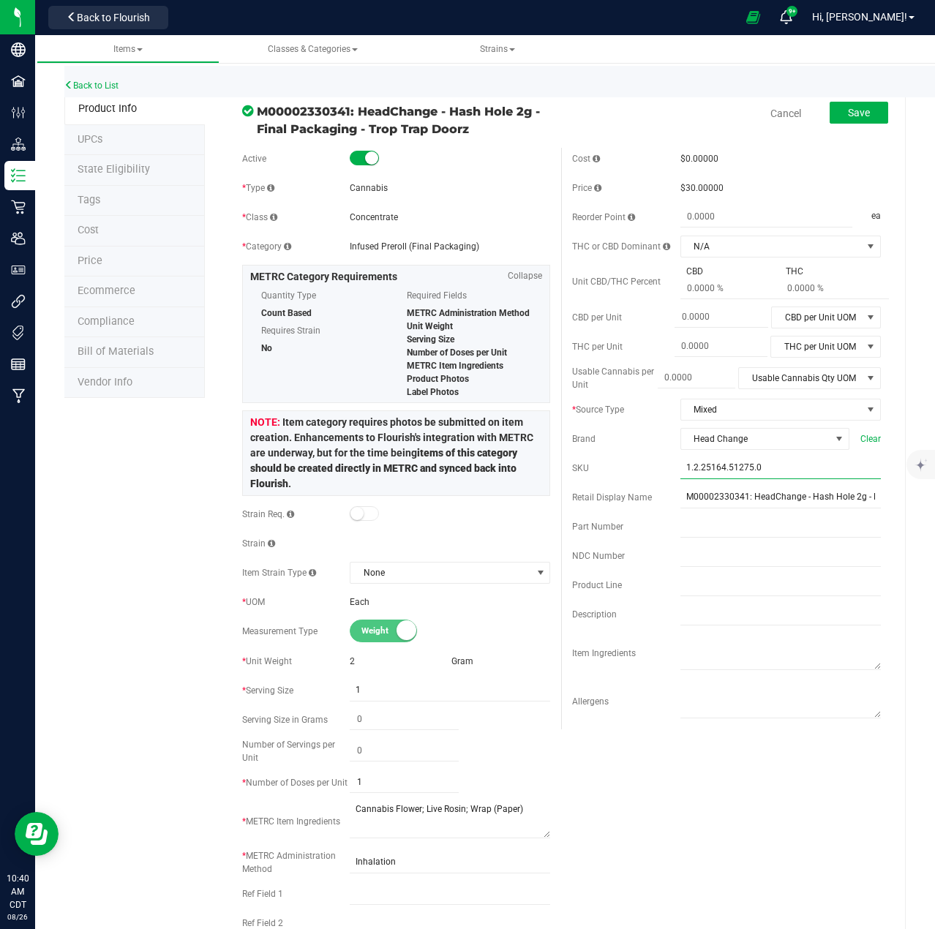
click at [745, 475] on input "1.2.25164.51275.0" at bounding box center [780, 468] width 200 height 22
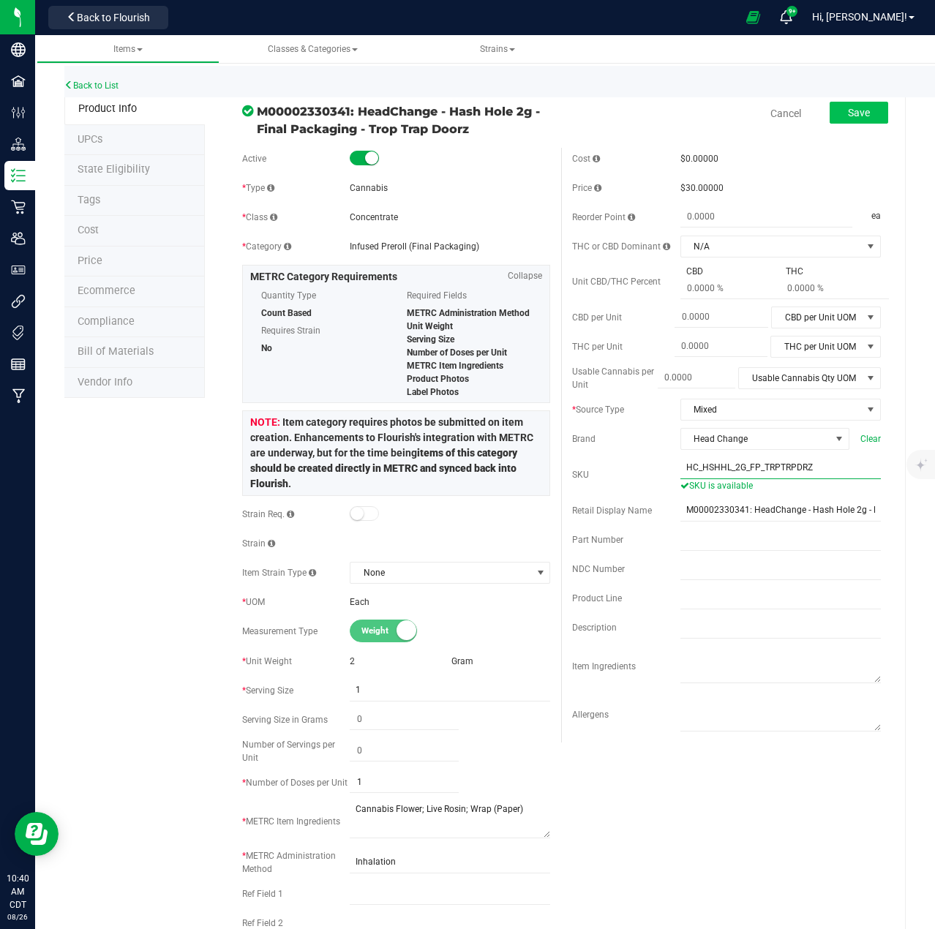
type input "HC_HSHHL_2G_FP_TRPTRPDRZ"
click at [848, 107] on span "Save" at bounding box center [859, 113] width 22 height 12
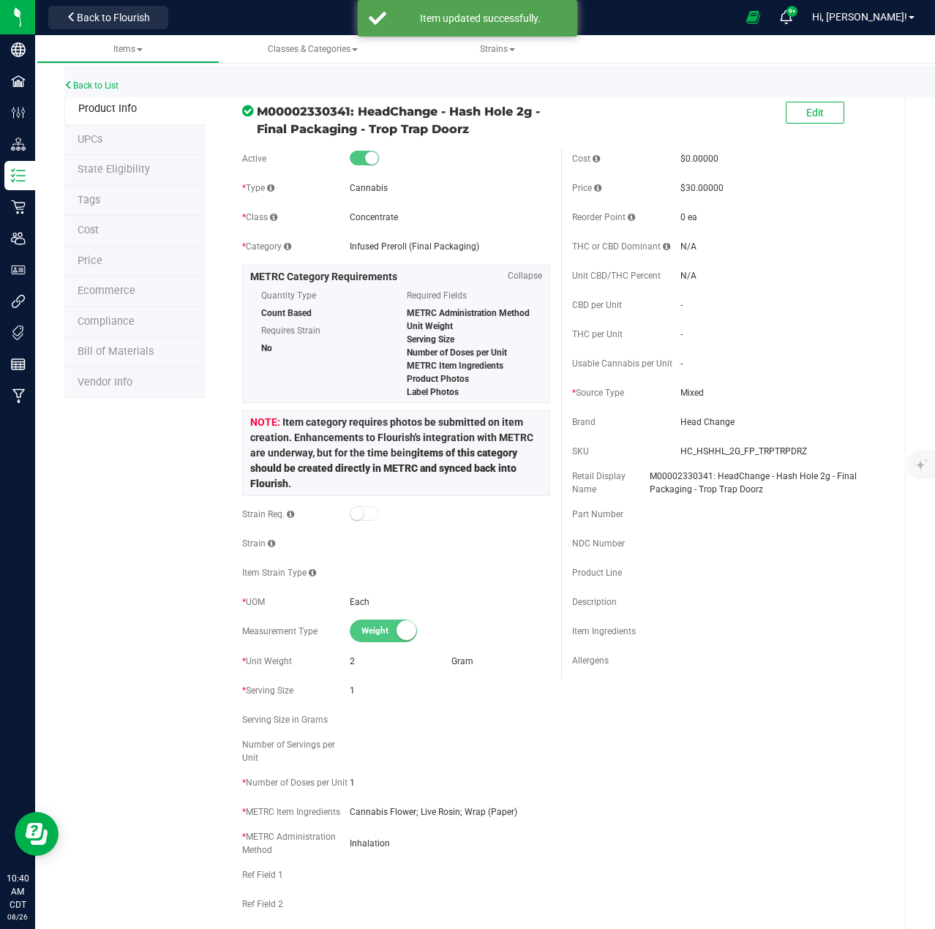
drag, startPoint x: 761, startPoint y: 496, endPoint x: 709, endPoint y: 474, distance: 55.7
click at [709, 474] on div "Cost $0.00000 Price $30.00000 Reorder Point 0 ea THC or CBD Dominant - - -" at bounding box center [726, 413] width 331 height 531
drag, startPoint x: 740, startPoint y: 509, endPoint x: 753, endPoint y: 483, distance: 29.4
click at [740, 508] on div "Part Number" at bounding box center [726, 514] width 309 height 22
click at [757, 496] on div "Cost $0.00000 Price $30.00000 Reorder Point 0 ea THC or CBD Dominant - - -" at bounding box center [726, 413] width 331 height 531
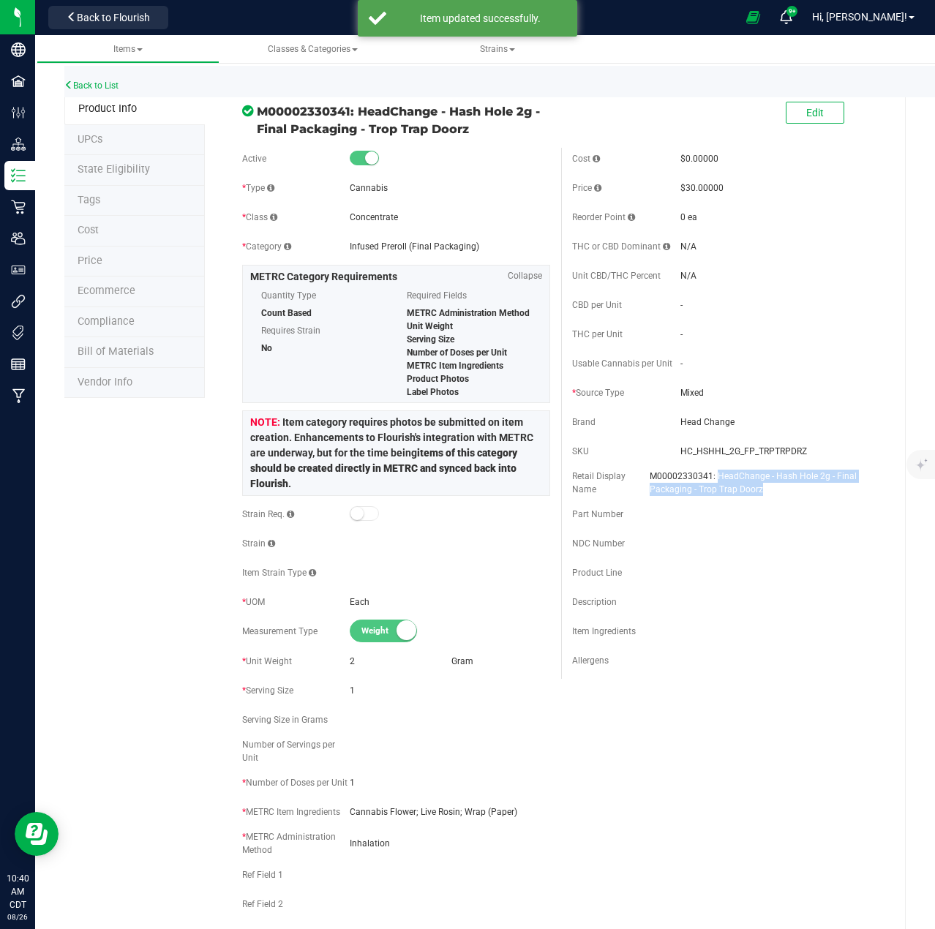
drag, startPoint x: 753, startPoint y: 490, endPoint x: 711, endPoint y: 479, distance: 43.1
click at [711, 479] on span "M00002330341: HeadChange - Hash Hole 2g - Final Packaging - Trop Trap Doorz" at bounding box center [764, 483] width 231 height 26
copy span "HeadChange - Hash Hole 2g - Final Packaging - Trop Trap Doorz"
click at [700, 460] on div "SKU HC_HSHHL_2G_FP_TRPTRPDRZ" at bounding box center [726, 451] width 309 height 22
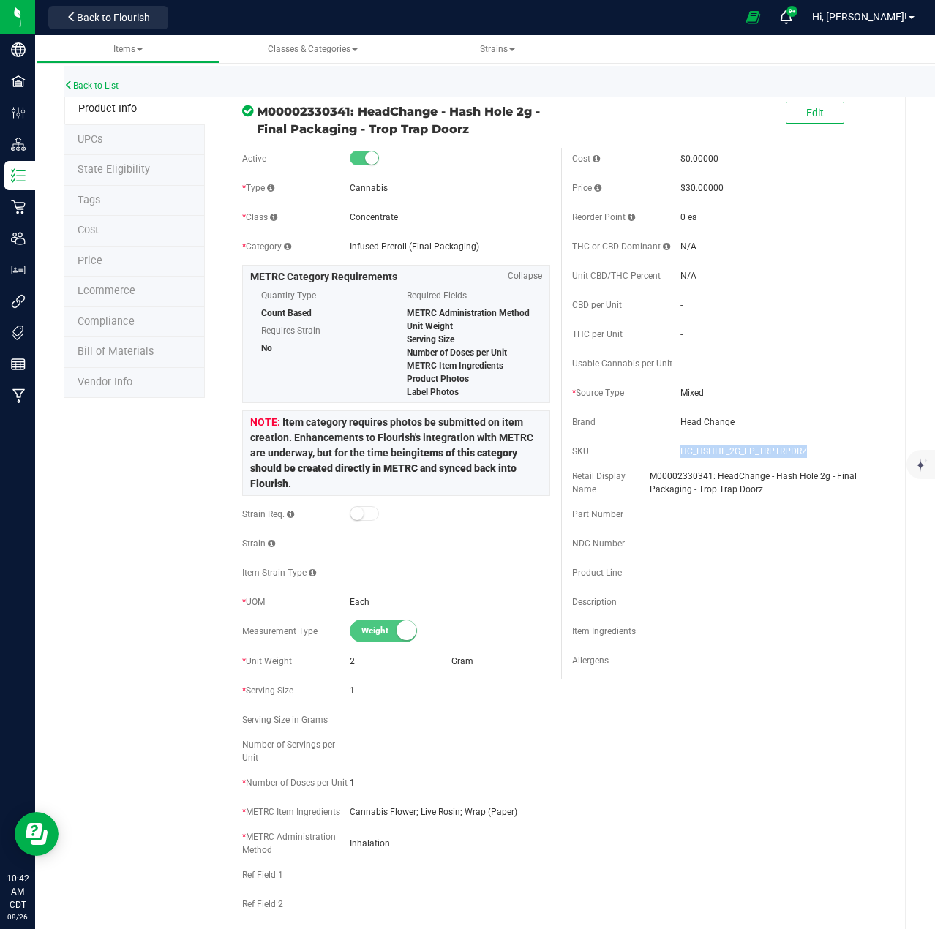
click at [700, 460] on div "SKU HC_HSHHL_2G_FP_TRPTRPDRZ" at bounding box center [726, 451] width 309 height 22
copy span "HC_HSHHL_2G_FP_TRPTRPDRZ"
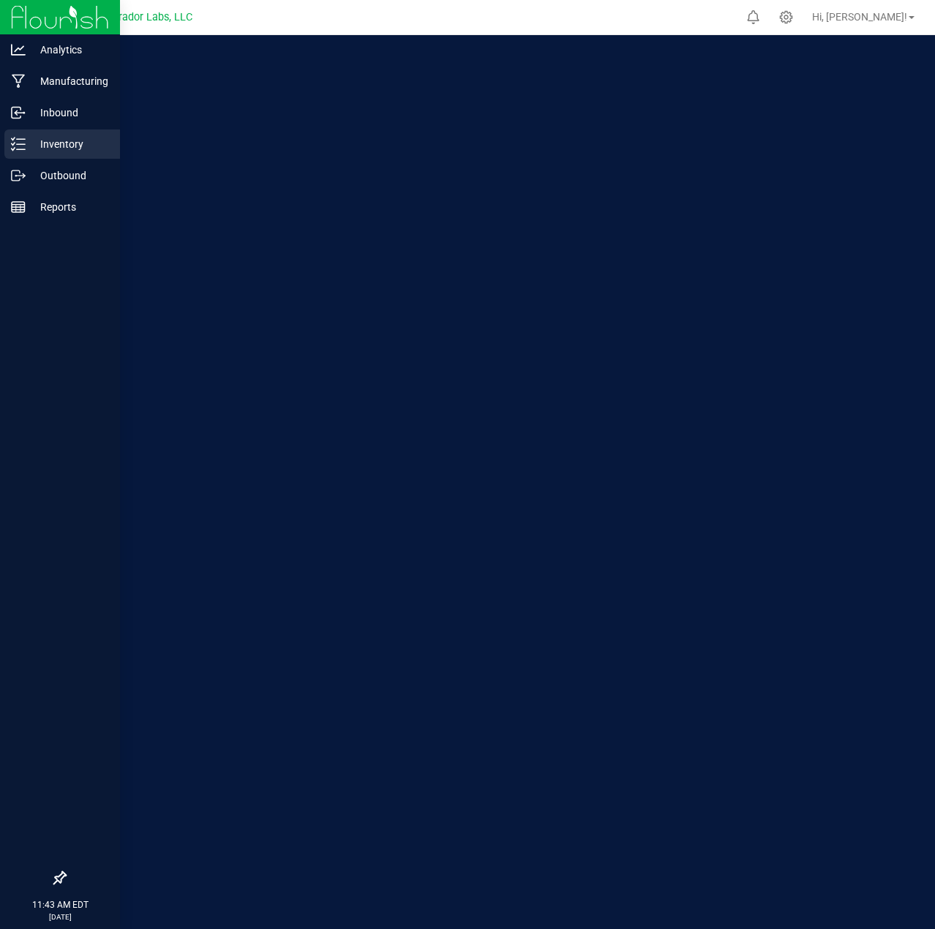
click at [60, 141] on p "Inventory" at bounding box center [70, 144] width 88 height 18
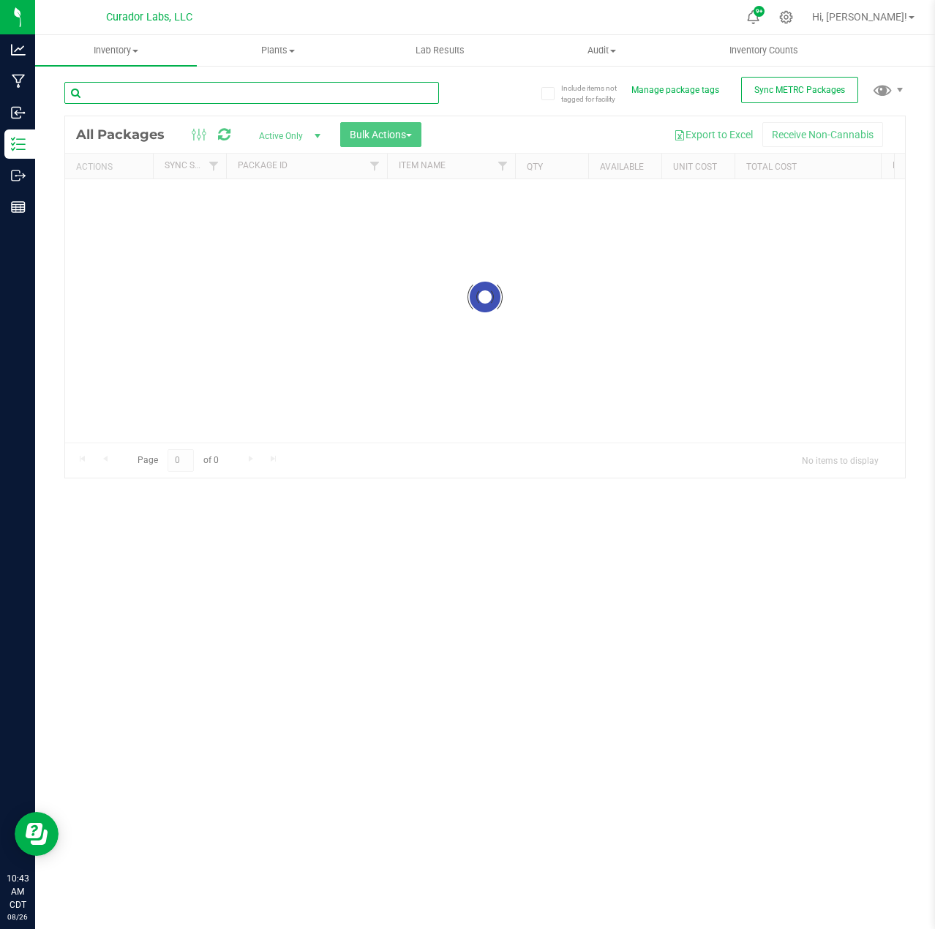
click at [143, 95] on input "text" at bounding box center [251, 93] width 374 height 22
type input "trop trap doorz"
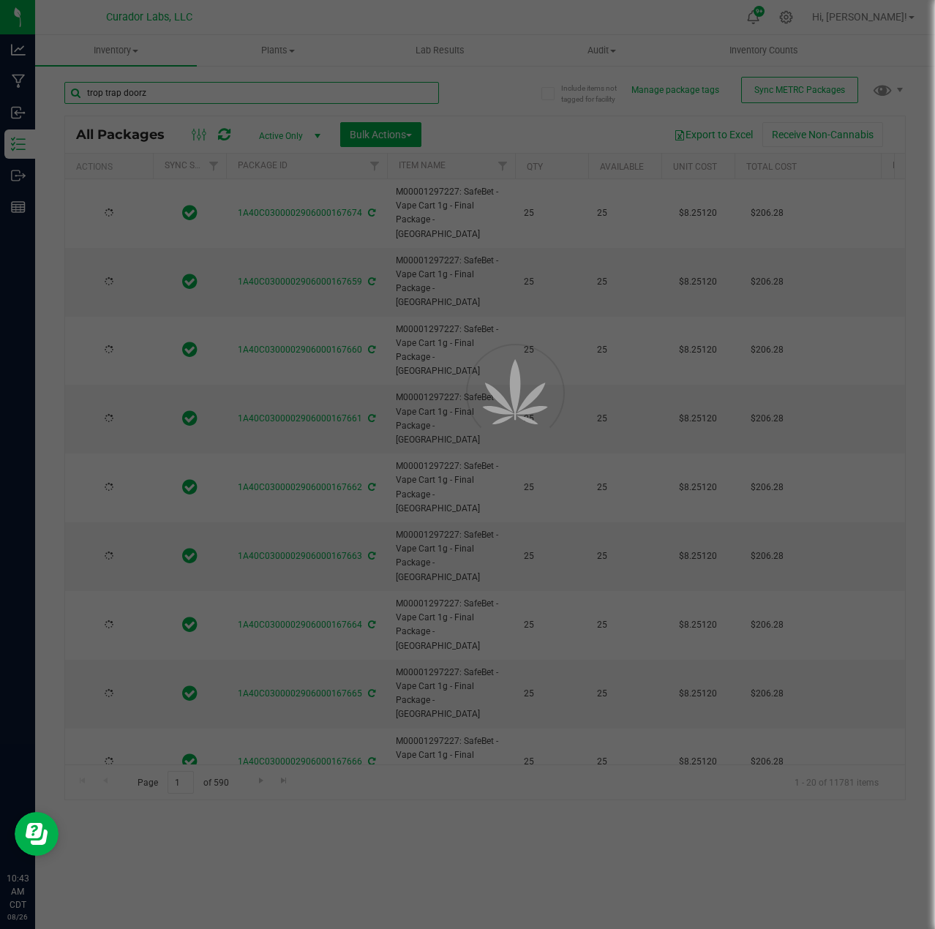
type input "2026-08-19"
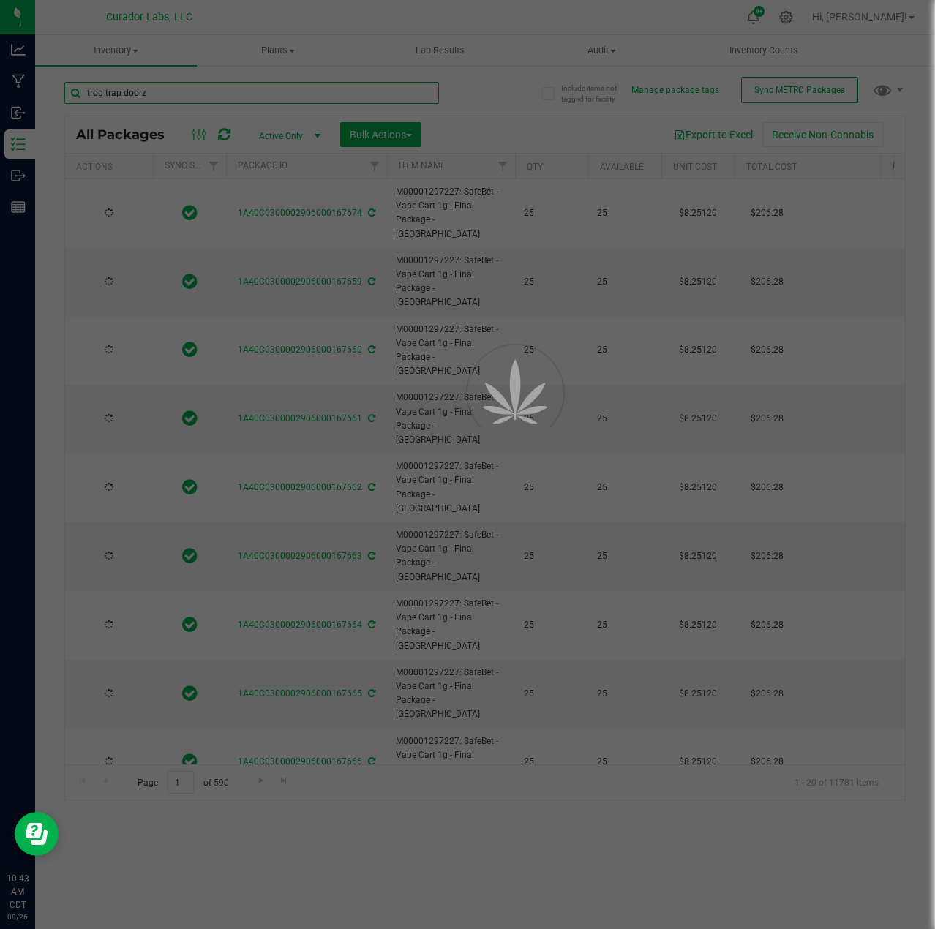
type input "2026-08-19"
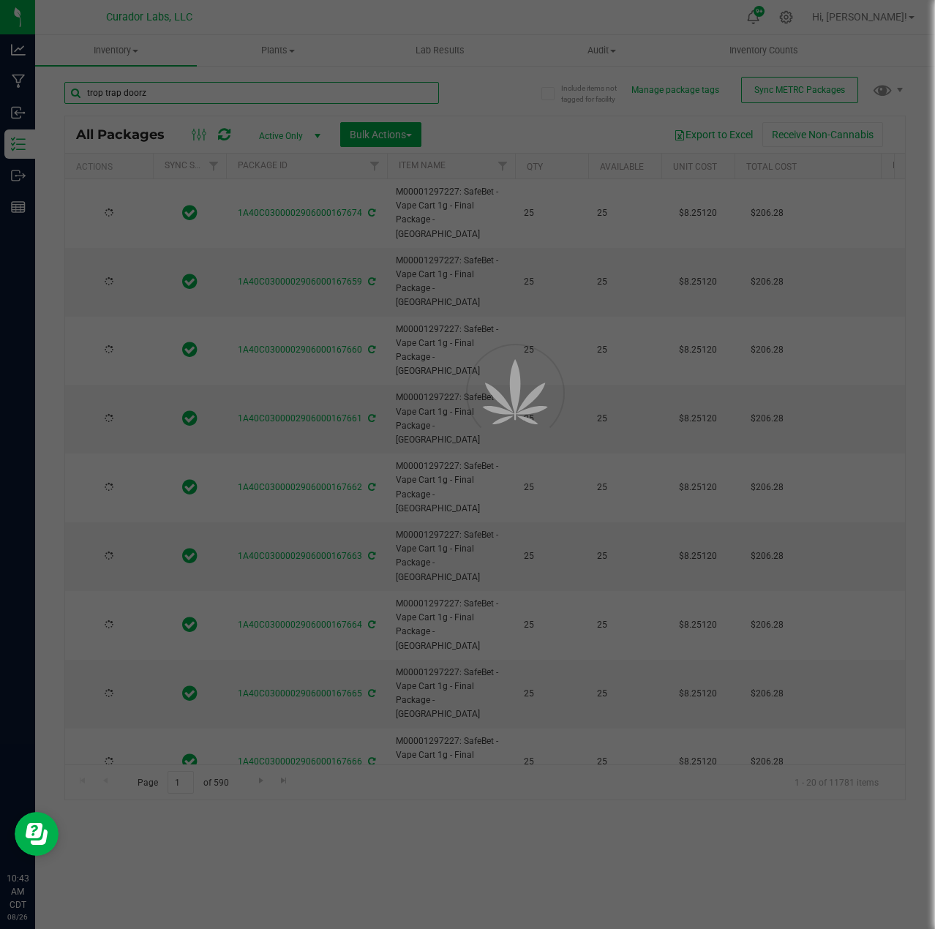
type input "2026-08-19"
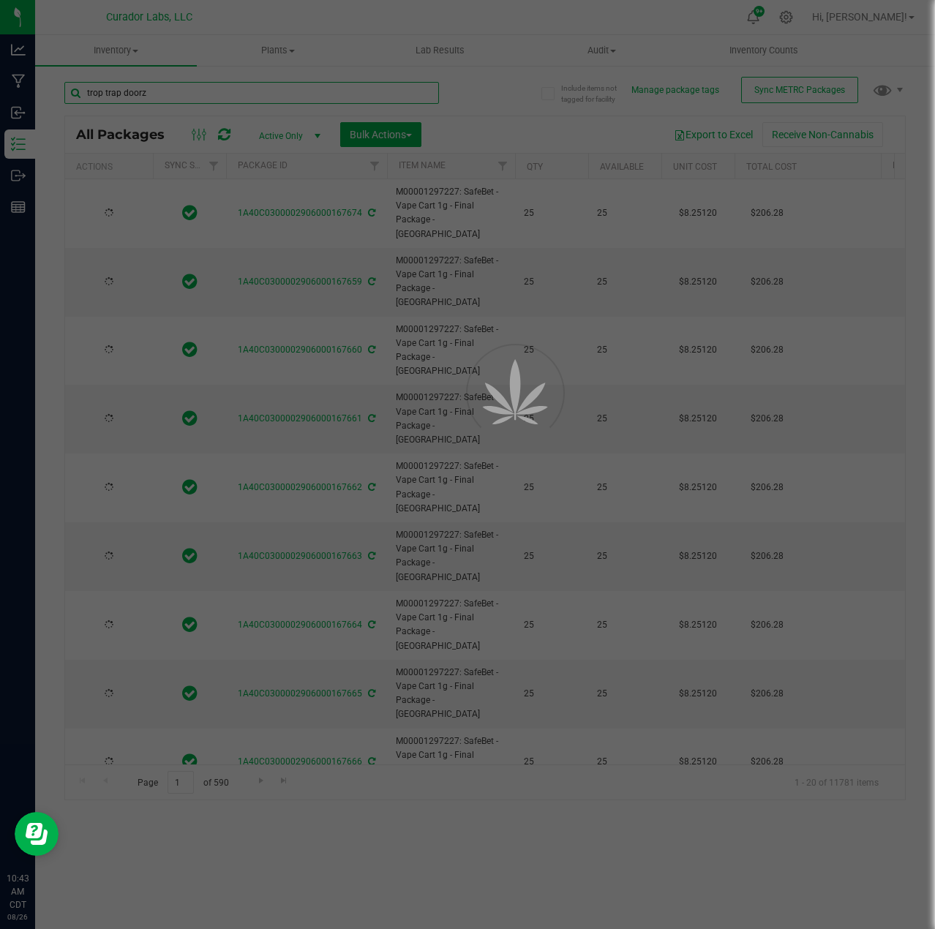
type input "2026-08-19"
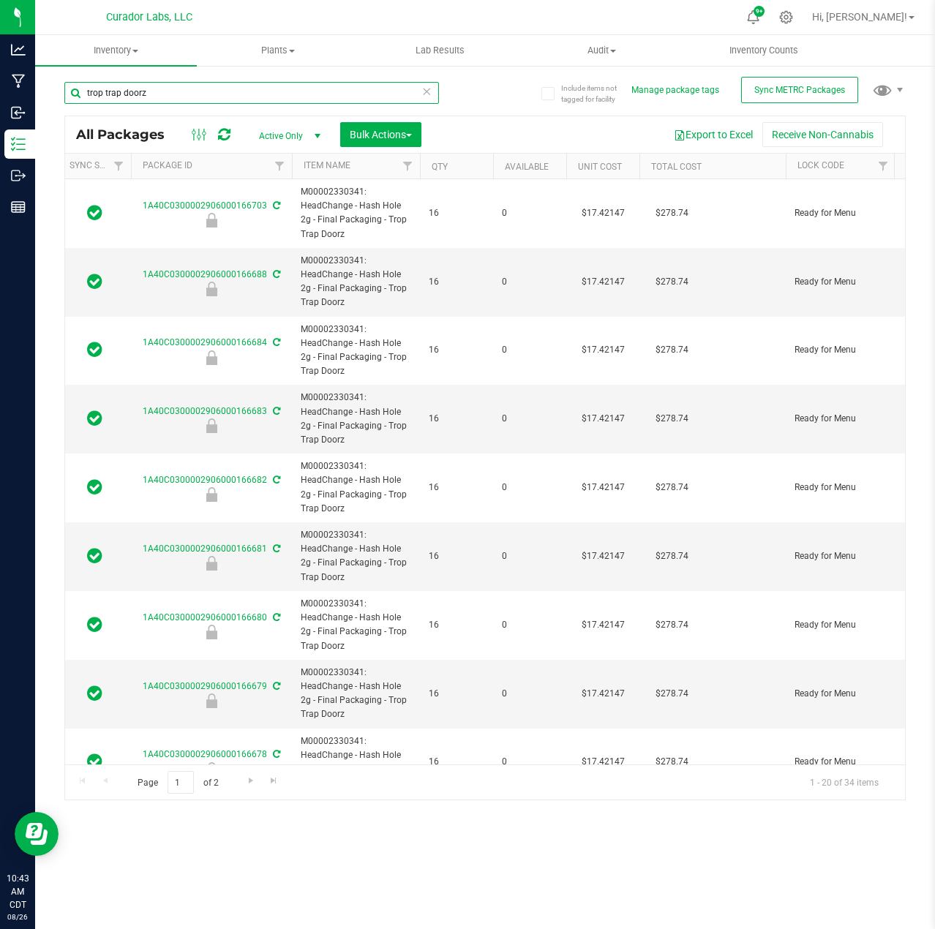
scroll to position [0, 78]
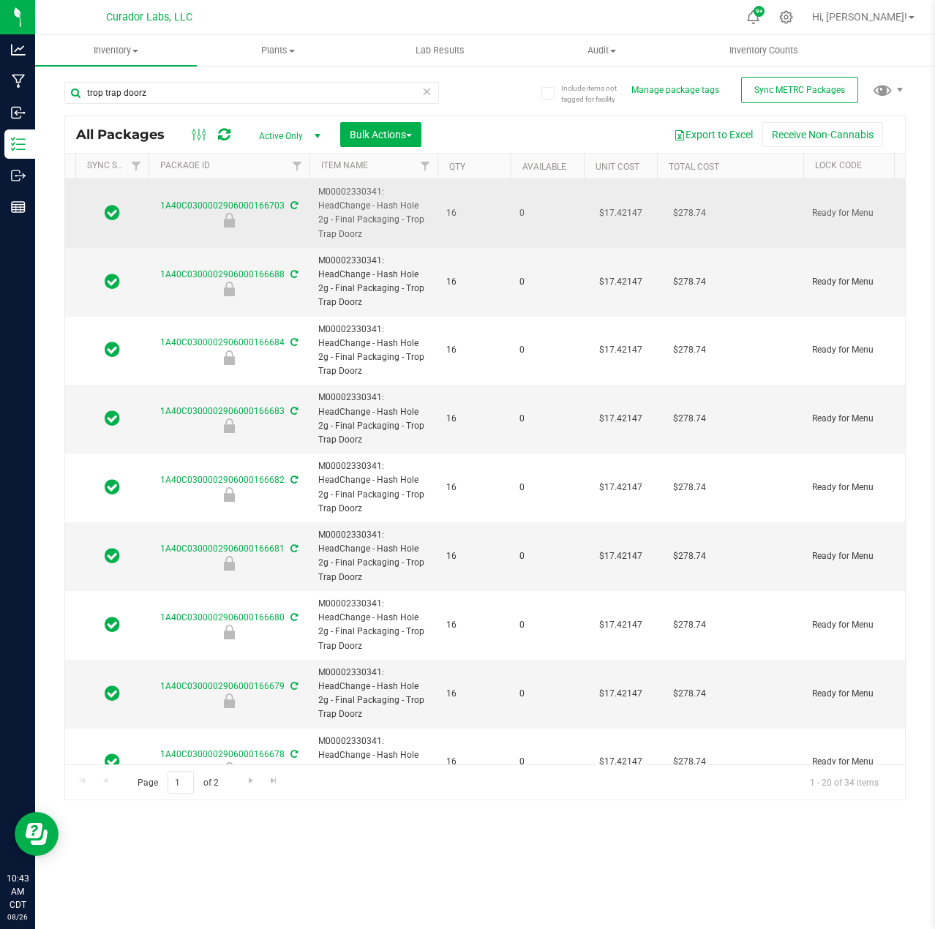
click at [338, 236] on span "M00002330341: HeadChange - Hash Hole 2g - Final Packaging - Trop Trap Doorz" at bounding box center [373, 213] width 110 height 56
copy tr "M00002330341: HeadChange - Hash Hole 2g - Final Packaging - Trop Trap Doorz"
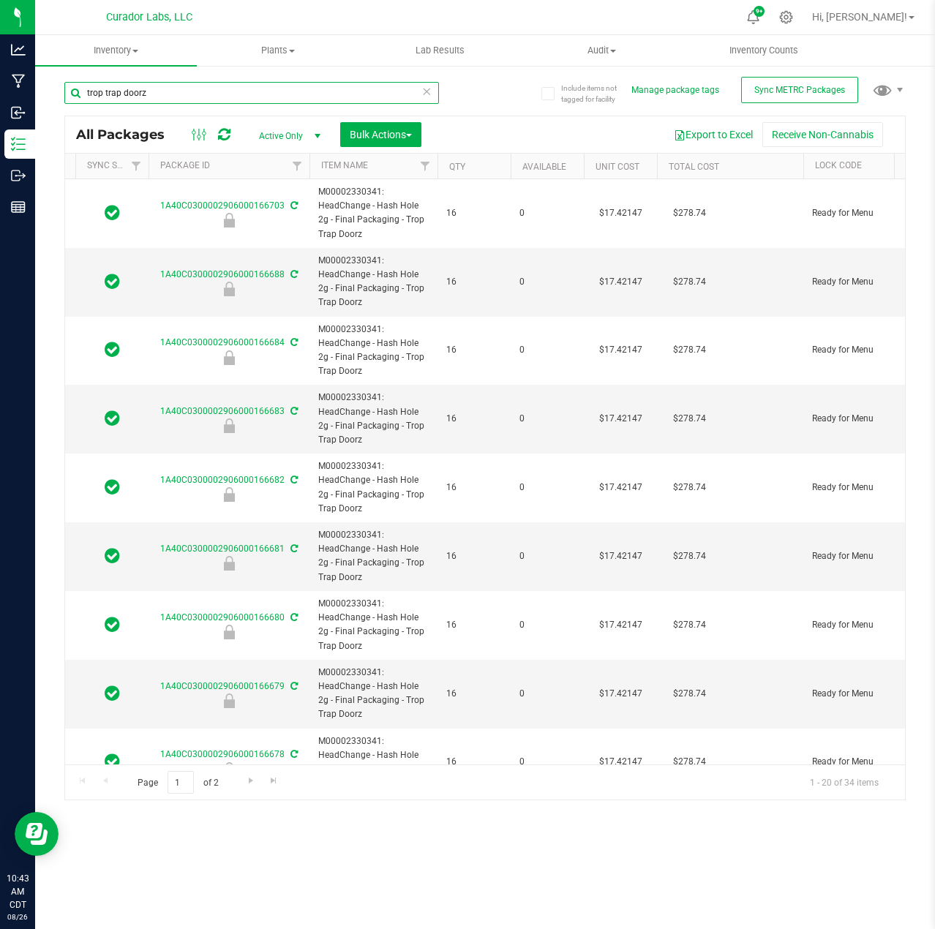
click at [236, 103] on input "trop trap doorz" at bounding box center [251, 93] width 374 height 22
paste input "M00002330341: HeadChange - Hash Hole 2g - Final Packaging - Trop Trap D"
type input "M00002330341: HeadChange - Hash Hole 2g - Final Packaging - Trop Trap Doorz"
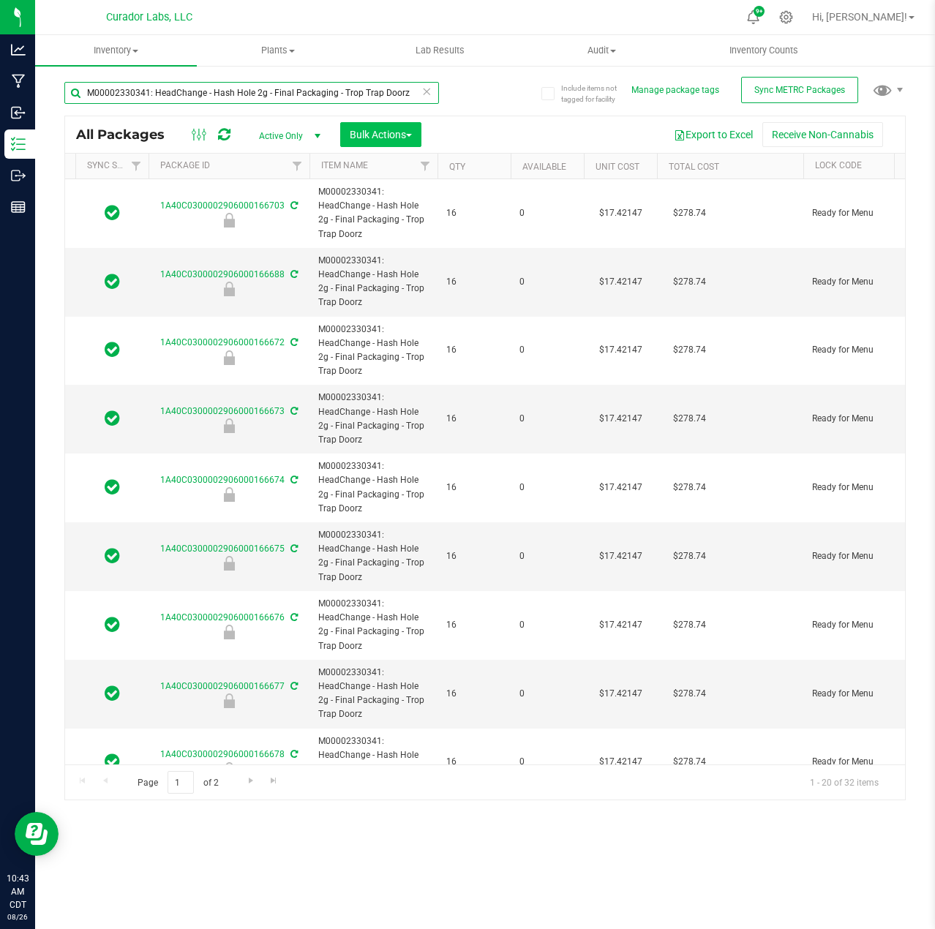
type input "2026-08-05"
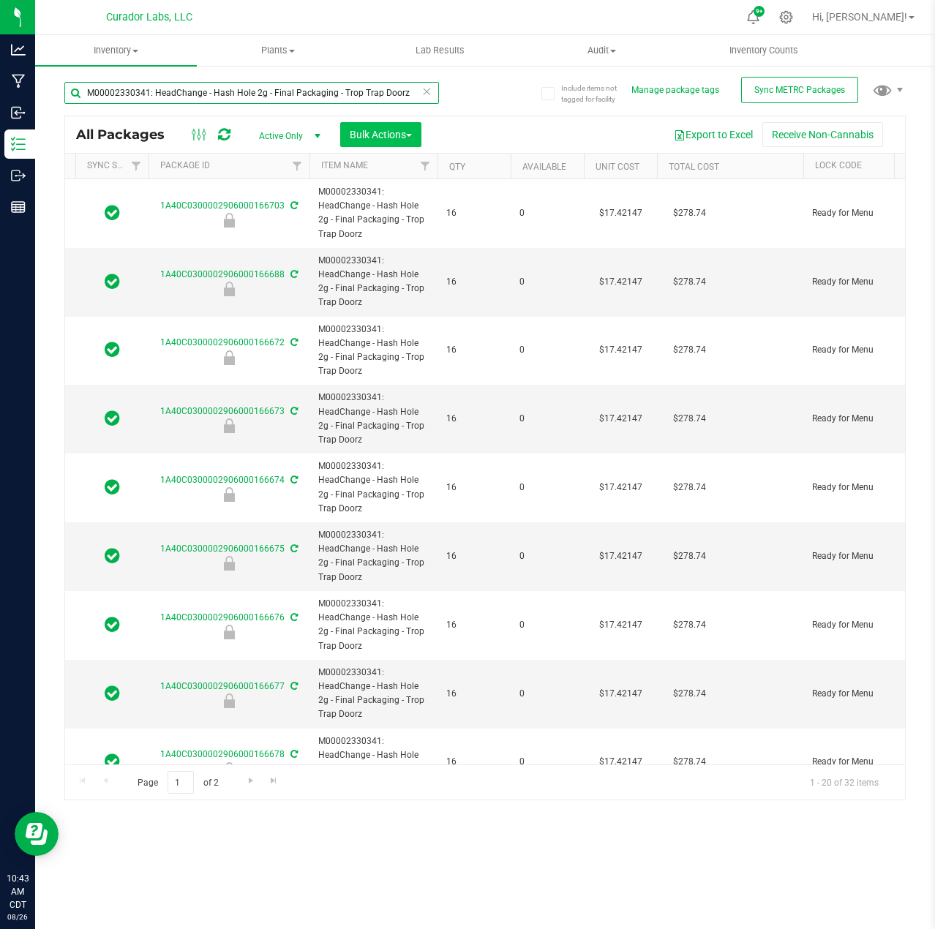
type input "2026-08-05"
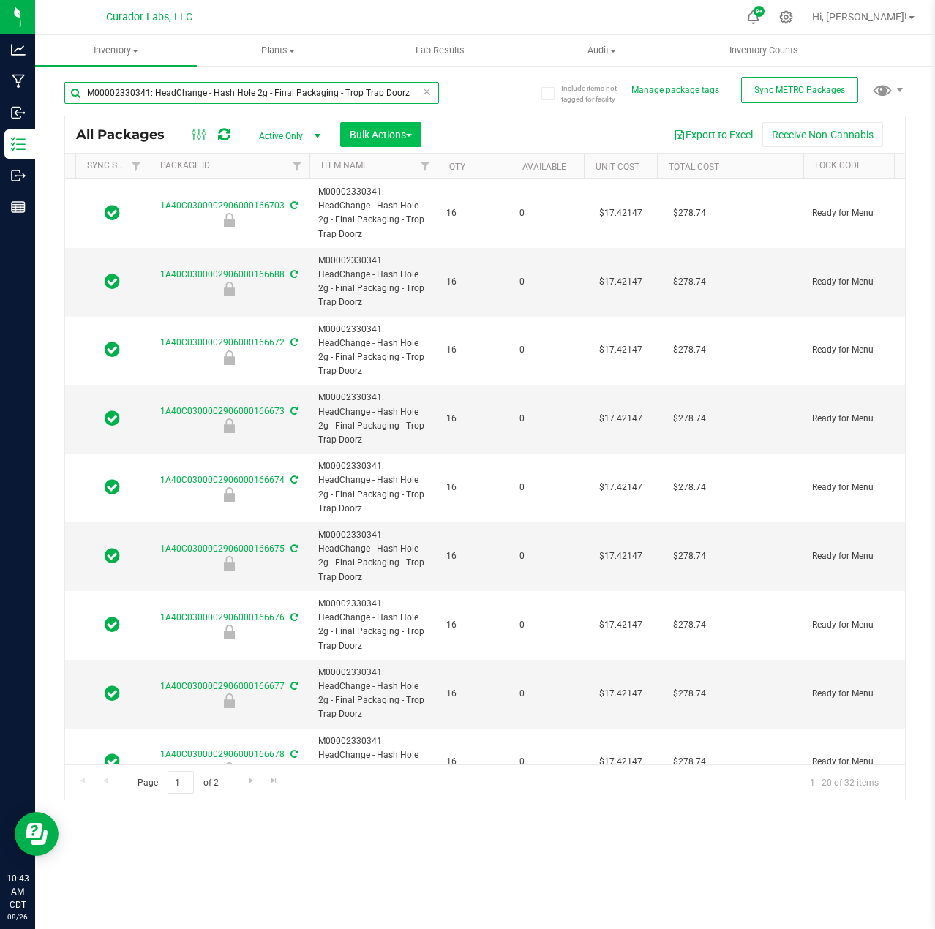
type input "2026-08-05"
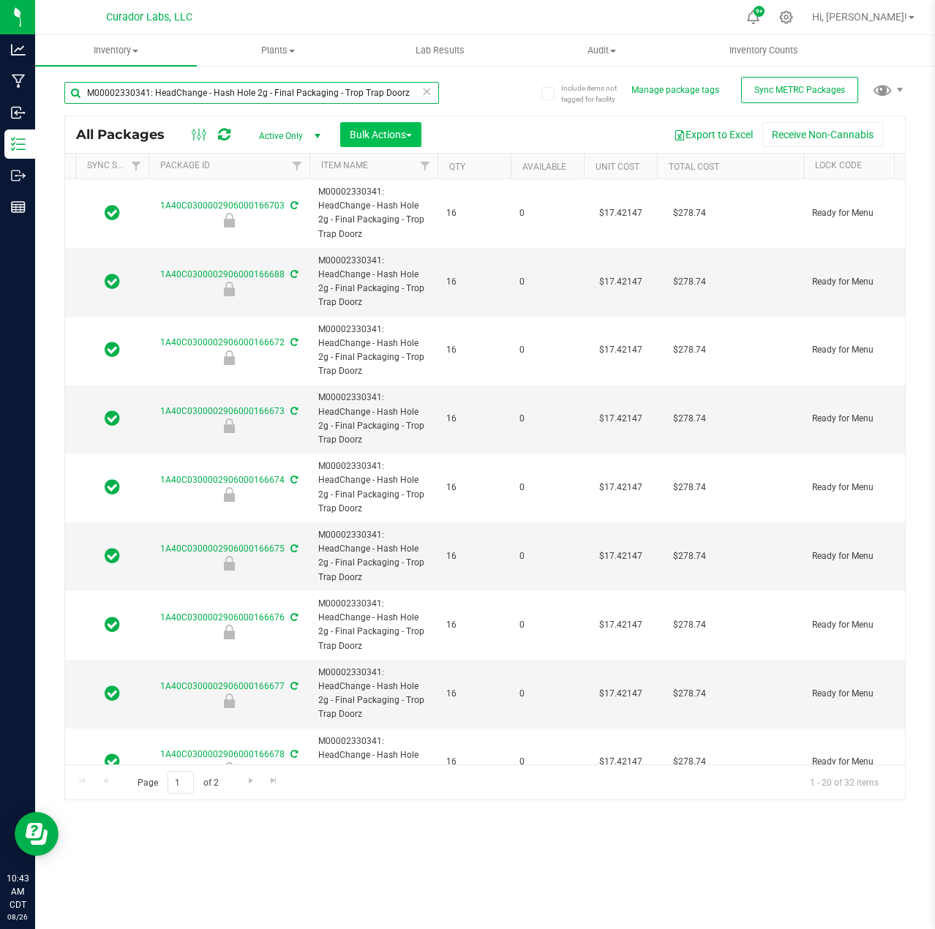
type input "2026-08-05"
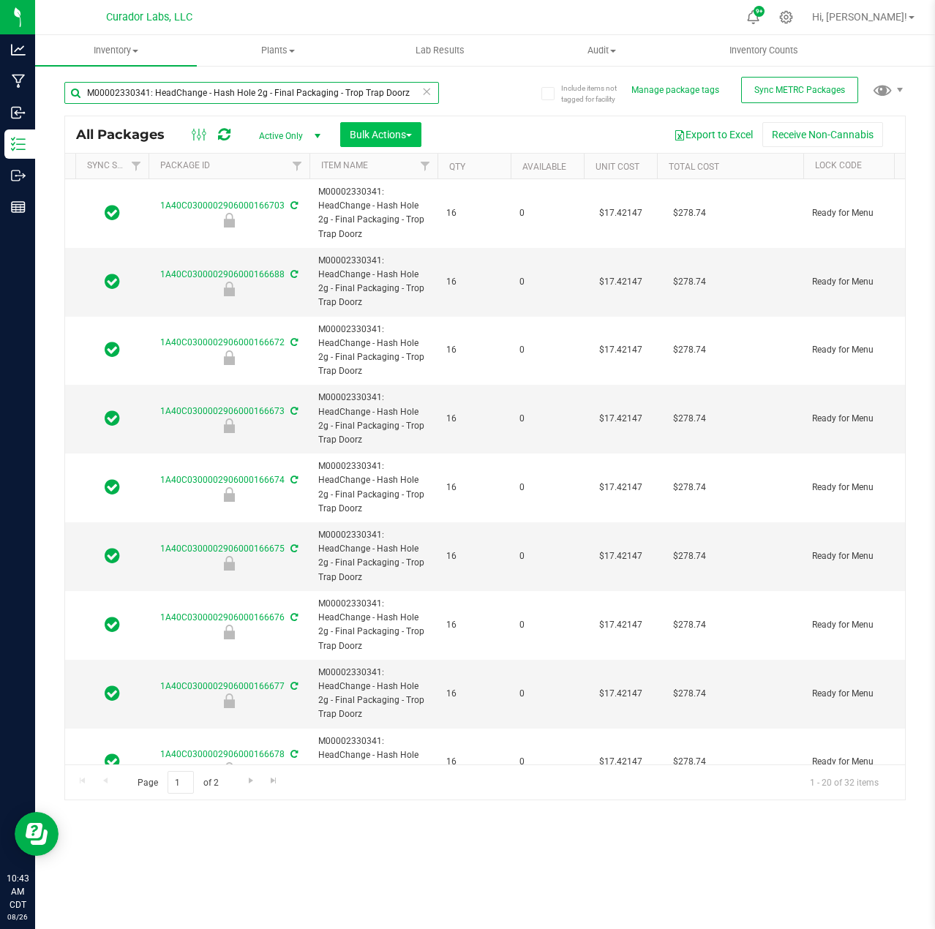
type input "M00002330341: HeadChange - Hash Hole 2g - Final Packaging - Trop Trap Doorz"
click at [377, 132] on span "Bulk Actions" at bounding box center [381, 135] width 62 height 12
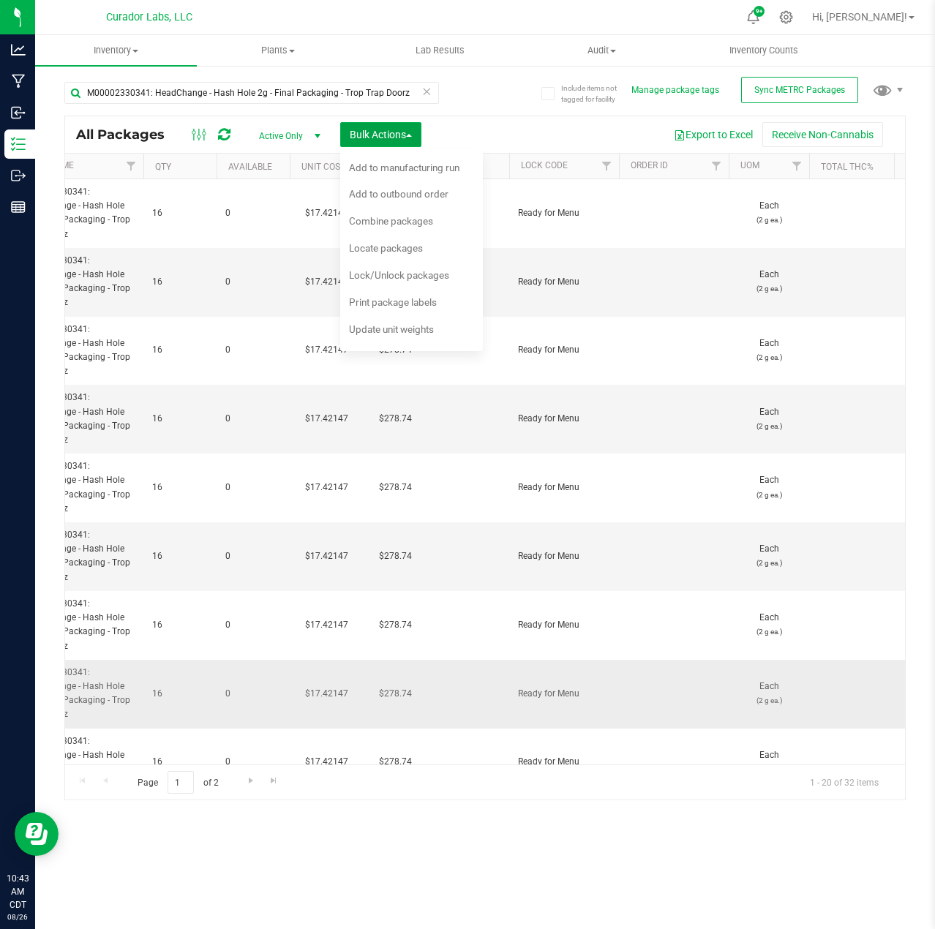
scroll to position [0, 397]
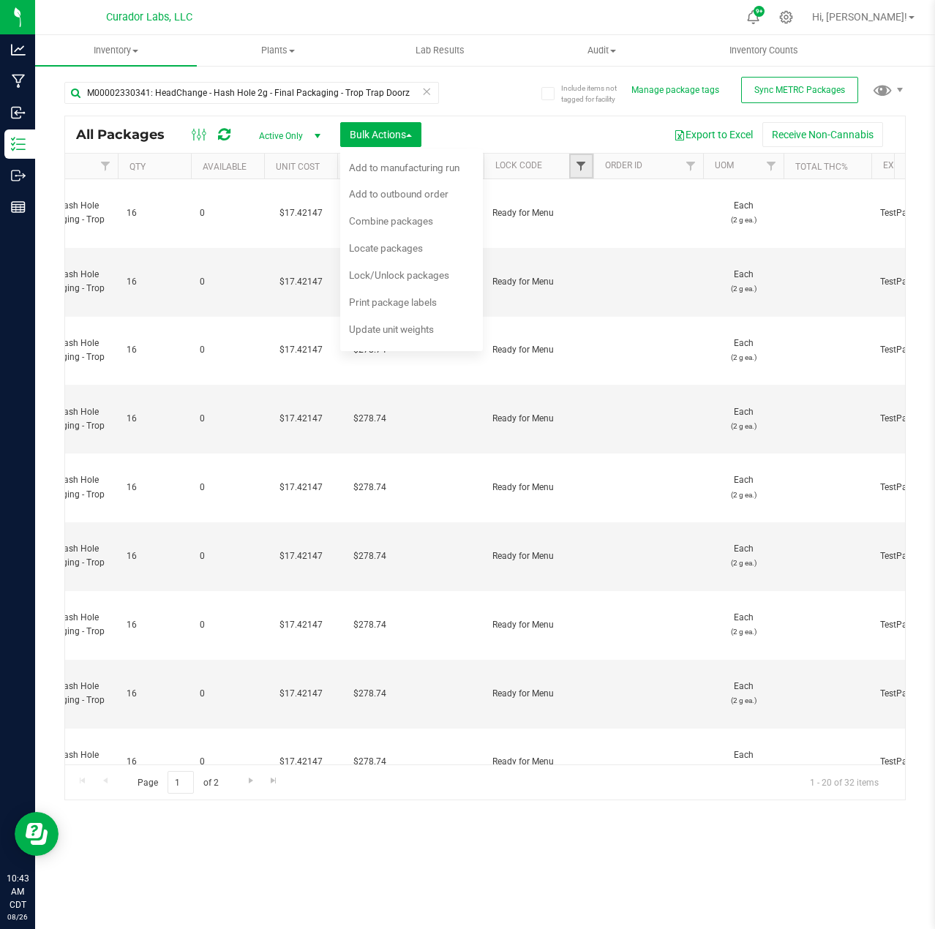
click at [576, 162] on span "Filter" at bounding box center [581, 166] width 12 height 12
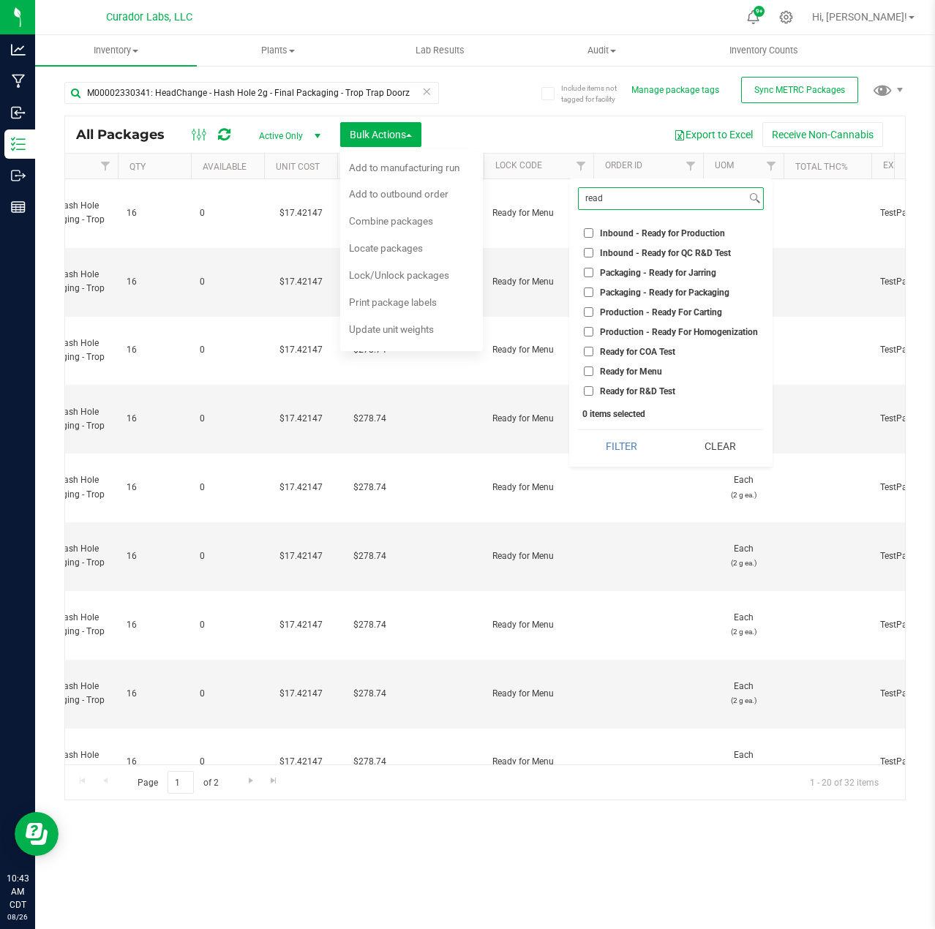
type input "read"
click at [618, 367] on span "Ready for Menu" at bounding box center [631, 371] width 62 height 9
click at [593, 367] on input "Ready for Menu" at bounding box center [589, 371] width 10 height 10
checkbox input "true"
click at [631, 443] on button "Filter" at bounding box center [622, 446] width 88 height 32
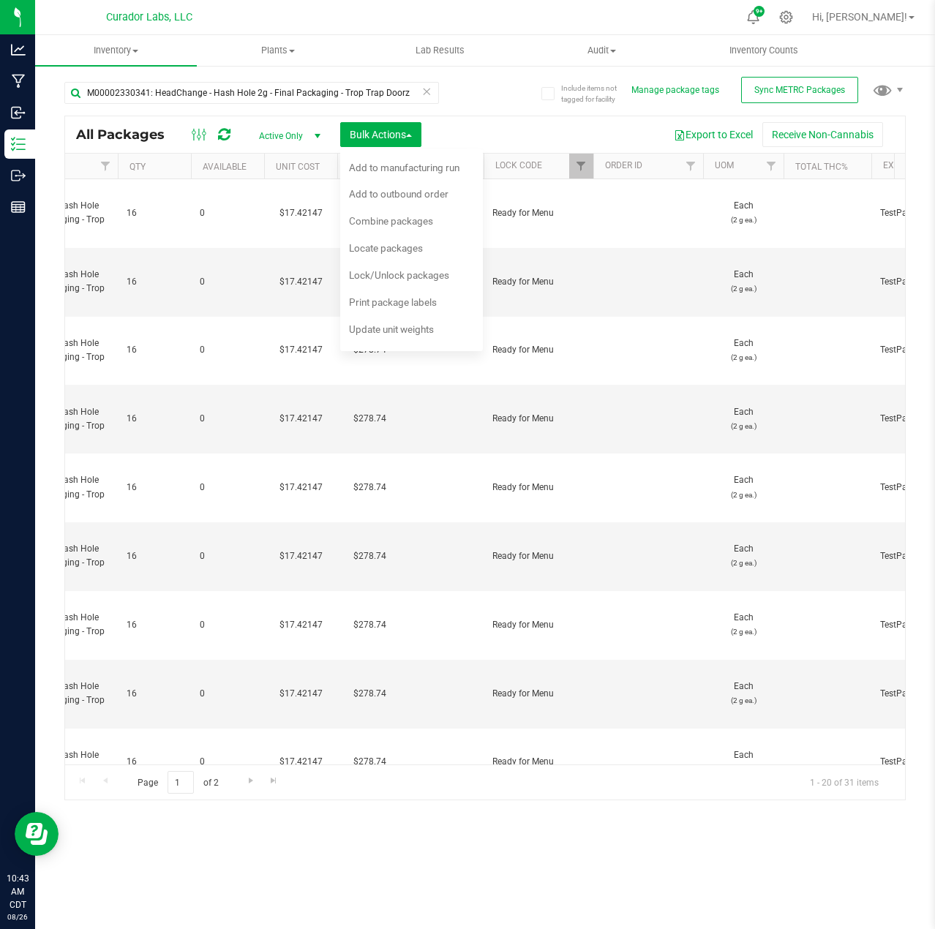
click at [505, 135] on div "Export to Excel Receive Non-Cannabis" at bounding box center [663, 134] width 462 height 25
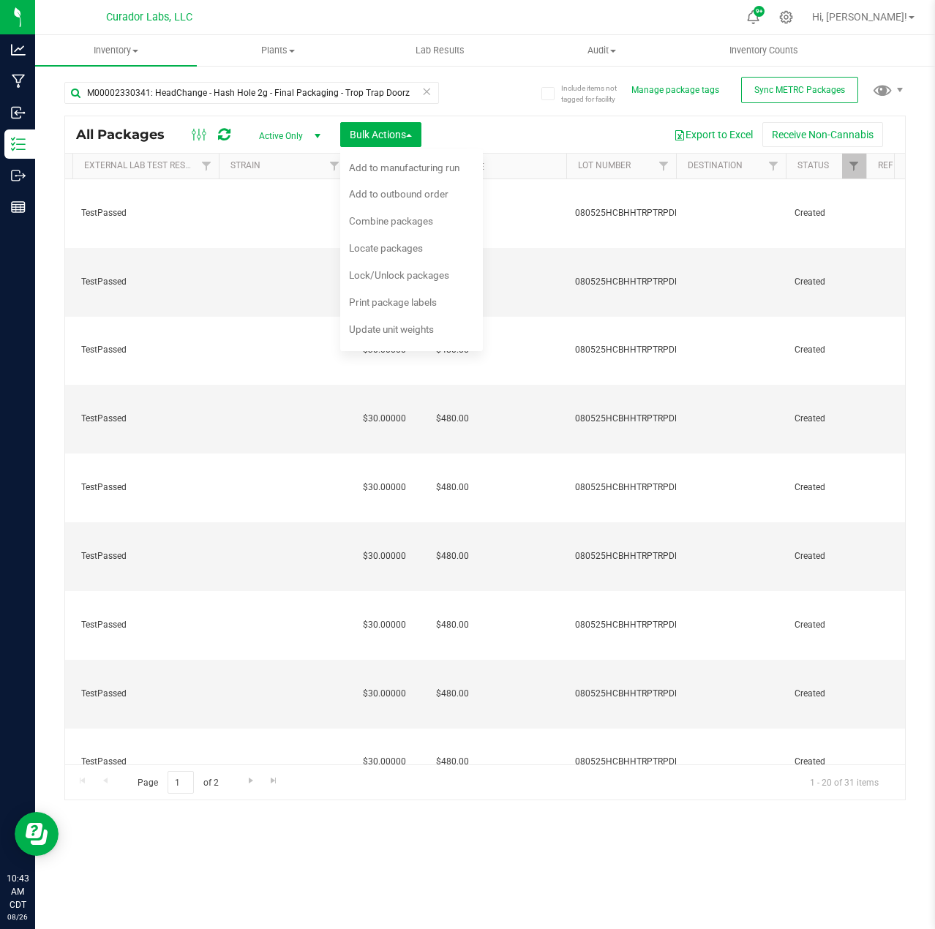
scroll to position [0, 263]
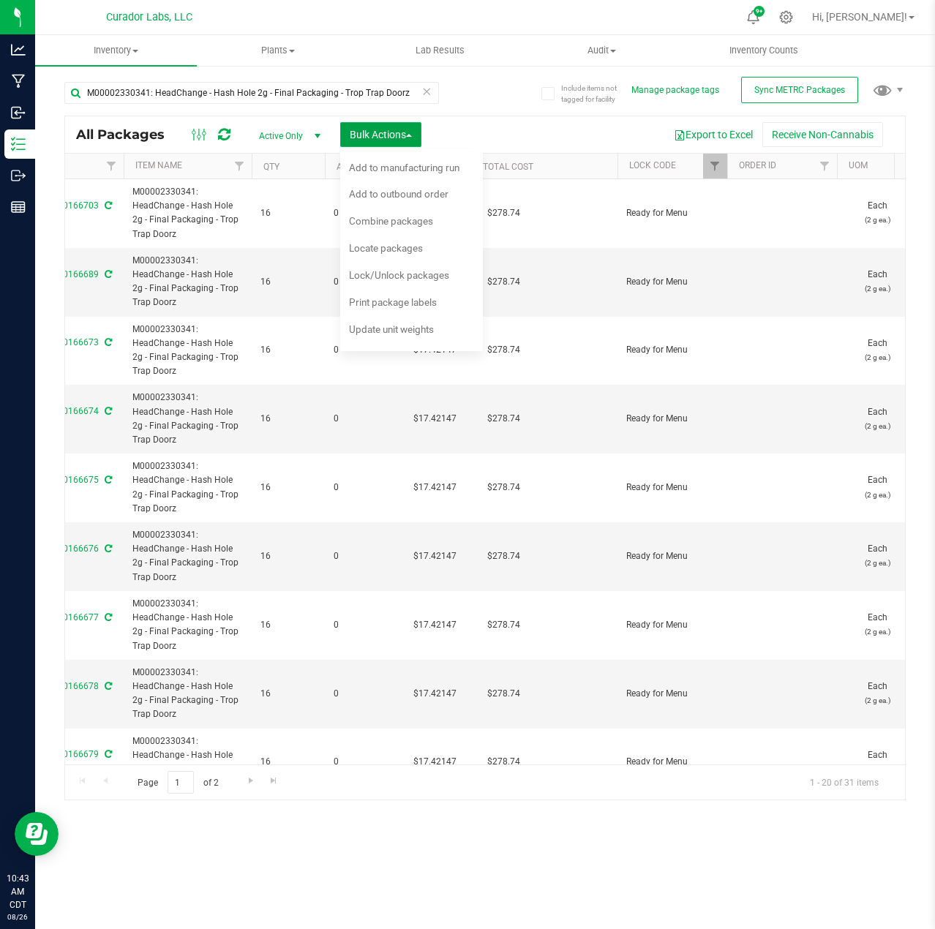
click at [402, 138] on span "Bulk Actions" at bounding box center [381, 135] width 62 height 12
click at [402, 141] on button "Bulk Actions" at bounding box center [380, 134] width 81 height 25
click at [415, 280] on span "Lock/Unlock packages" at bounding box center [399, 275] width 100 height 12
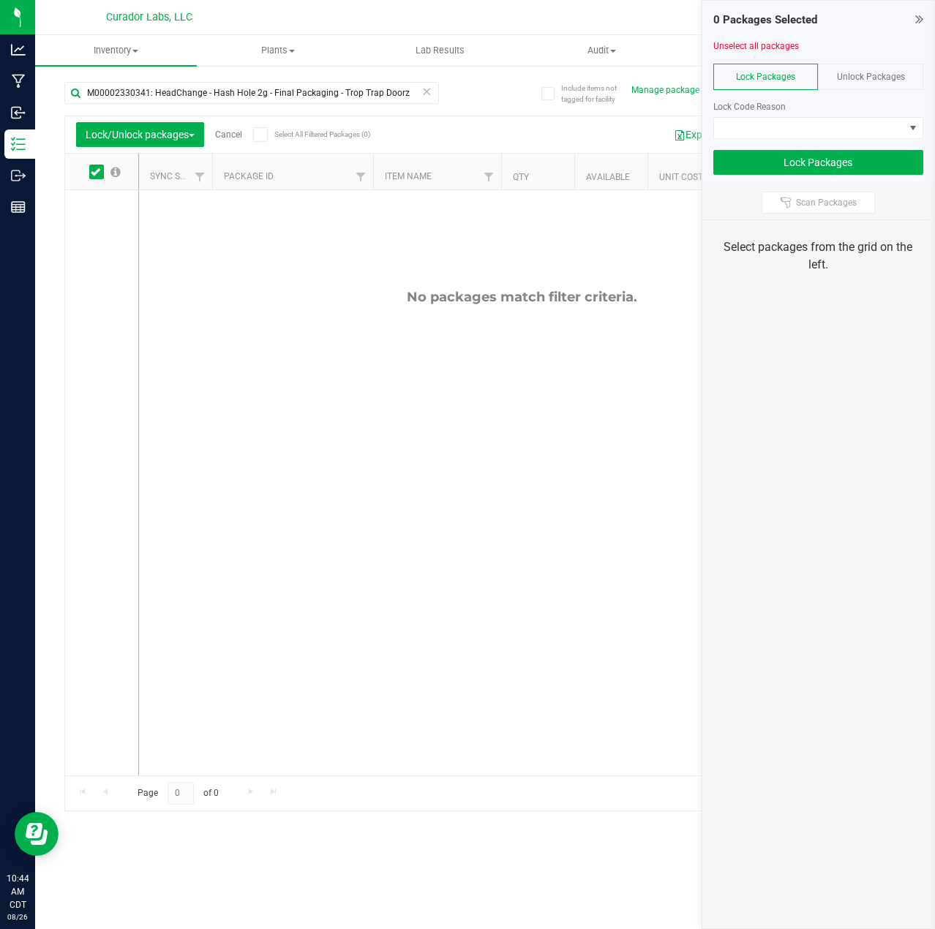
click at [888, 78] on span "Unlock Packages" at bounding box center [871, 77] width 68 height 10
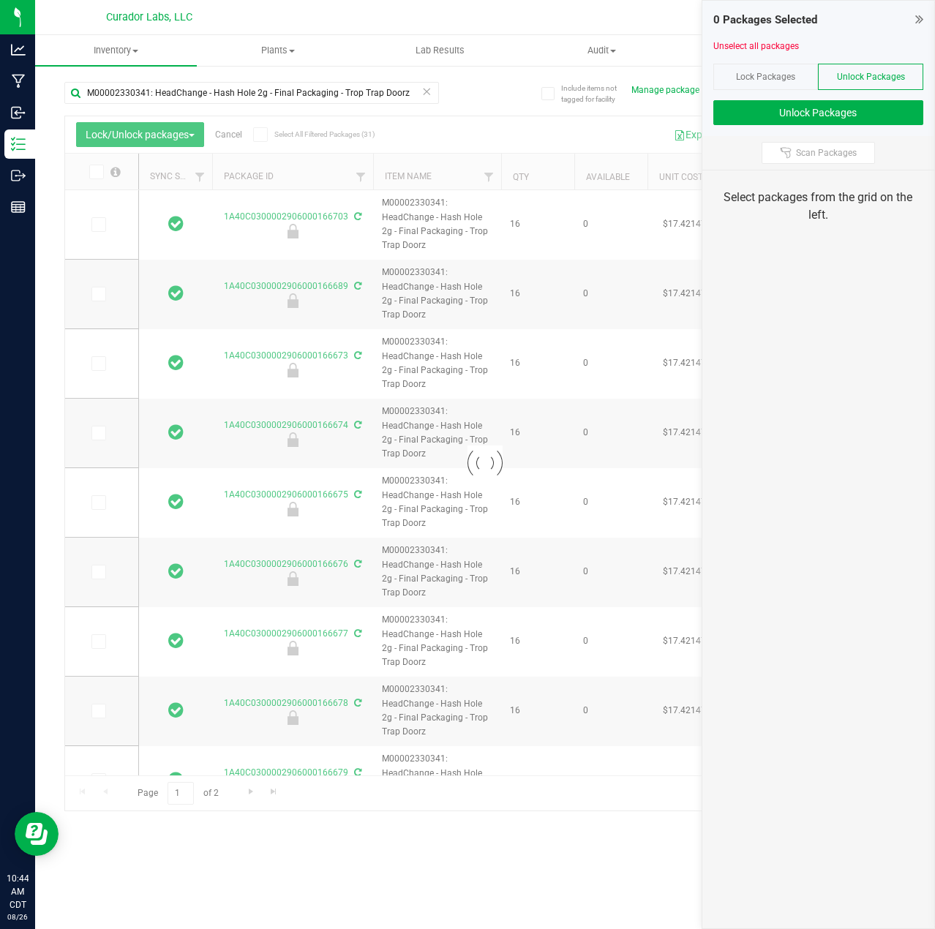
click at [286, 135] on div at bounding box center [485, 463] width 840 height 694
type input "2026-08-05"
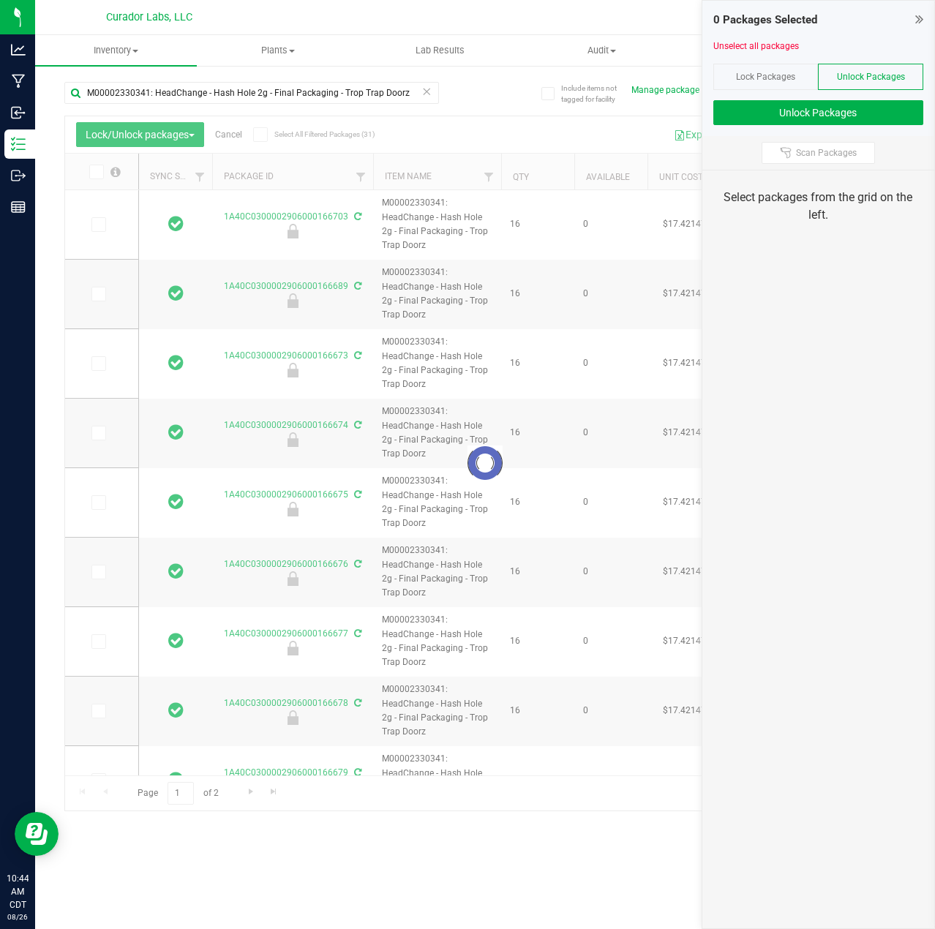
type input "2026-08-05"
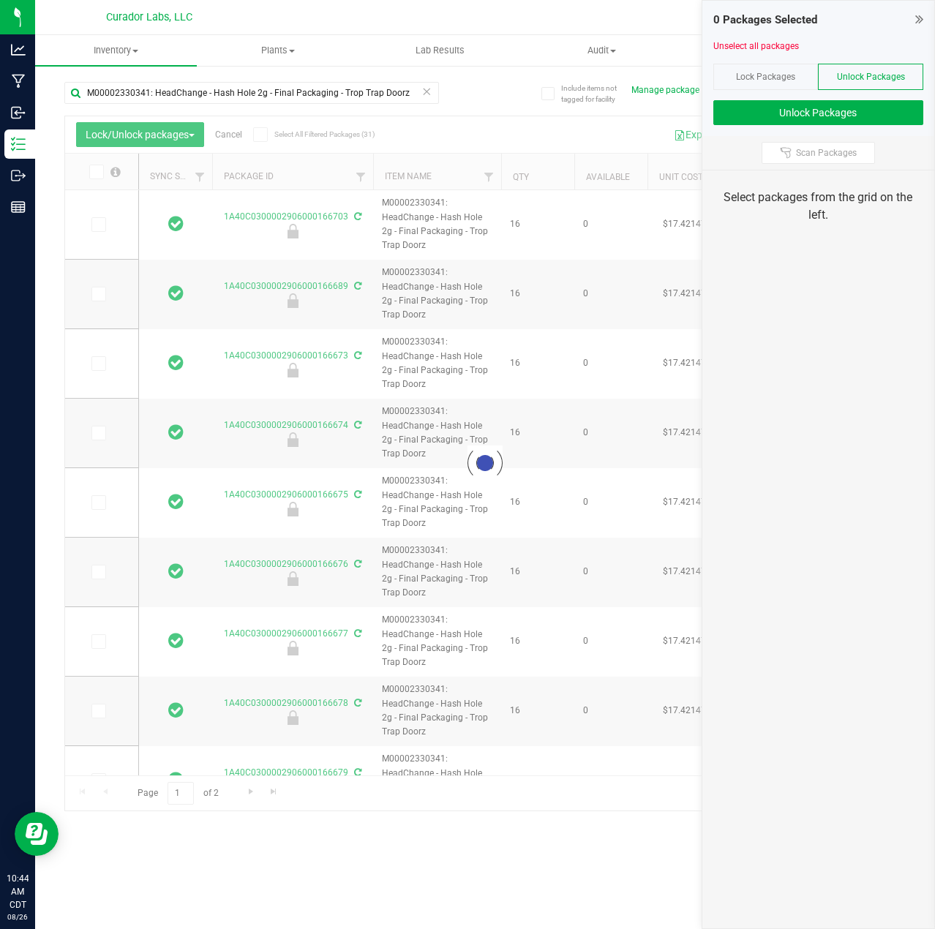
type input "2026-08-05"
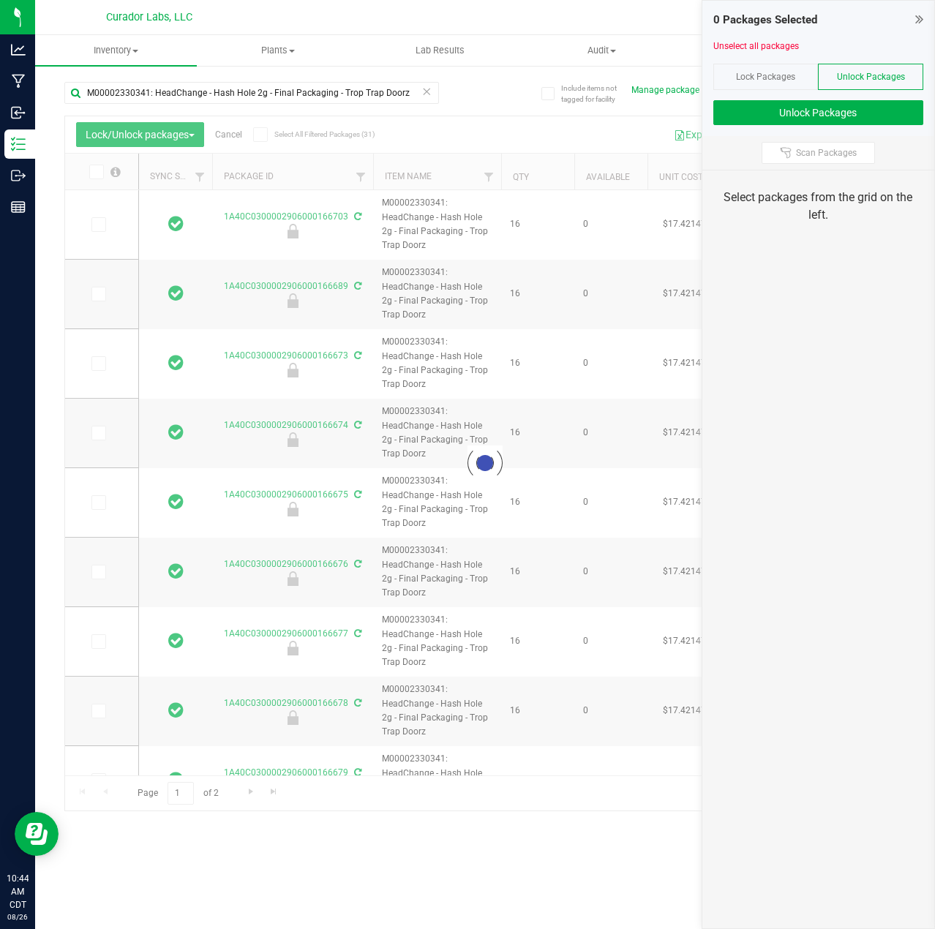
type input "2026-08-05"
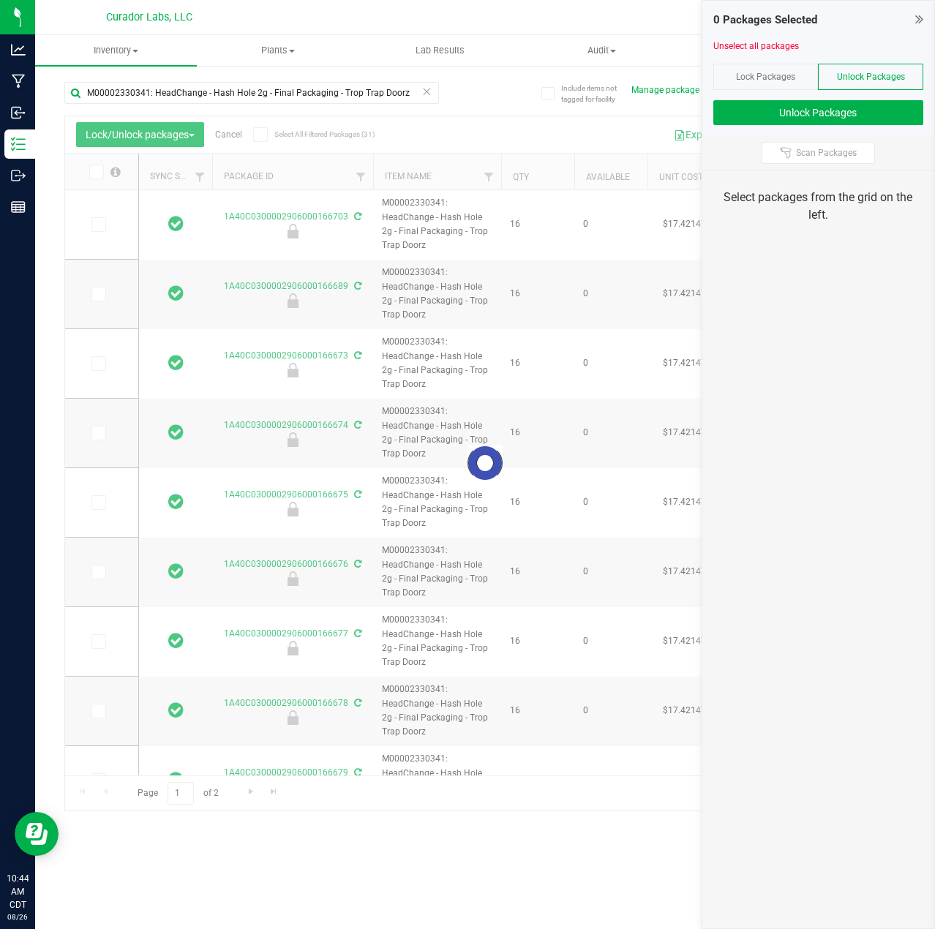
type input "2026-08-05"
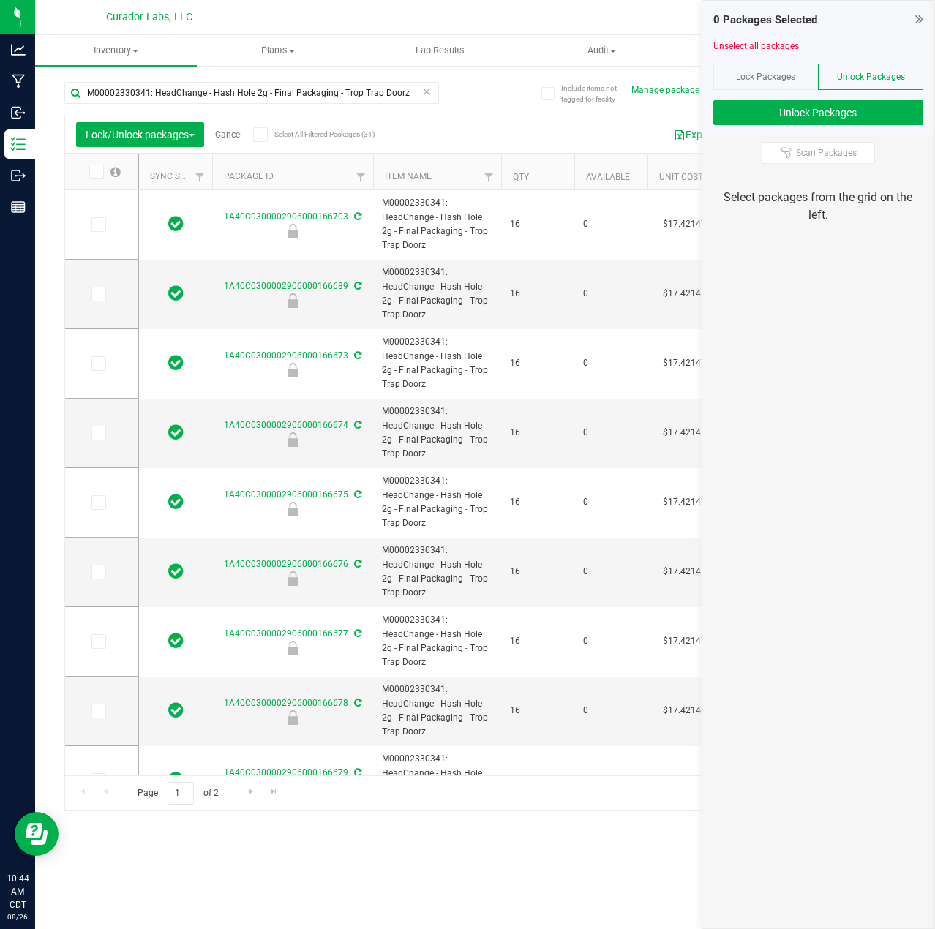
type input "2026-08-05"
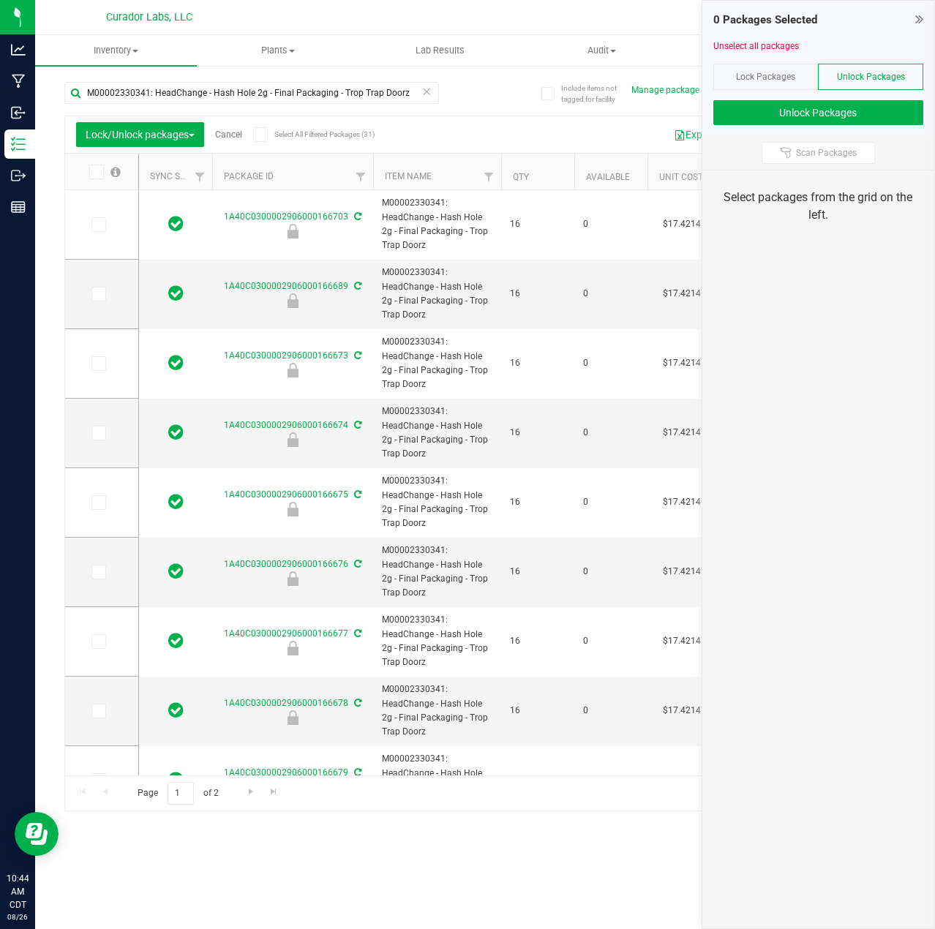
type input "2026-08-05"
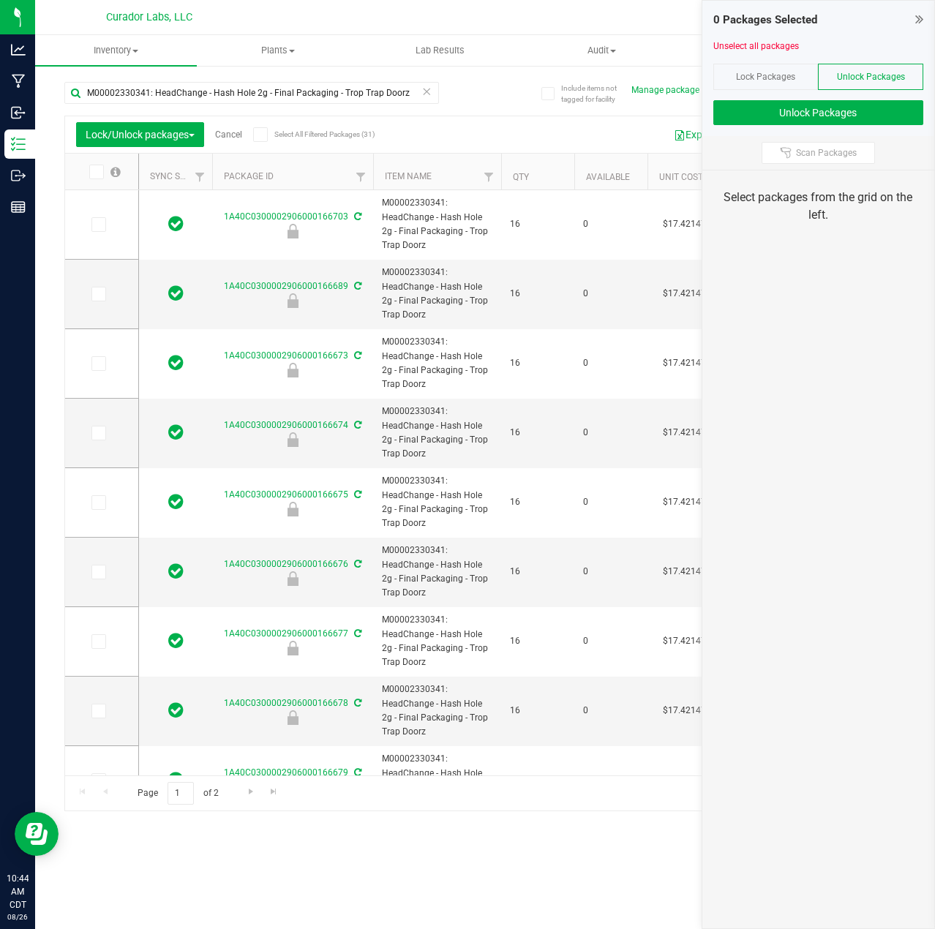
type input "2026-08-05"
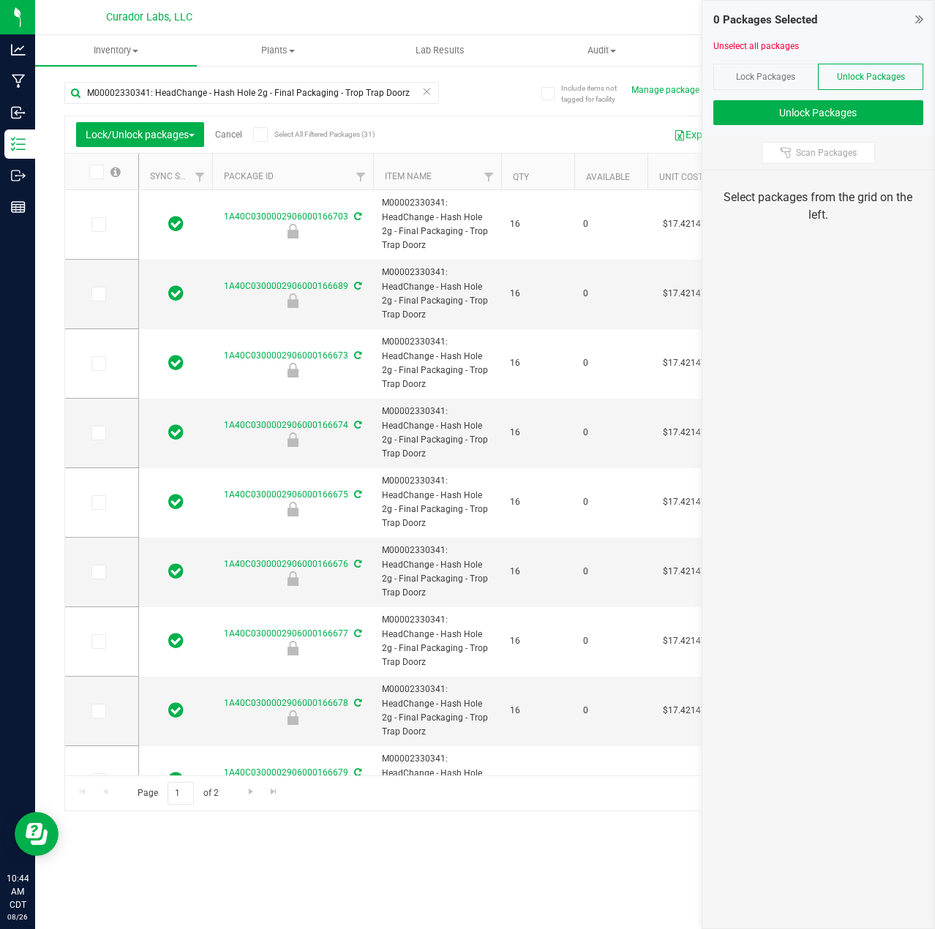
type input "2026-08-05"
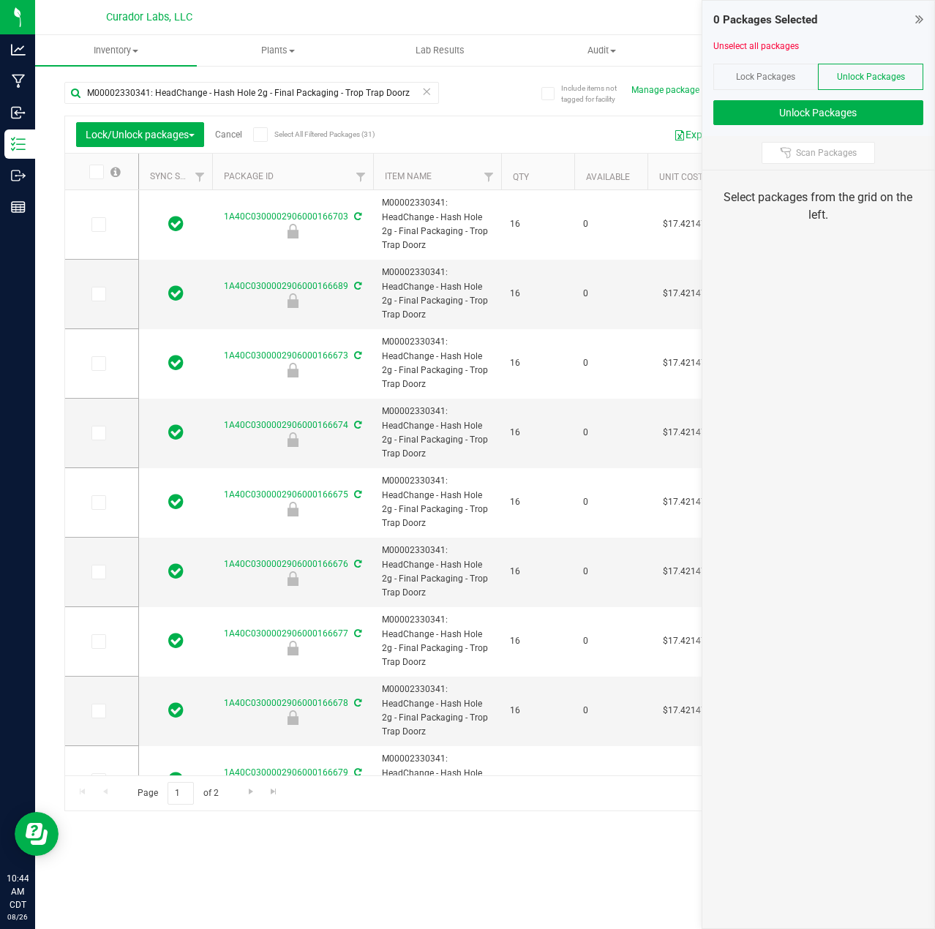
click at [264, 135] on icon at bounding box center [260, 135] width 10 height 0
click at [0, 0] on input "Select All Filtered Packages (31)" at bounding box center [0, 0] width 0 height 0
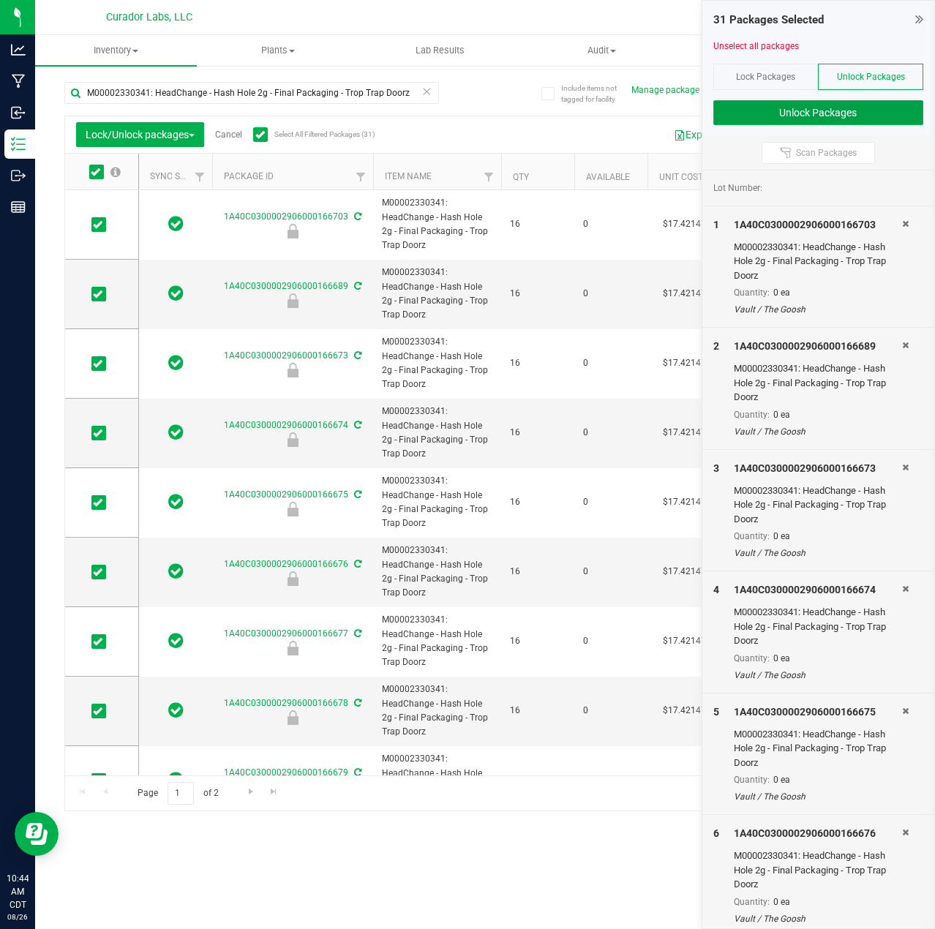
click at [821, 118] on button "Unlock Packages" at bounding box center [818, 112] width 211 height 25
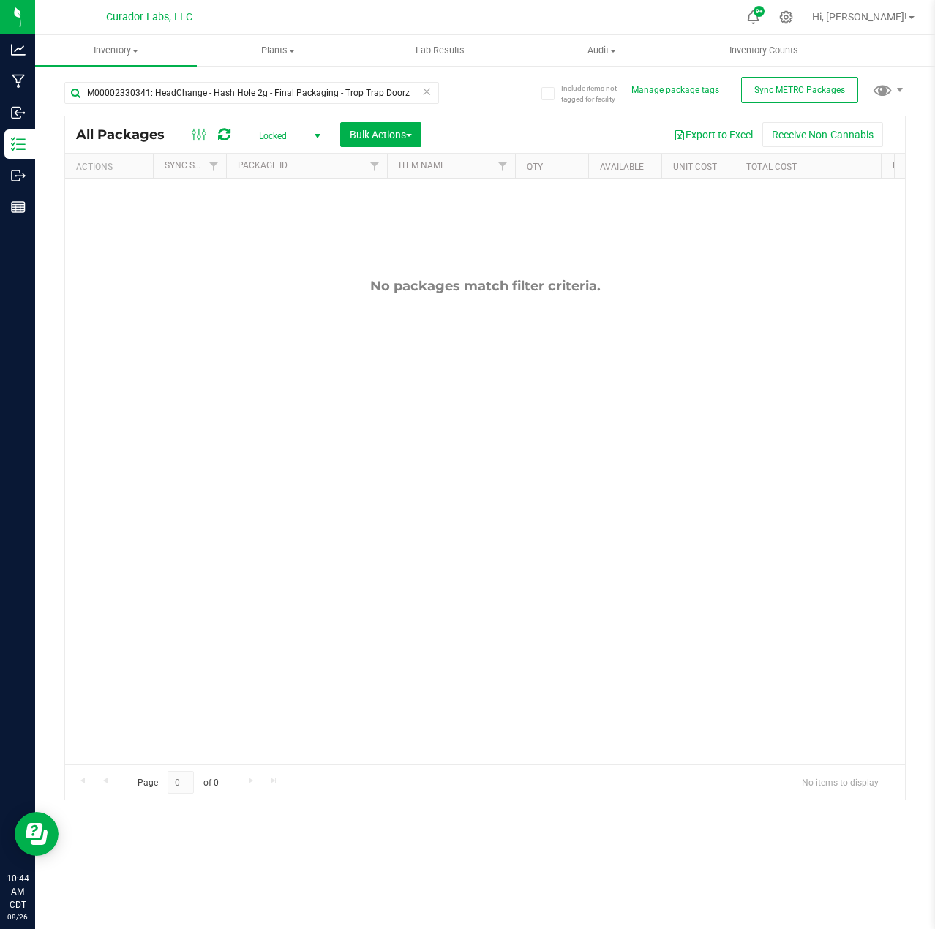
drag, startPoint x: 309, startPoint y: 143, endPoint x: 304, endPoint y: 154, distance: 12.1
click at [309, 143] on span "select" at bounding box center [317, 136] width 18 height 20
click at [302, 160] on li "Active Only" at bounding box center [285, 159] width 79 height 22
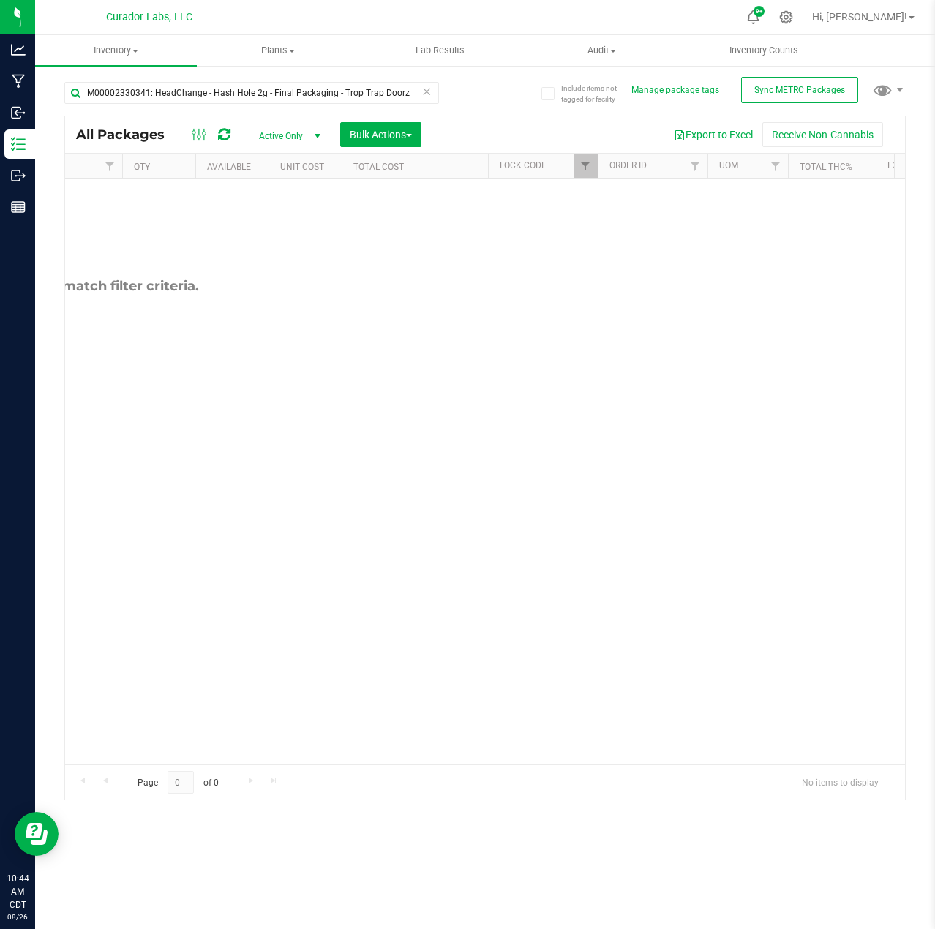
scroll to position [0, 402]
click at [595, 175] on th "Order Id" at bounding box center [644, 167] width 110 height 26
click at [581, 169] on div at bounding box center [485, 457] width 840 height 683
click at [582, 173] on link "Filter" at bounding box center [577, 166] width 24 height 25
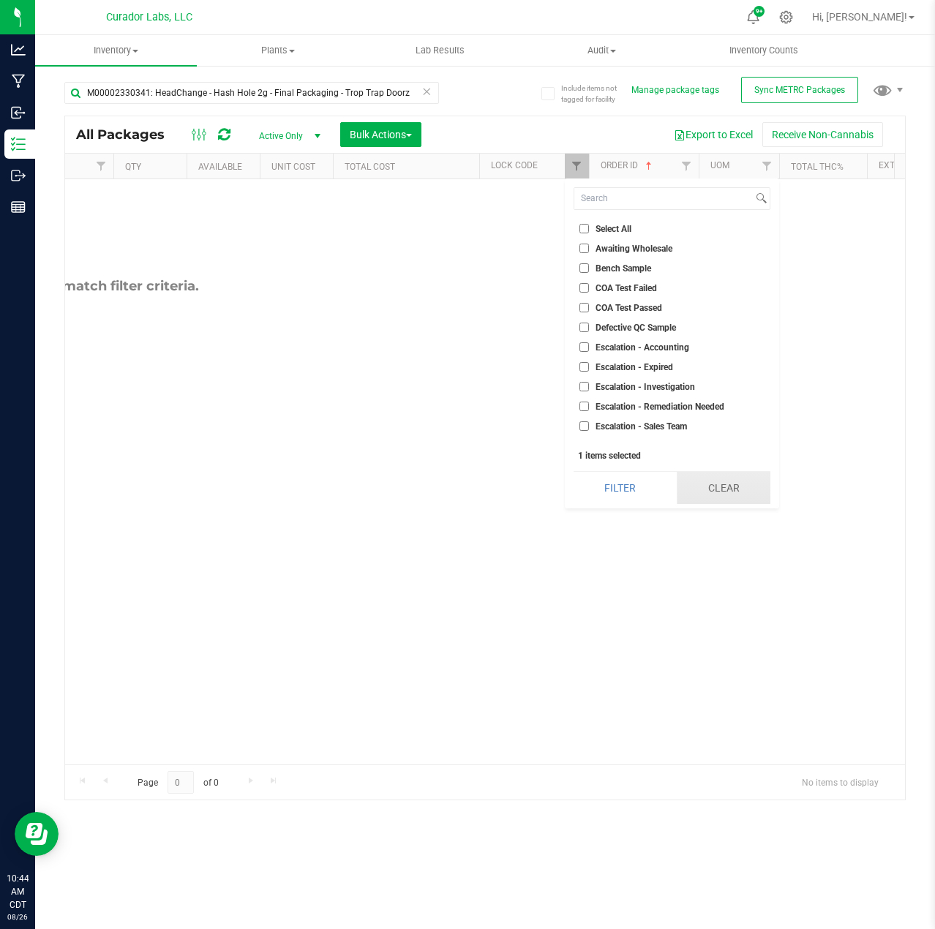
click at [748, 477] on button "Clear" at bounding box center [724, 488] width 94 height 32
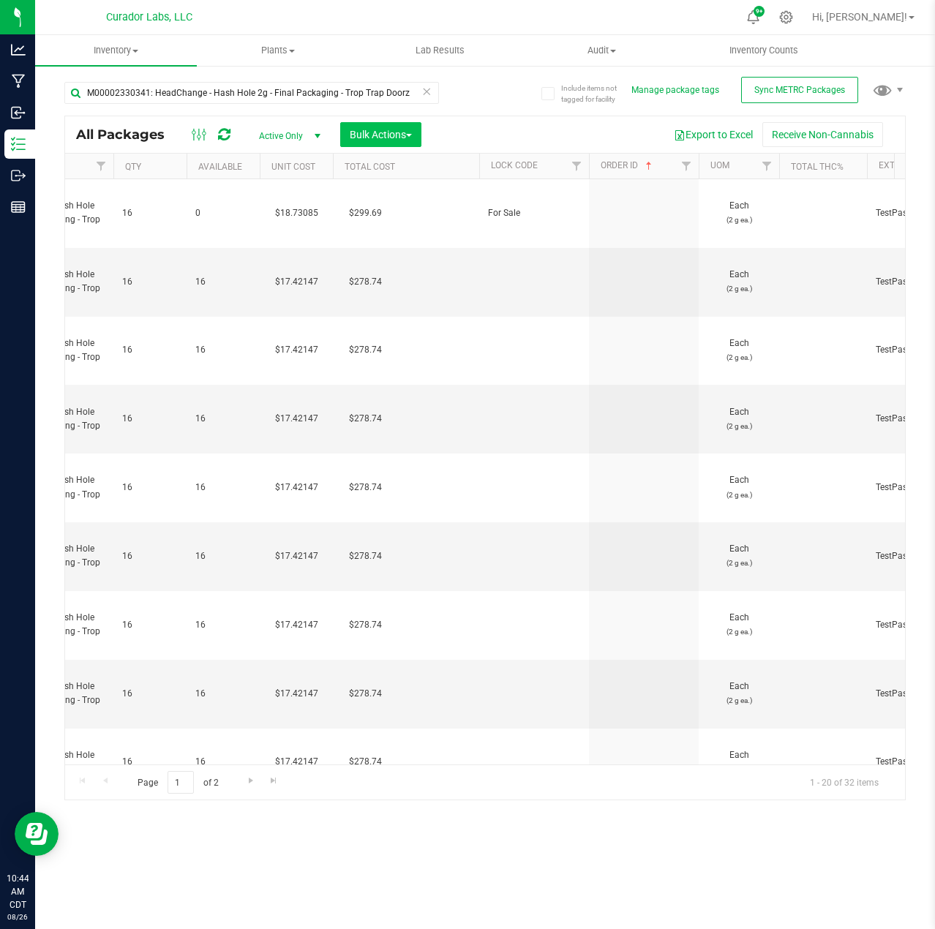
type input "2026-08-05"
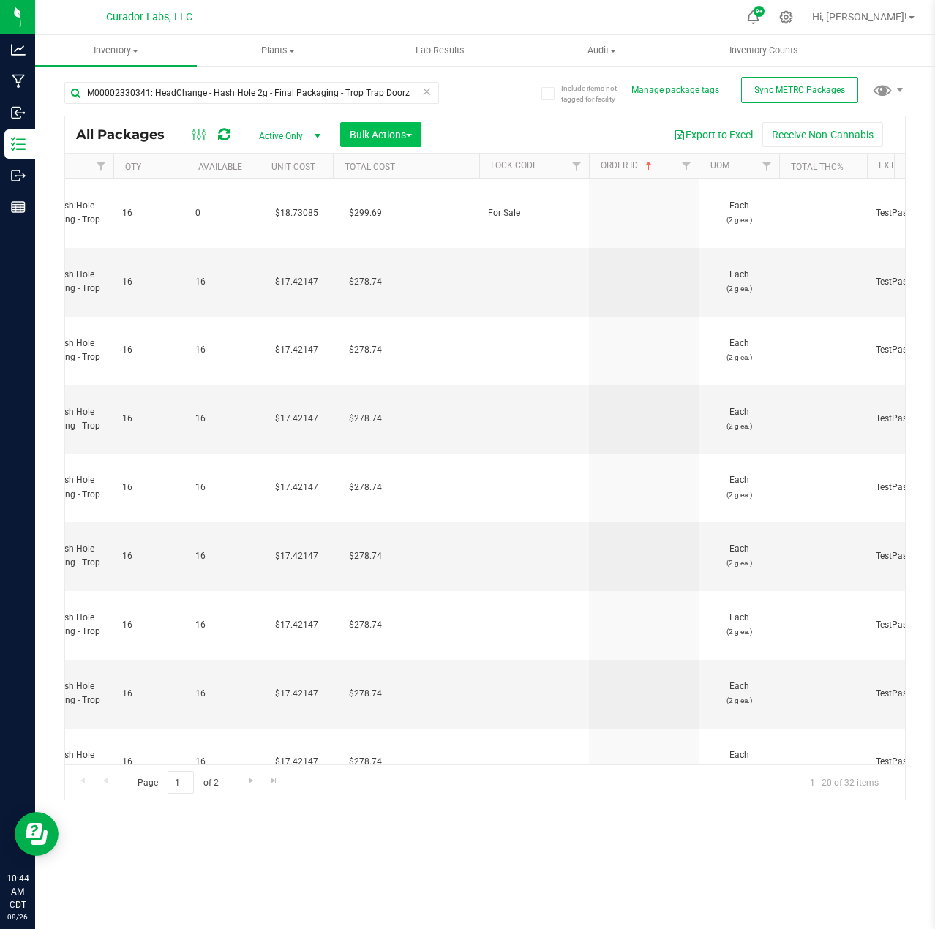
type input "2026-08-05"
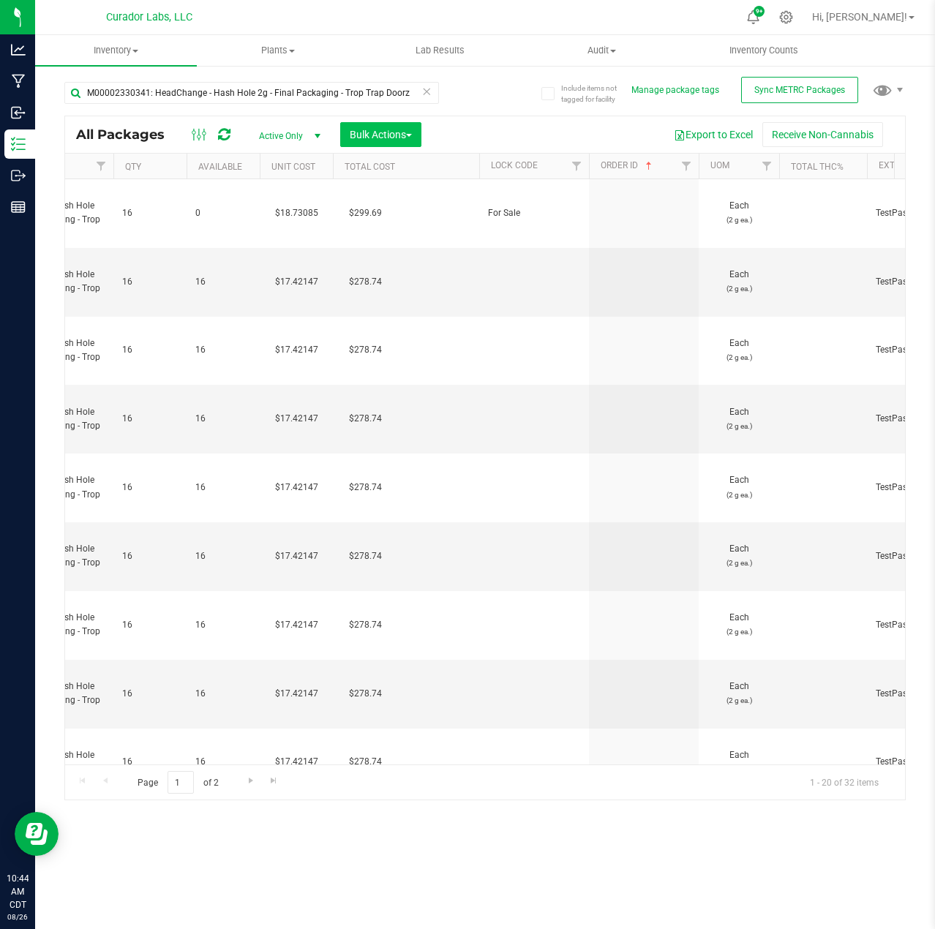
type input "2026-08-05"
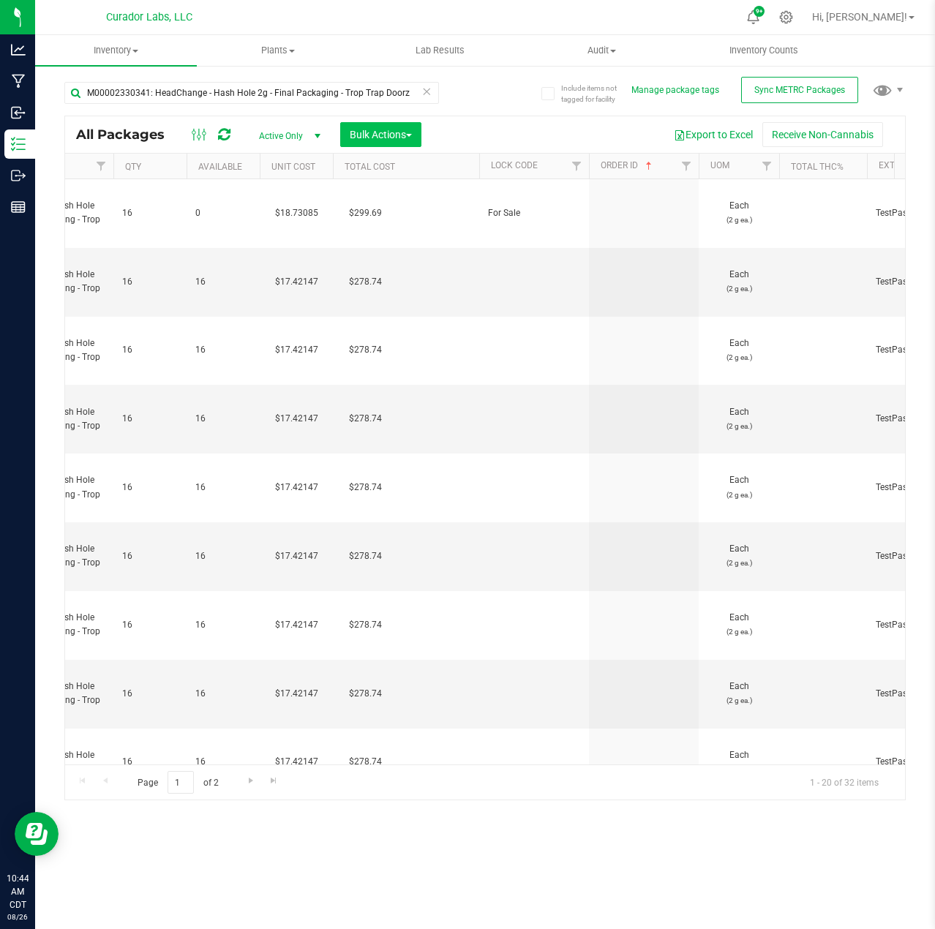
type input "2026-08-05"
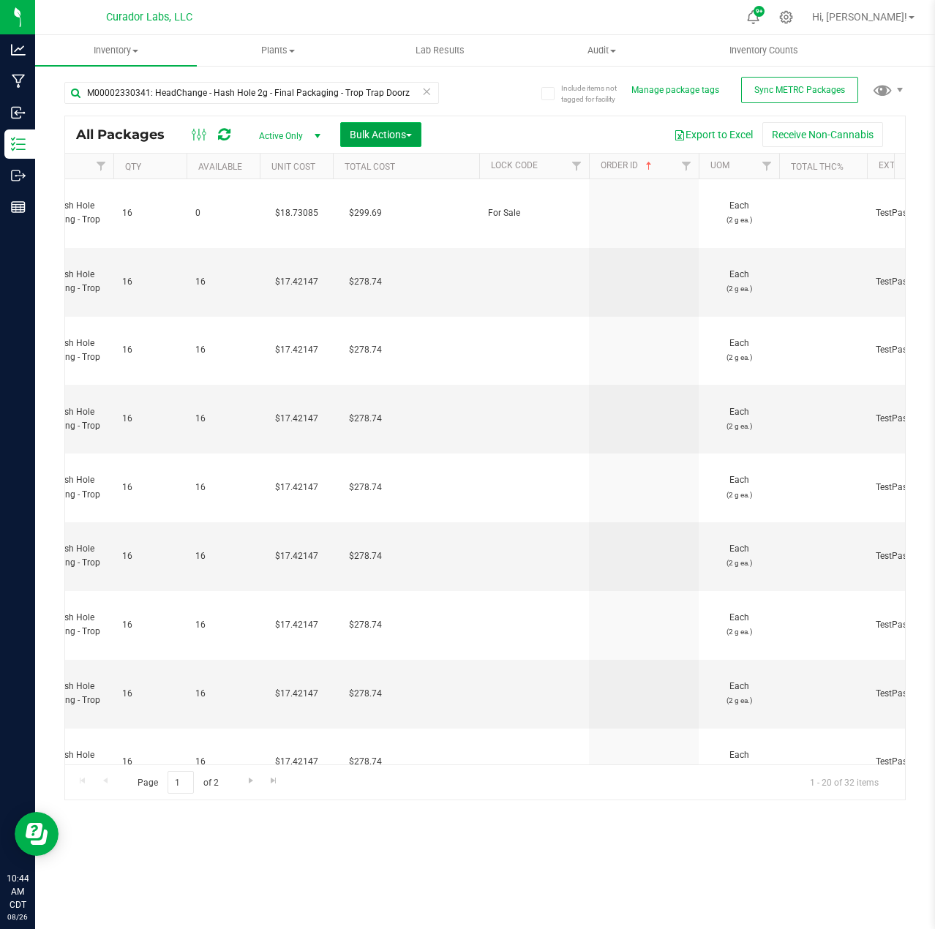
click at [392, 138] on span "Bulk Actions" at bounding box center [381, 135] width 62 height 12
click at [418, 279] on span "Lock/Unlock packages" at bounding box center [399, 275] width 100 height 12
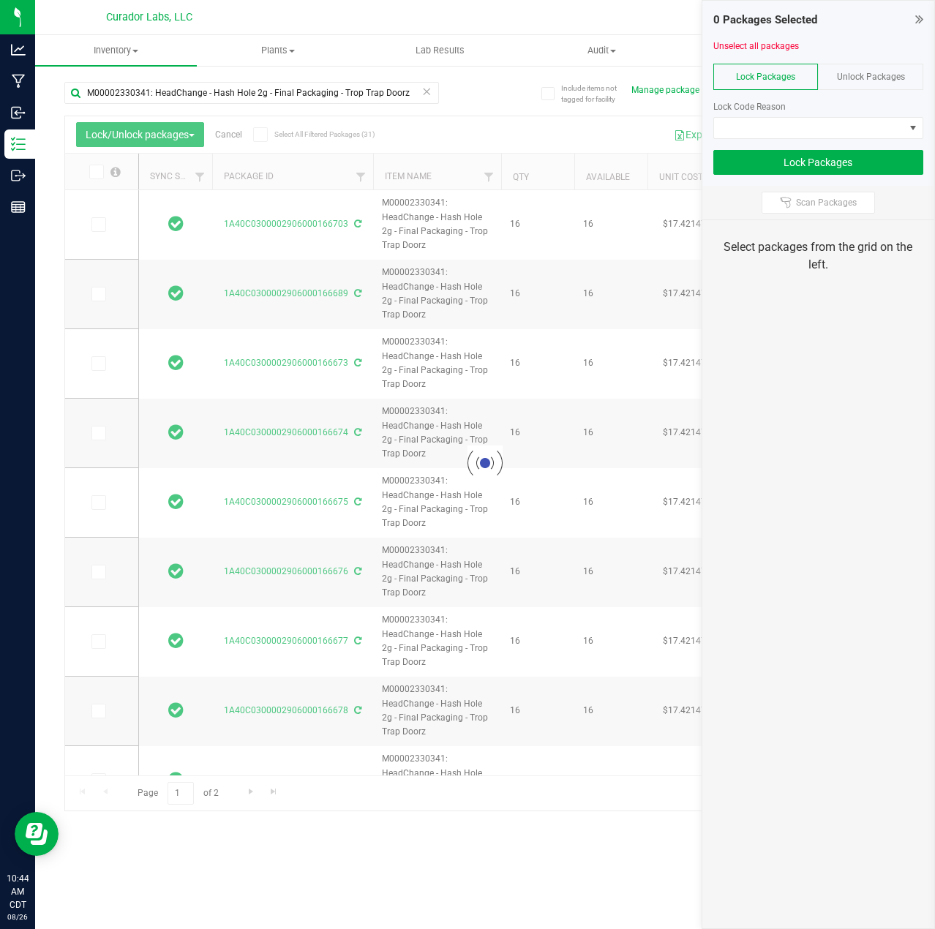
click at [264, 143] on div at bounding box center [485, 463] width 840 height 694
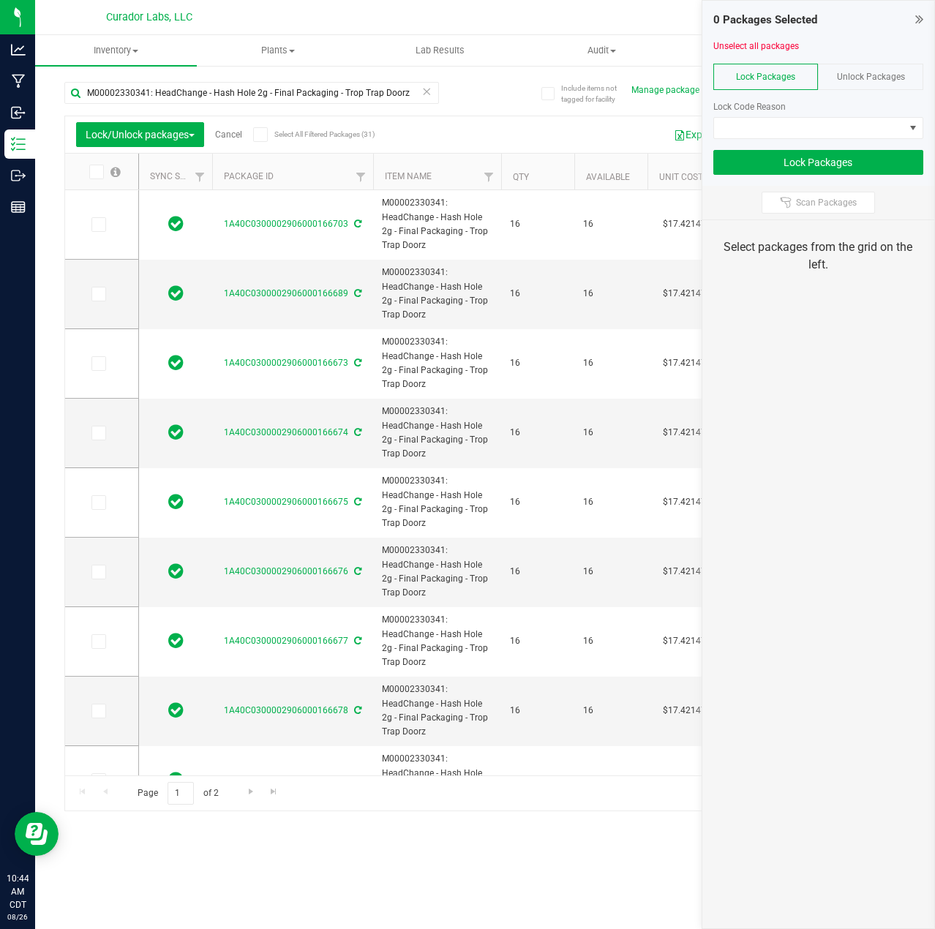
click at [263, 135] on icon at bounding box center [260, 135] width 10 height 0
click at [0, 0] on input "Select All Filtered Packages (31)" at bounding box center [0, 0] width 0 height 0
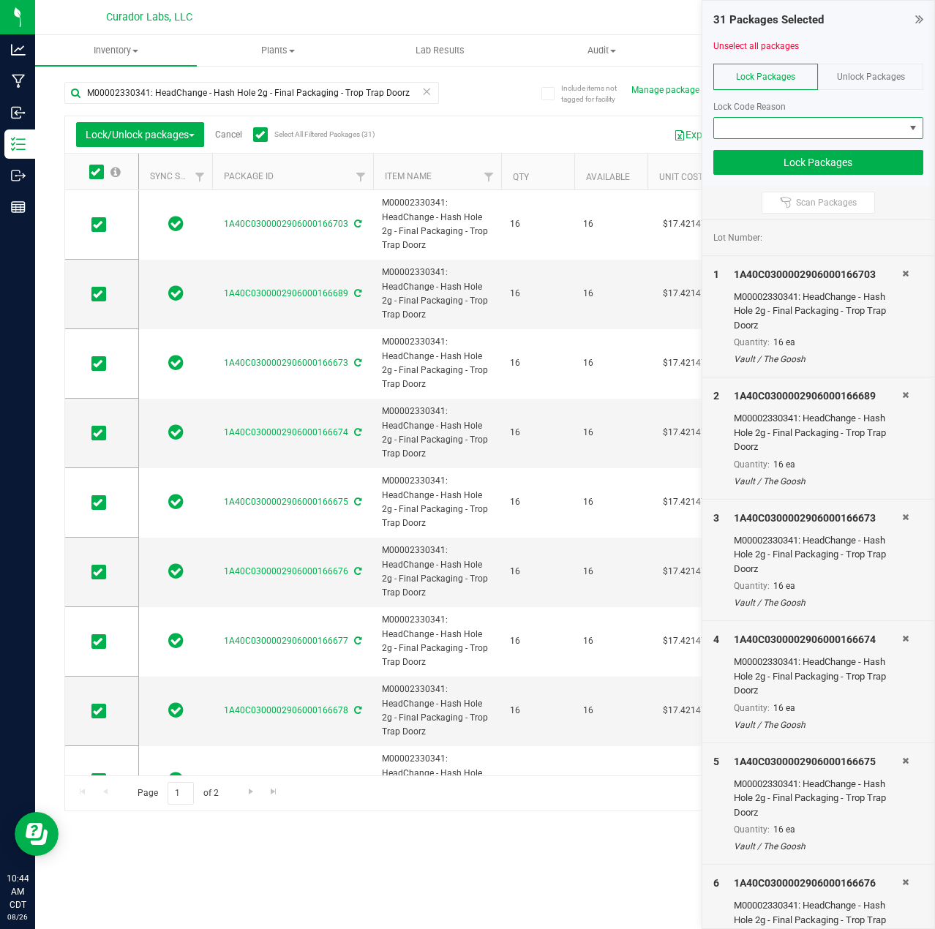
click at [881, 127] on span at bounding box center [809, 128] width 191 height 20
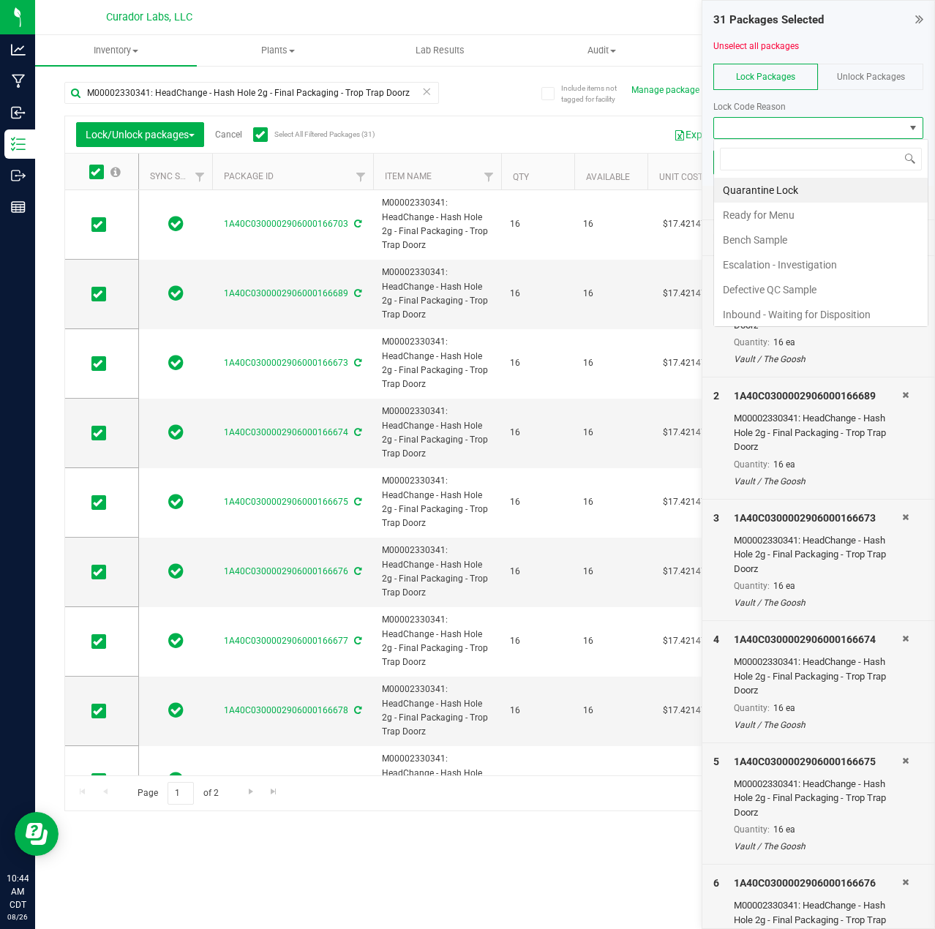
scroll to position [22, 210]
type input "for sale"
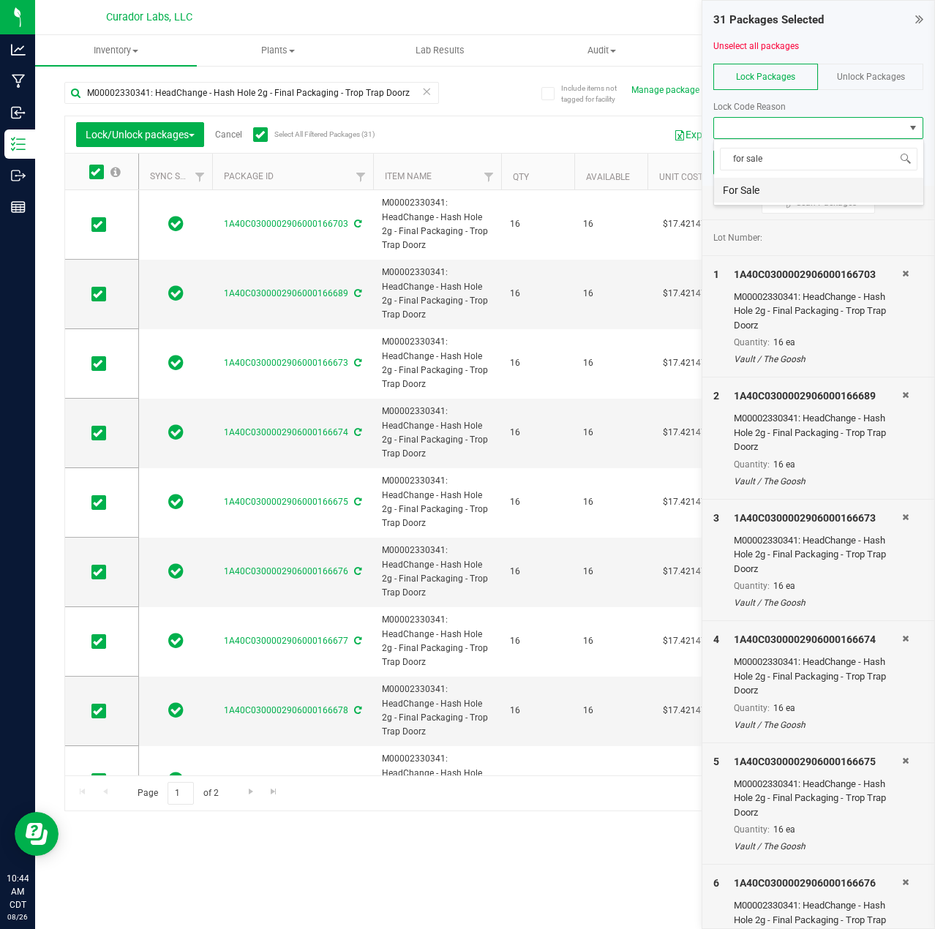
click at [775, 195] on li "For Sale" at bounding box center [818, 190] width 209 height 25
click at [772, 172] on button "Lock Packages" at bounding box center [818, 162] width 211 height 25
